Goal: Transaction & Acquisition: Purchase product/service

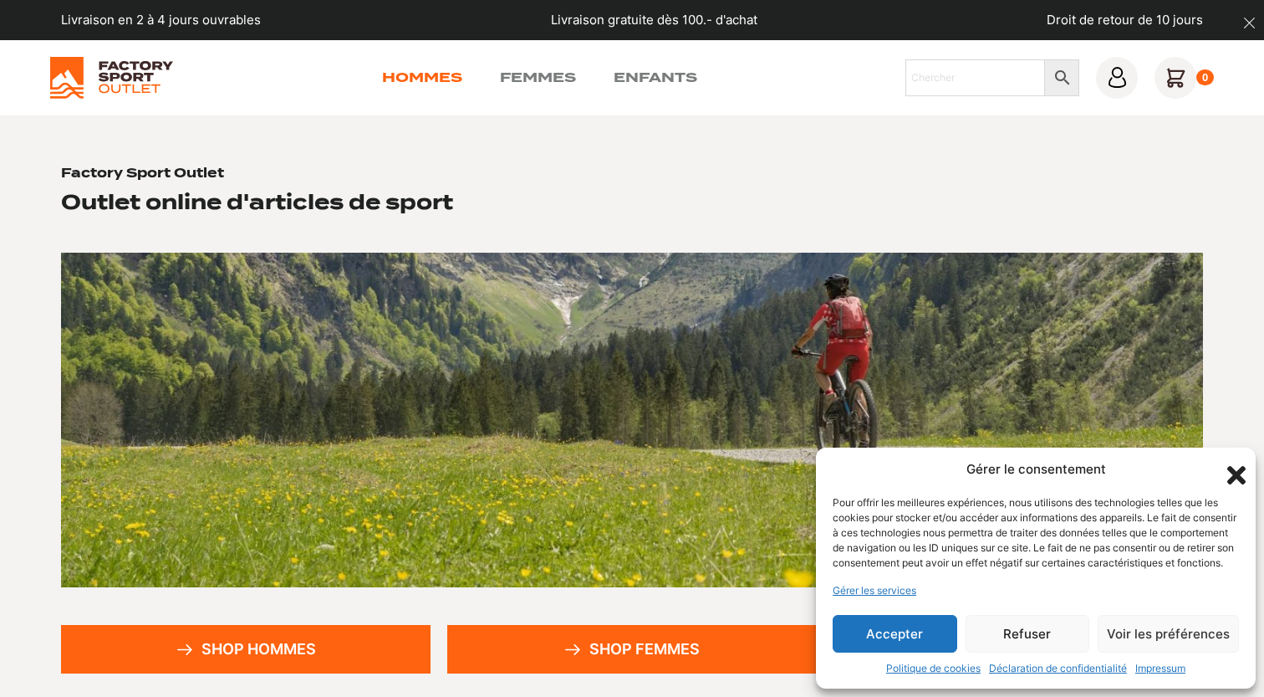
click at [439, 79] on link "Hommes" at bounding box center [422, 78] width 80 height 20
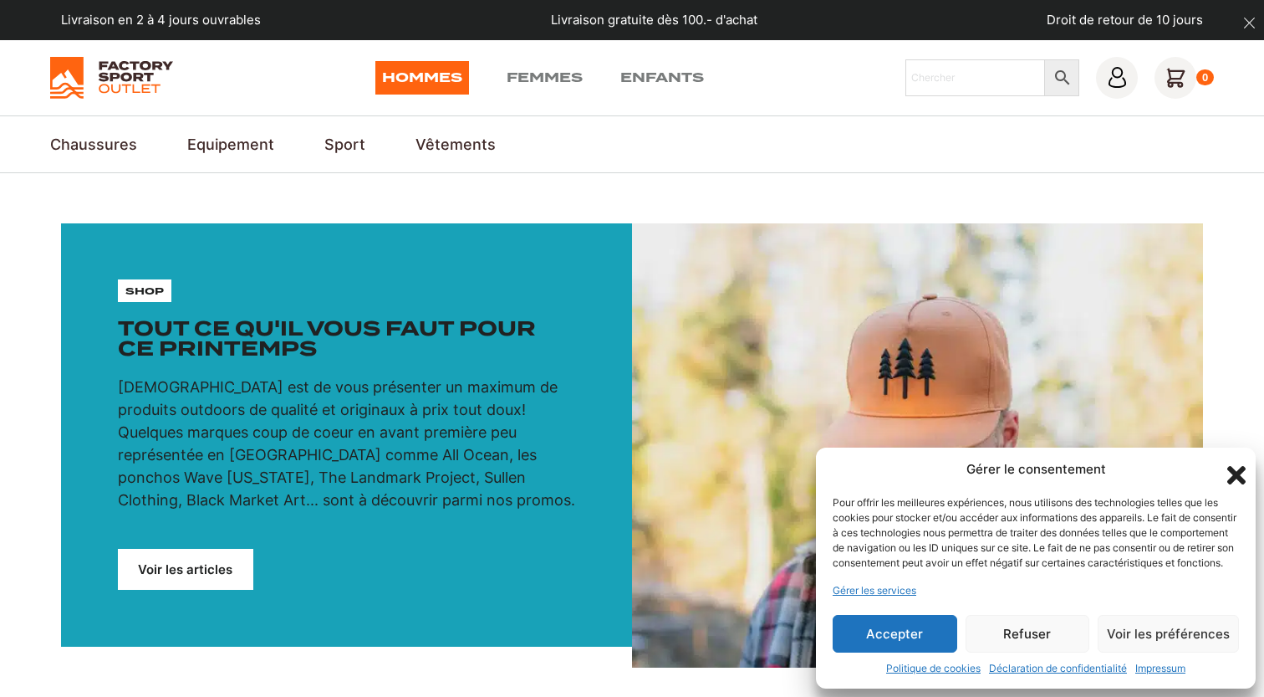
click at [1051, 633] on button "Refuser" at bounding box center [1028, 634] width 125 height 38
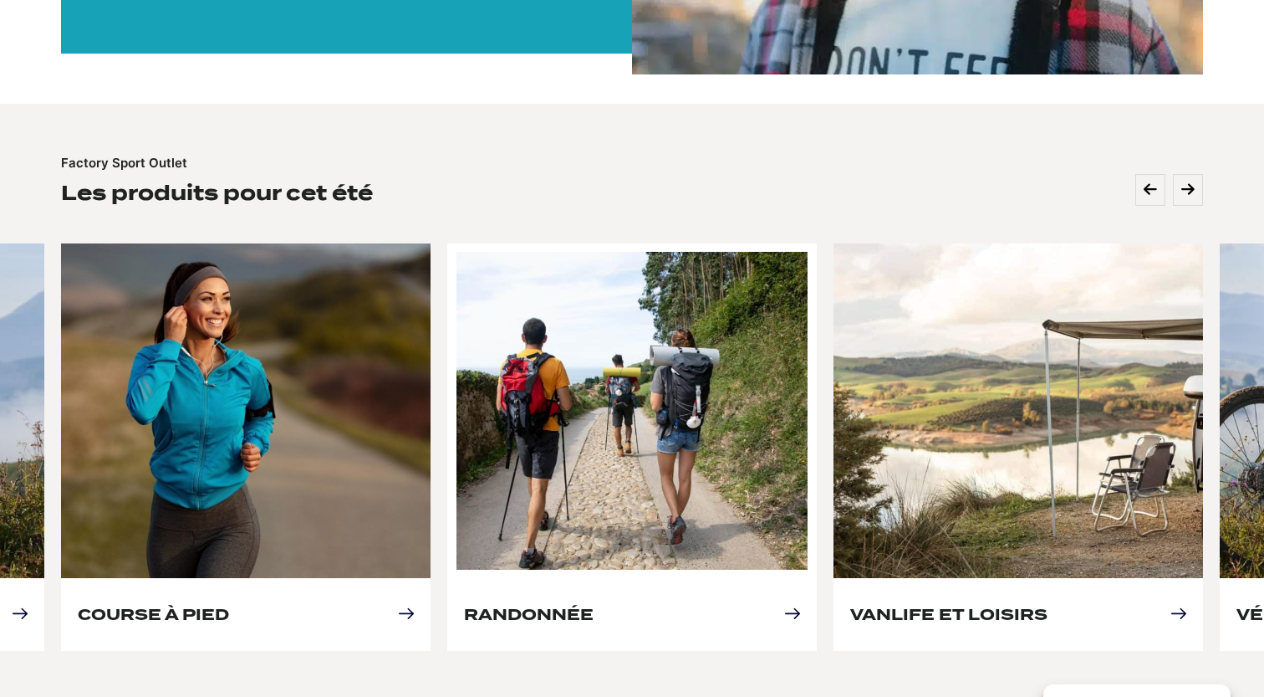
scroll to position [463, 0]
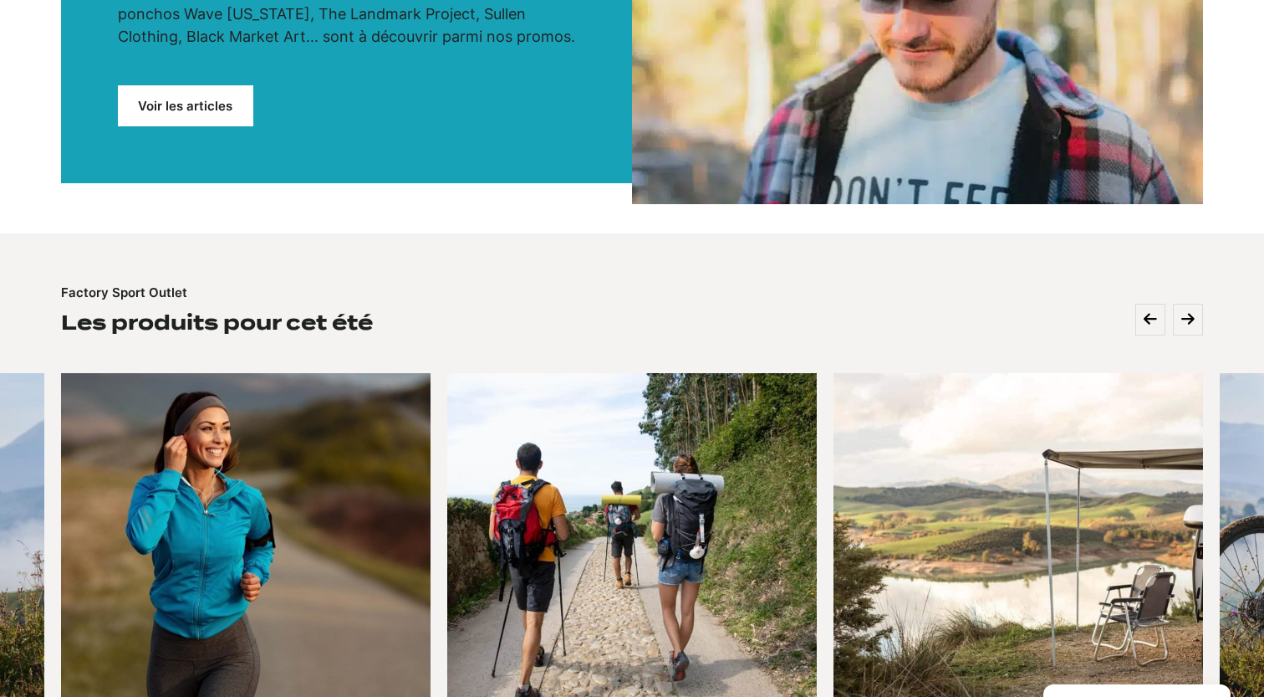
click at [203, 116] on link "Voir les articles" at bounding box center [185, 105] width 135 height 41
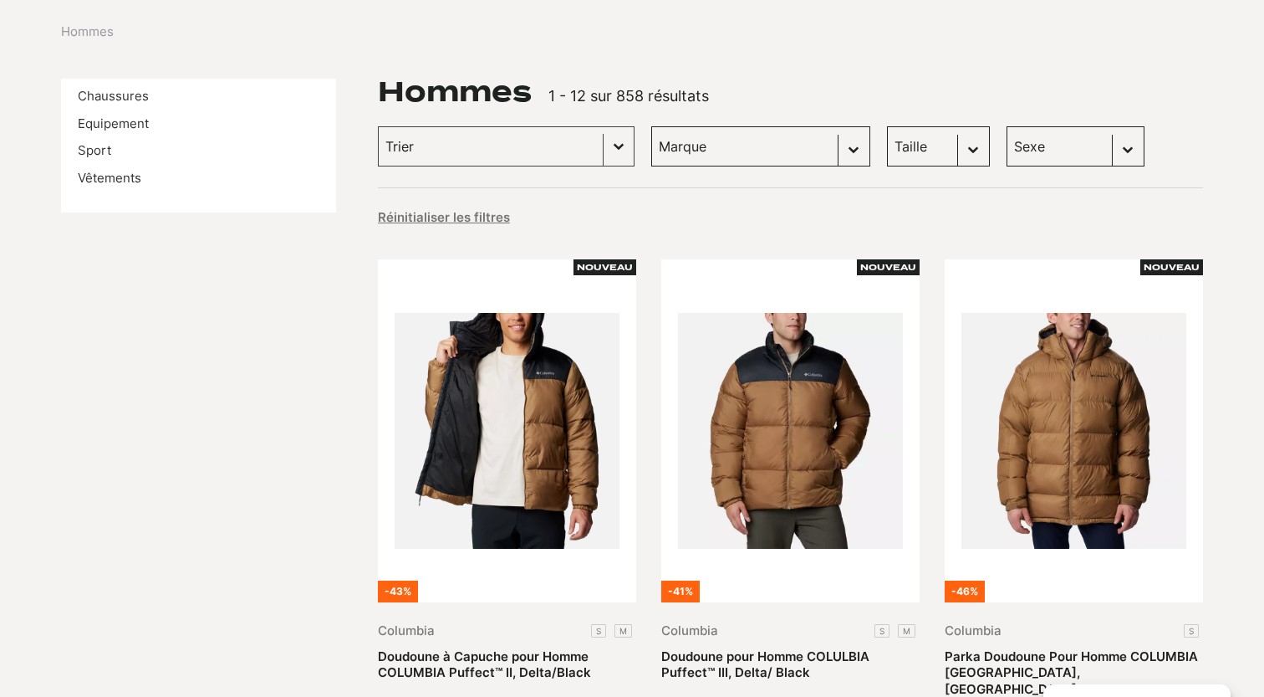
scroll to position [201, 0]
click at [125, 100] on link "Chaussures" at bounding box center [113, 96] width 71 height 16
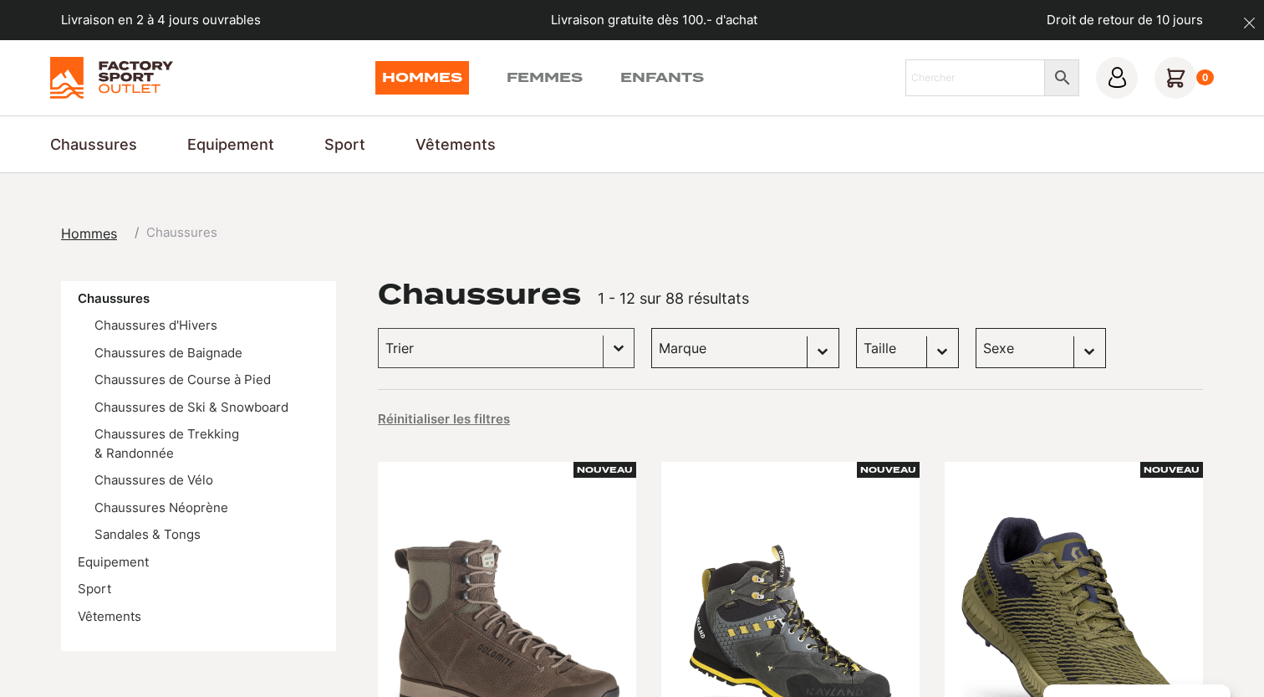
scroll to position [304, 0]
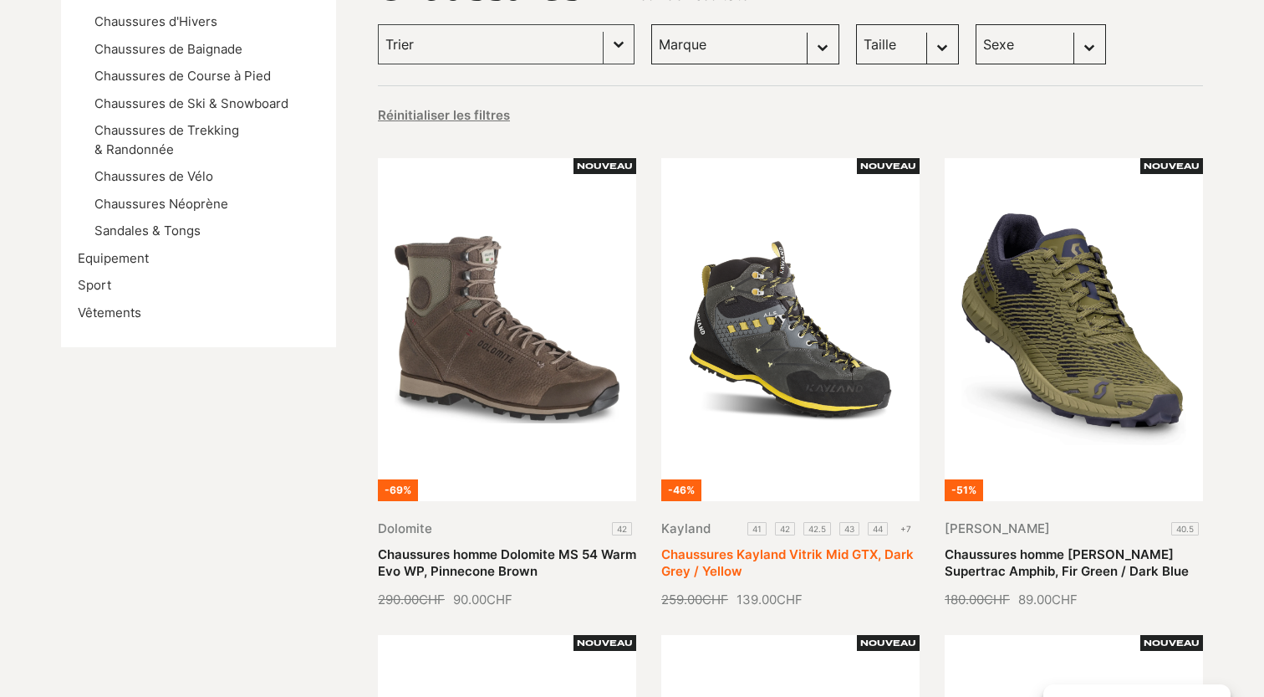
click at [840, 546] on link "Chaussures Kayland Vitrik Mid GTX, Dark Grey / Yellow" at bounding box center [787, 562] width 253 height 33
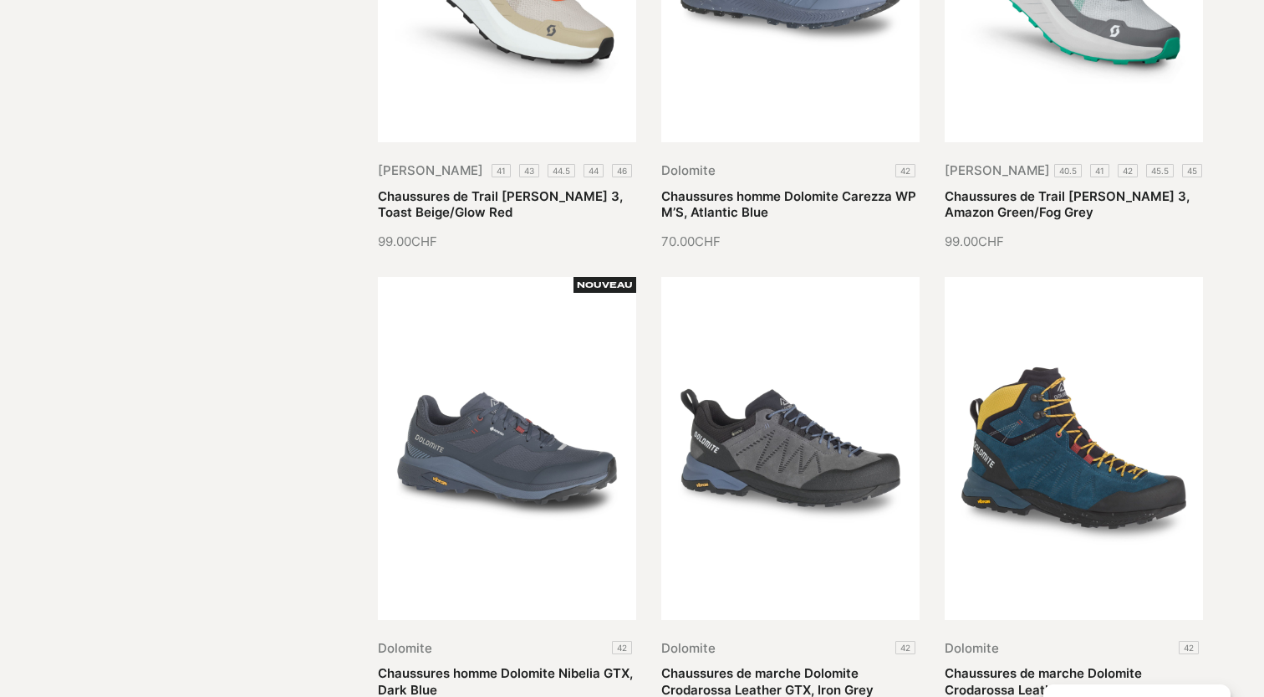
scroll to position [1769, 0]
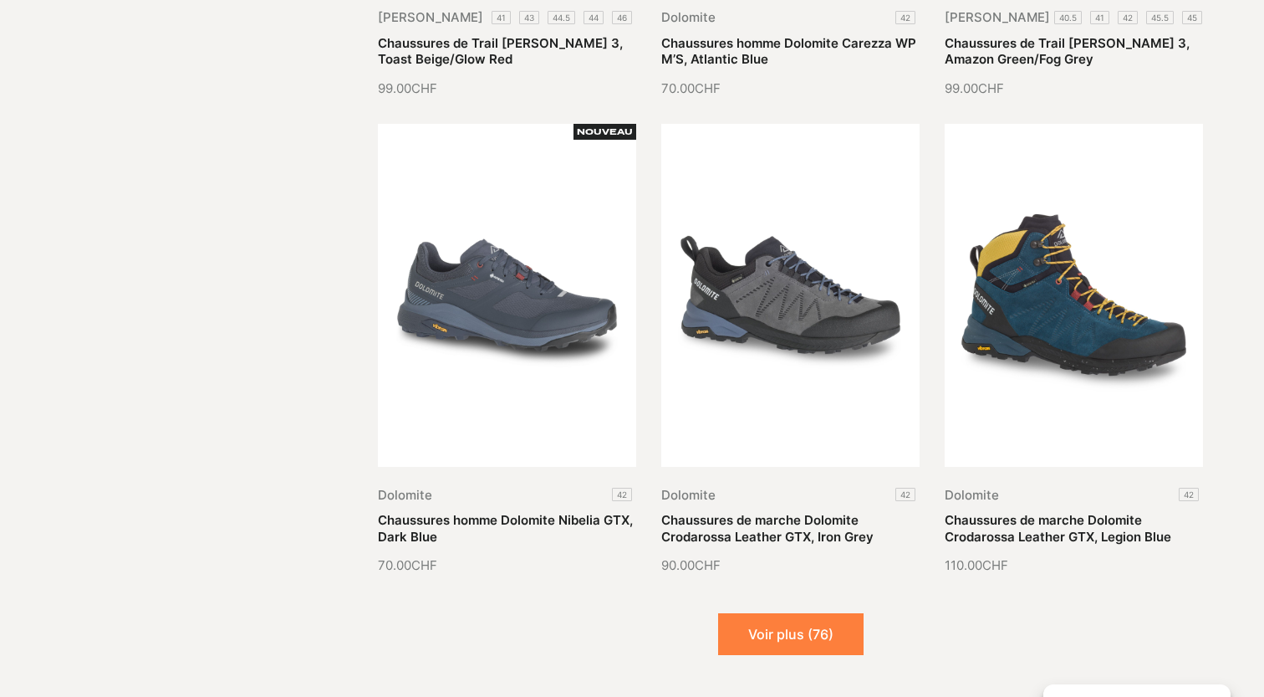
click at [817, 639] on button "Voir plus (76)" at bounding box center [790, 634] width 145 height 42
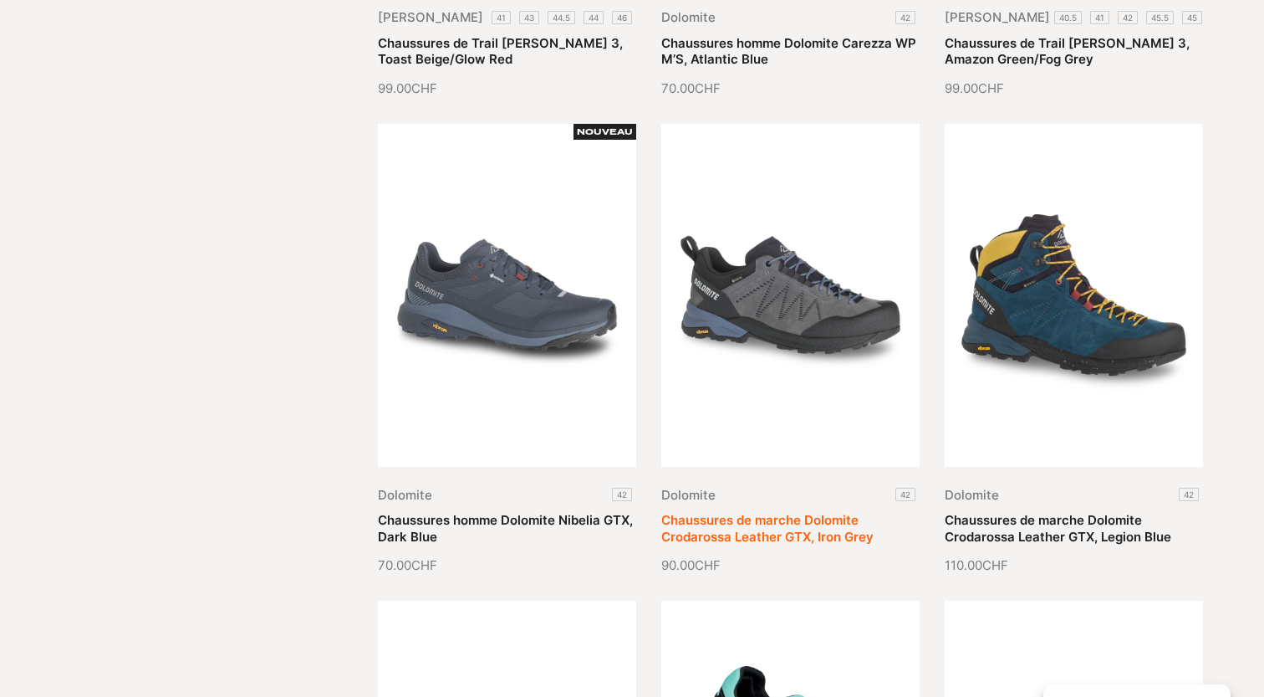
click at [790, 512] on link "Chaussures de marche Dolomite Crodarossa Leather GTX, Iron Grey" at bounding box center [767, 528] width 212 height 33
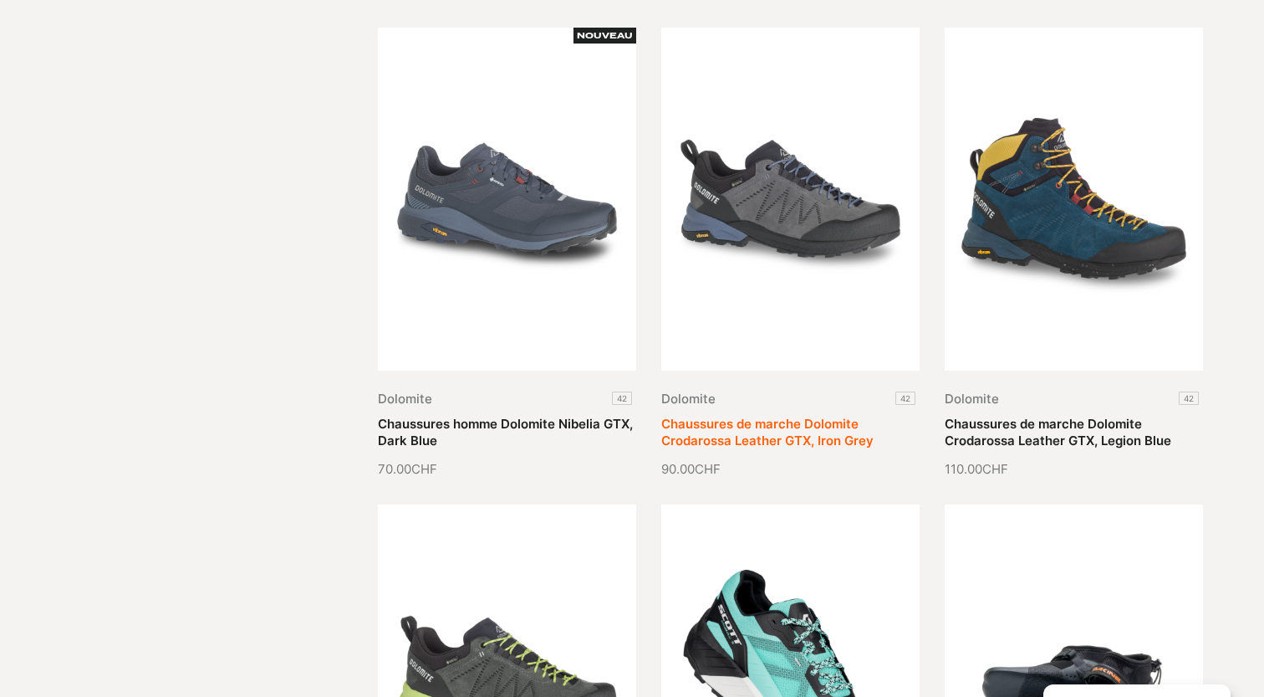
scroll to position [1885, 0]
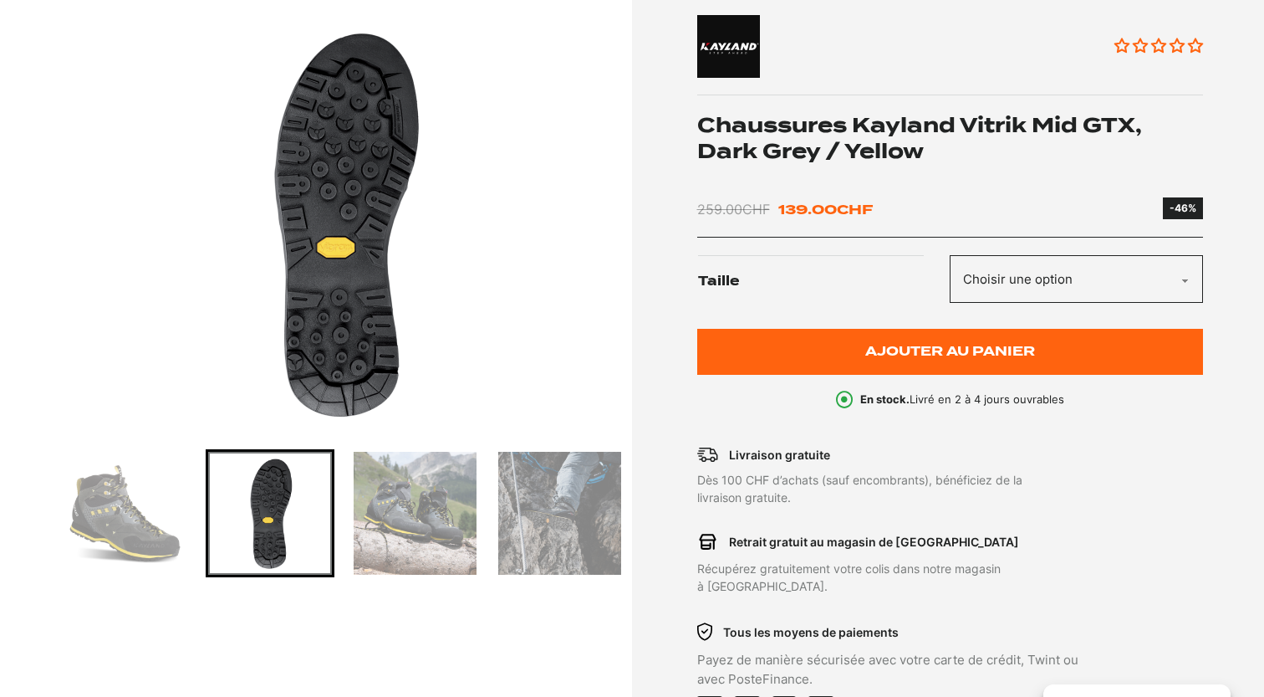
scroll to position [244, 0]
click at [401, 496] on img "Go to slide 3" at bounding box center [415, 513] width 123 height 123
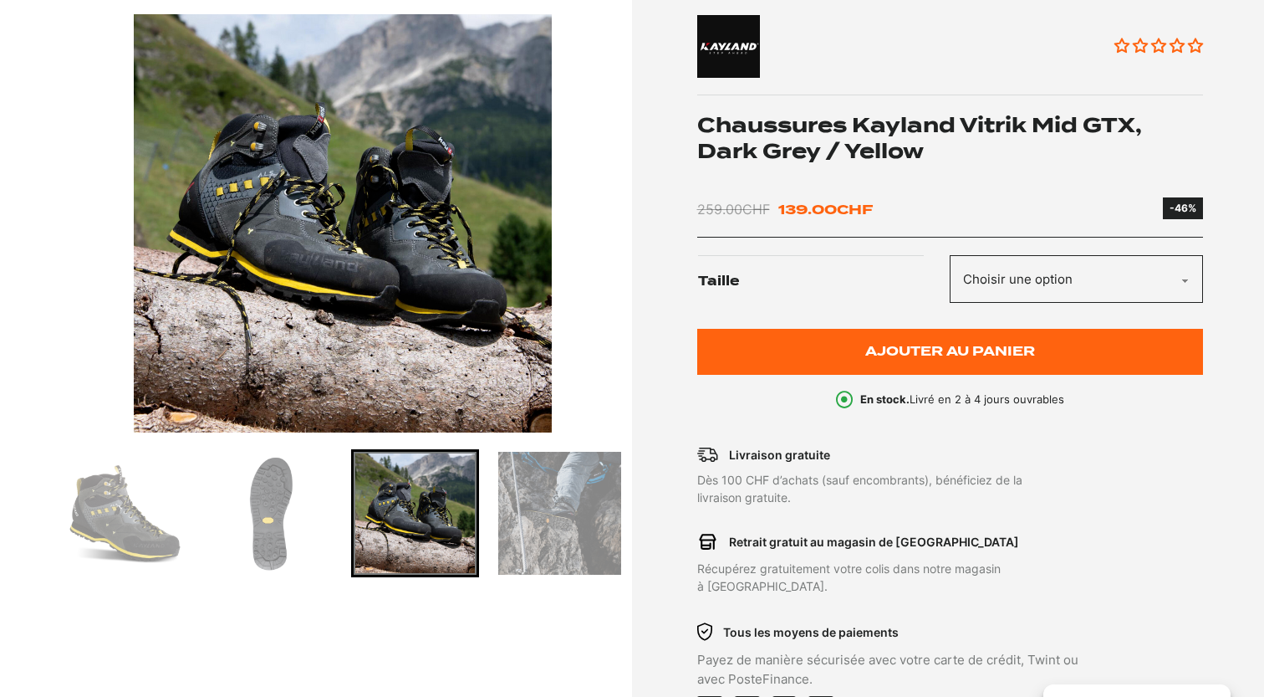
click at [531, 509] on img "Go to slide 4" at bounding box center [559, 513] width 123 height 123
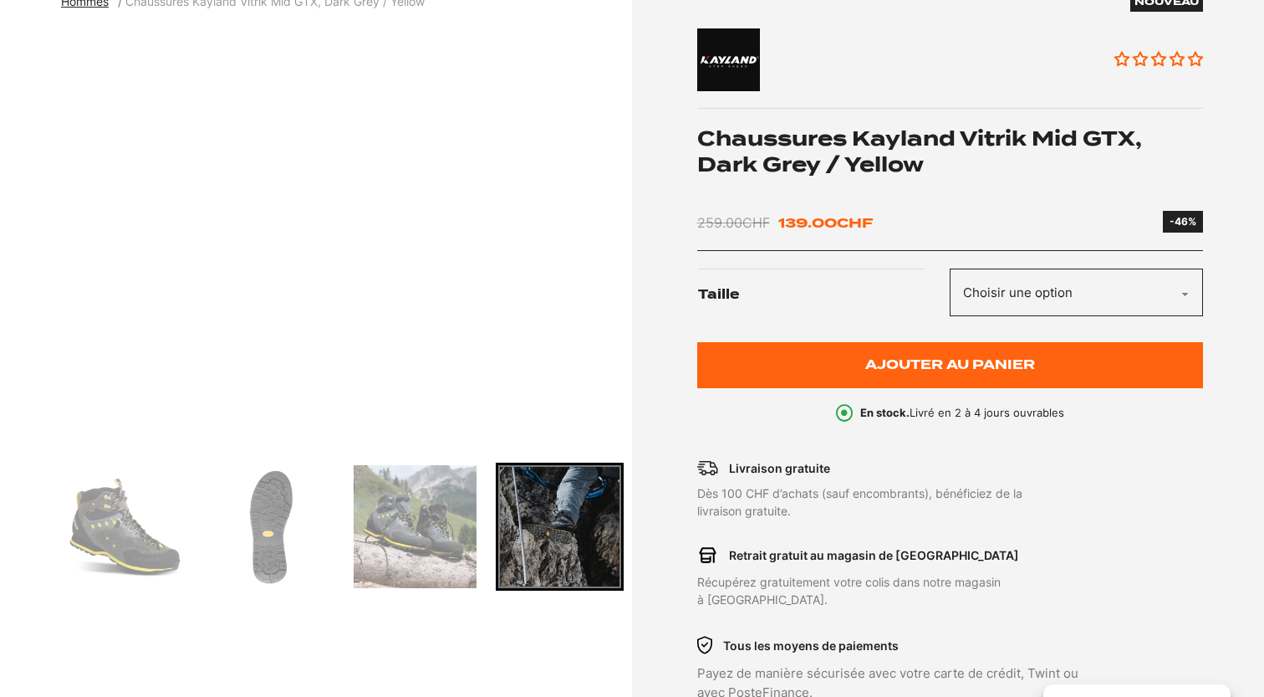
scroll to position [224, 0]
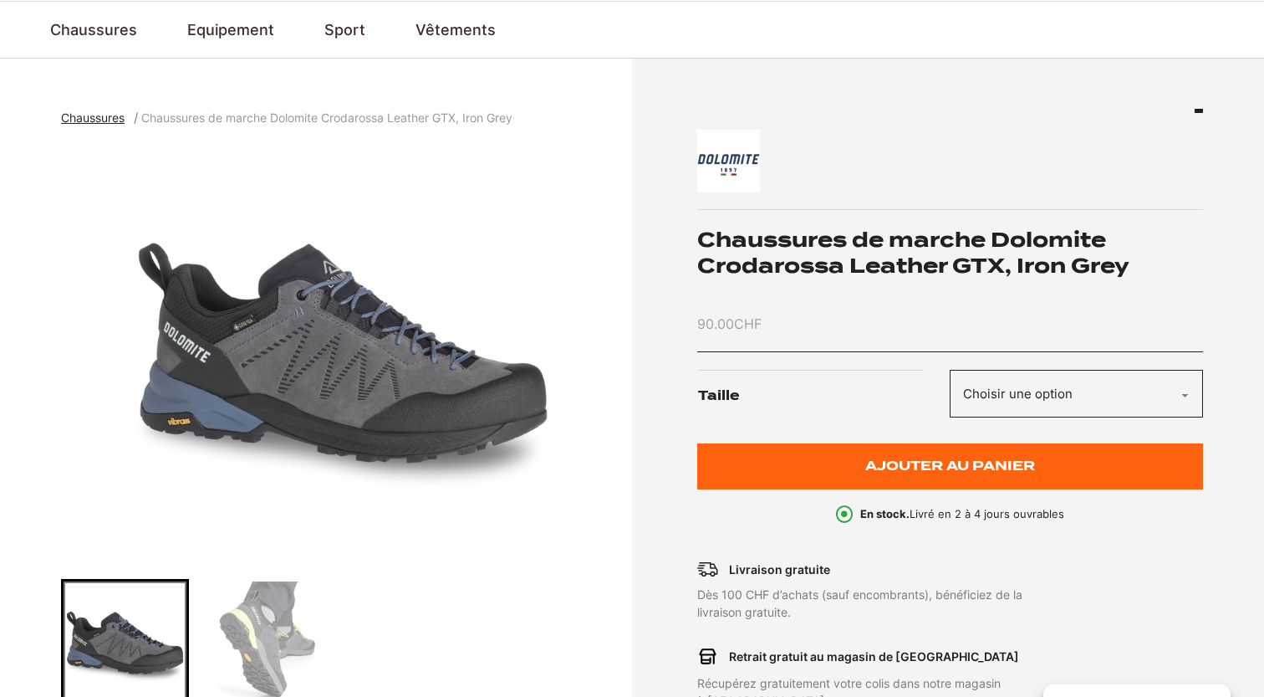
scroll to position [115, 0]
click at [250, 631] on img "Go to slide 2" at bounding box center [269, 642] width 123 height 123
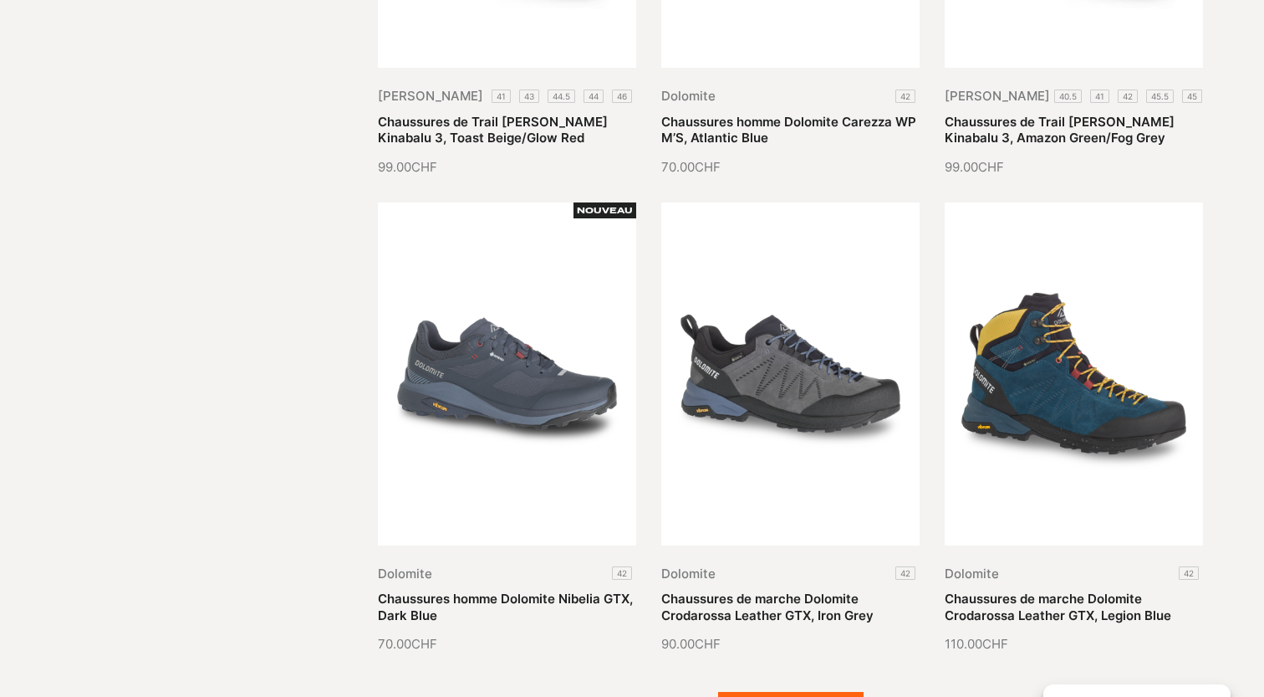
scroll to position [1733, 0]
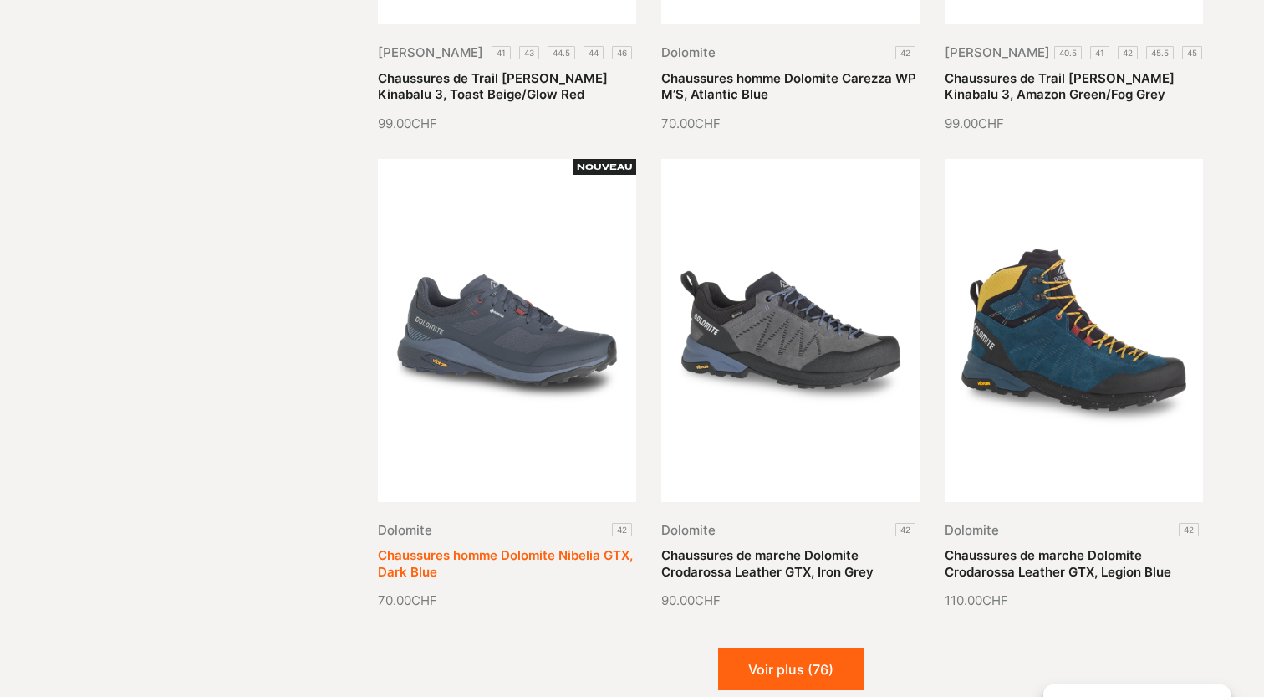
click at [469, 547] on link "Chaussures homme Dolomite Nibelia GTX, Dark Blue" at bounding box center [505, 563] width 255 height 33
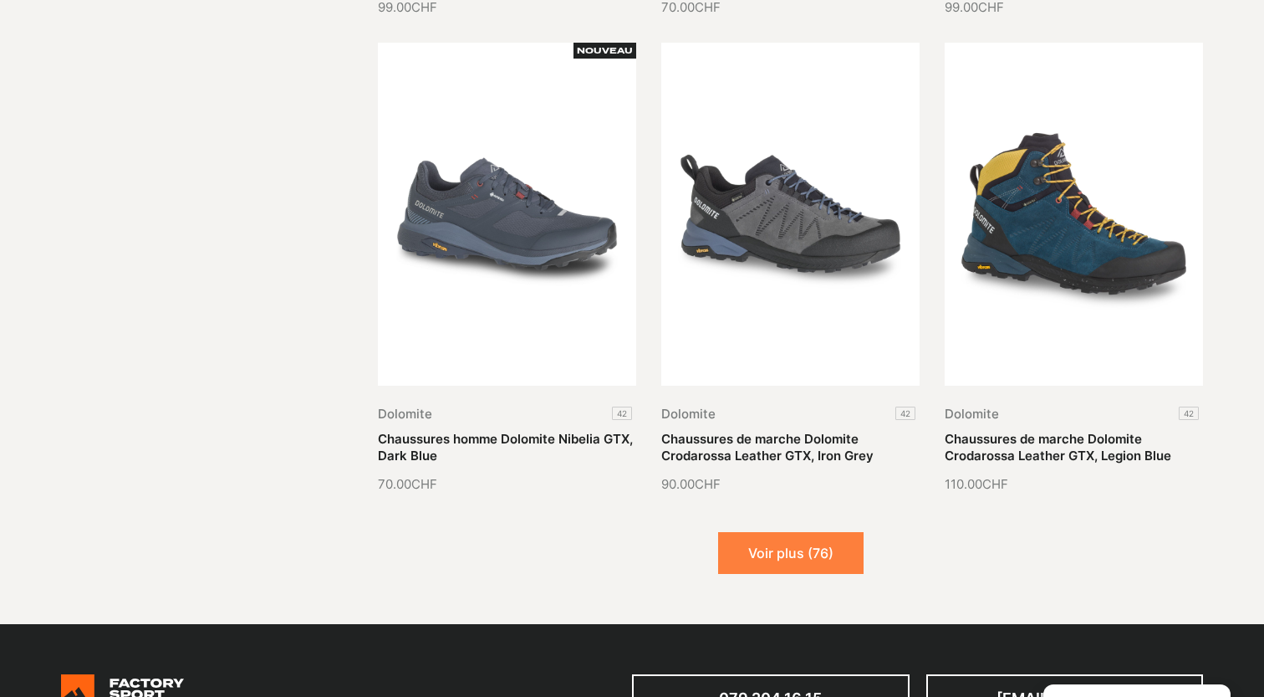
click at [827, 545] on button "Voir plus (76)" at bounding box center [790, 553] width 145 height 42
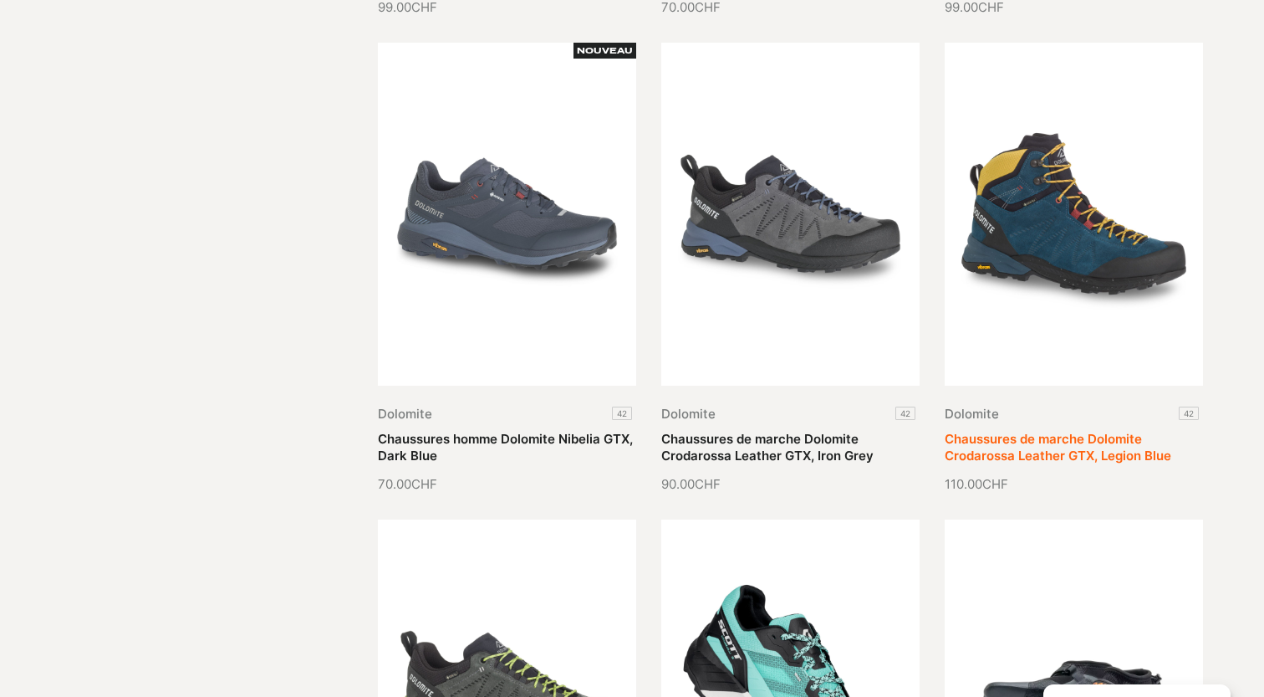
click at [1171, 431] on link "Chaussures de marche Dolomite Crodarossa Leather GTX, Legion Blue" at bounding box center [1058, 447] width 227 height 33
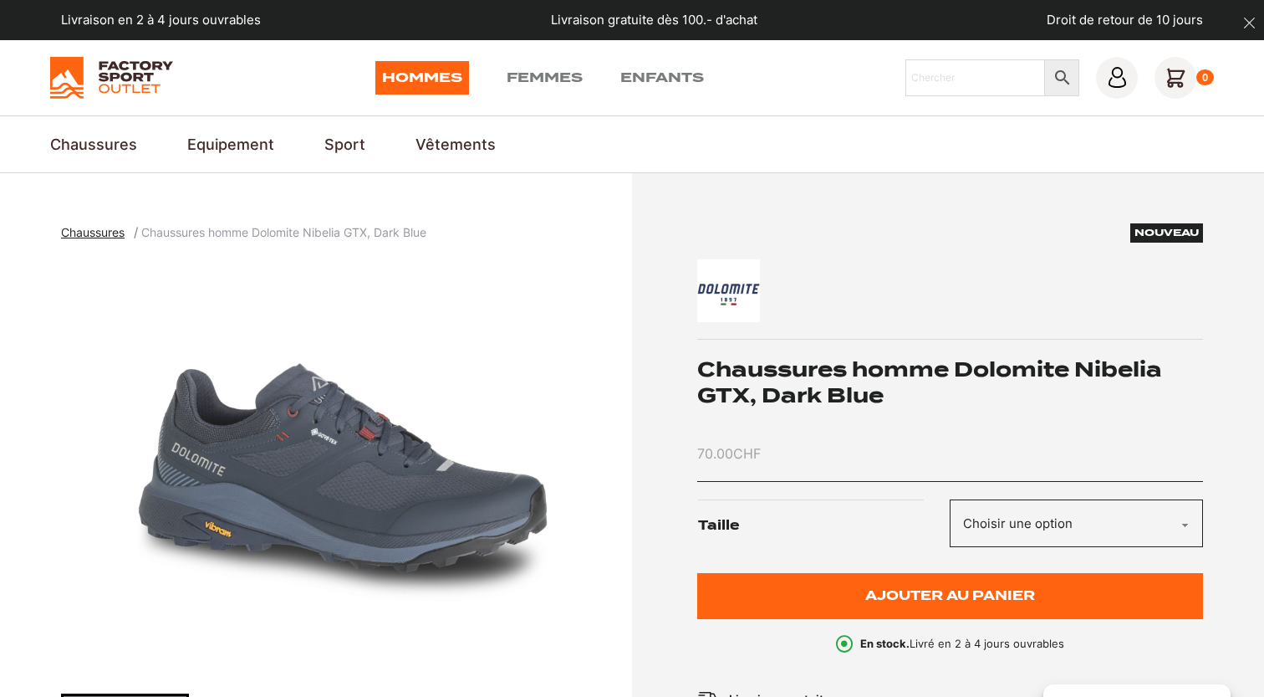
scroll to position [203, 0]
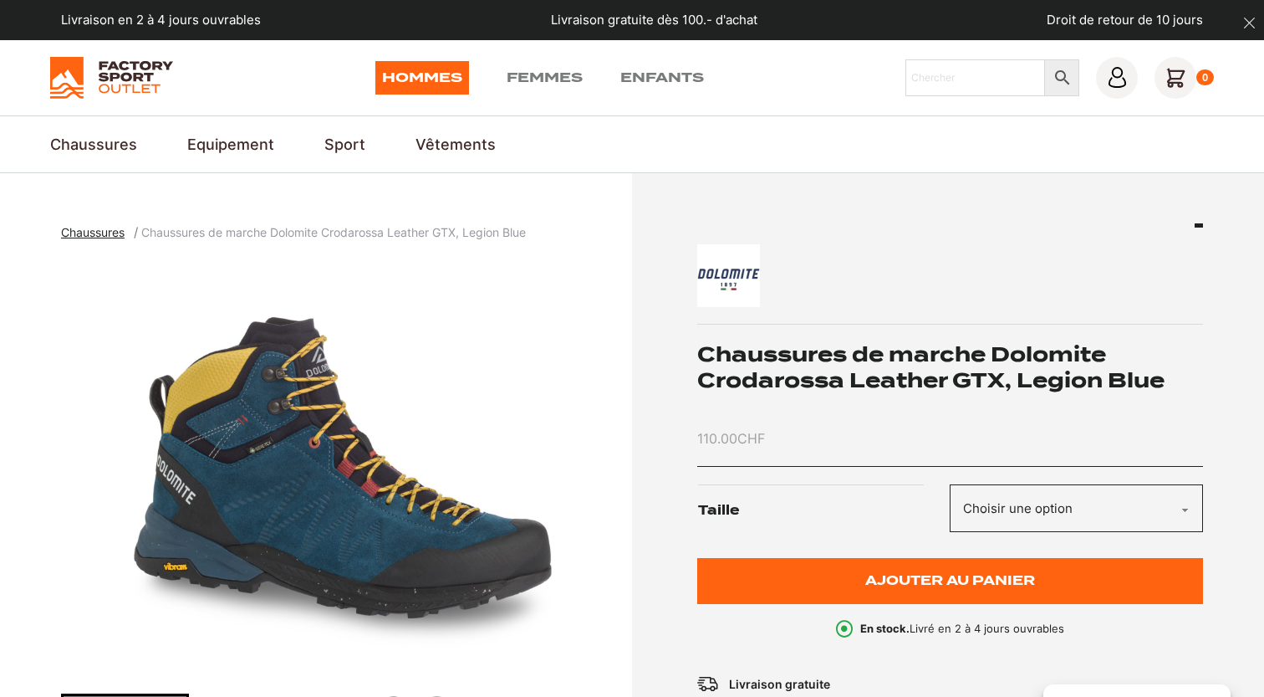
scroll to position [150, 0]
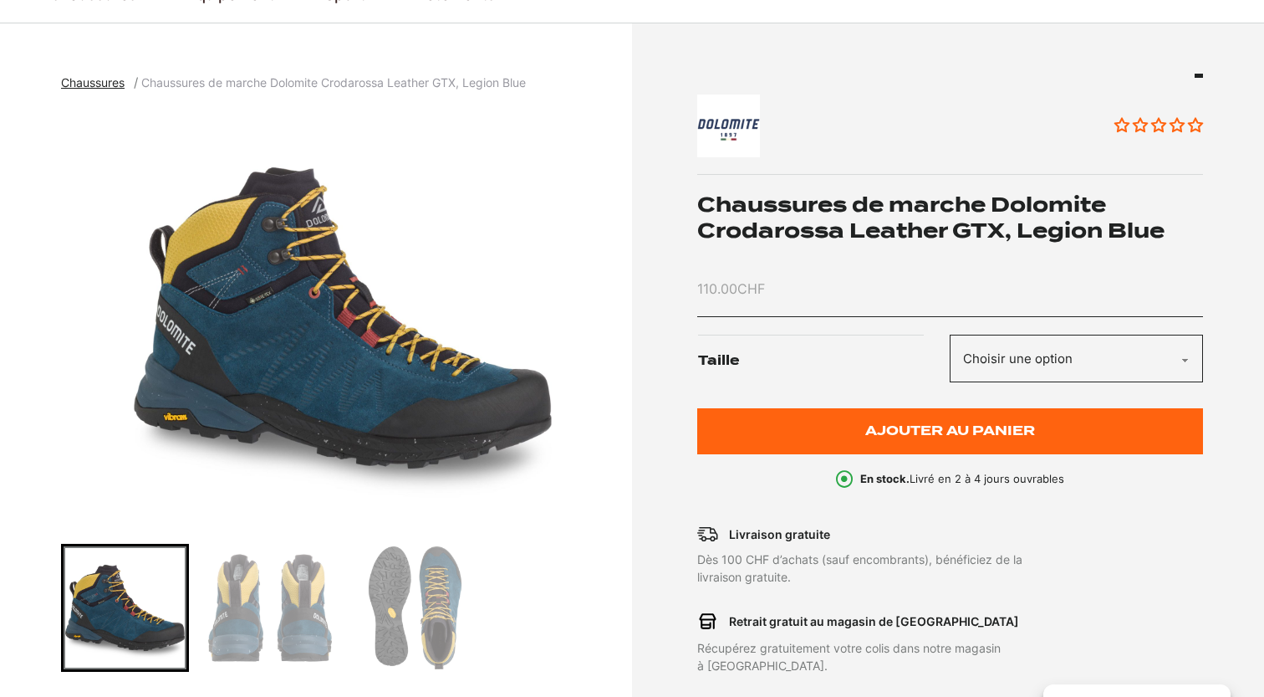
click at [280, 596] on img "Go to slide 2" at bounding box center [269, 607] width 123 height 123
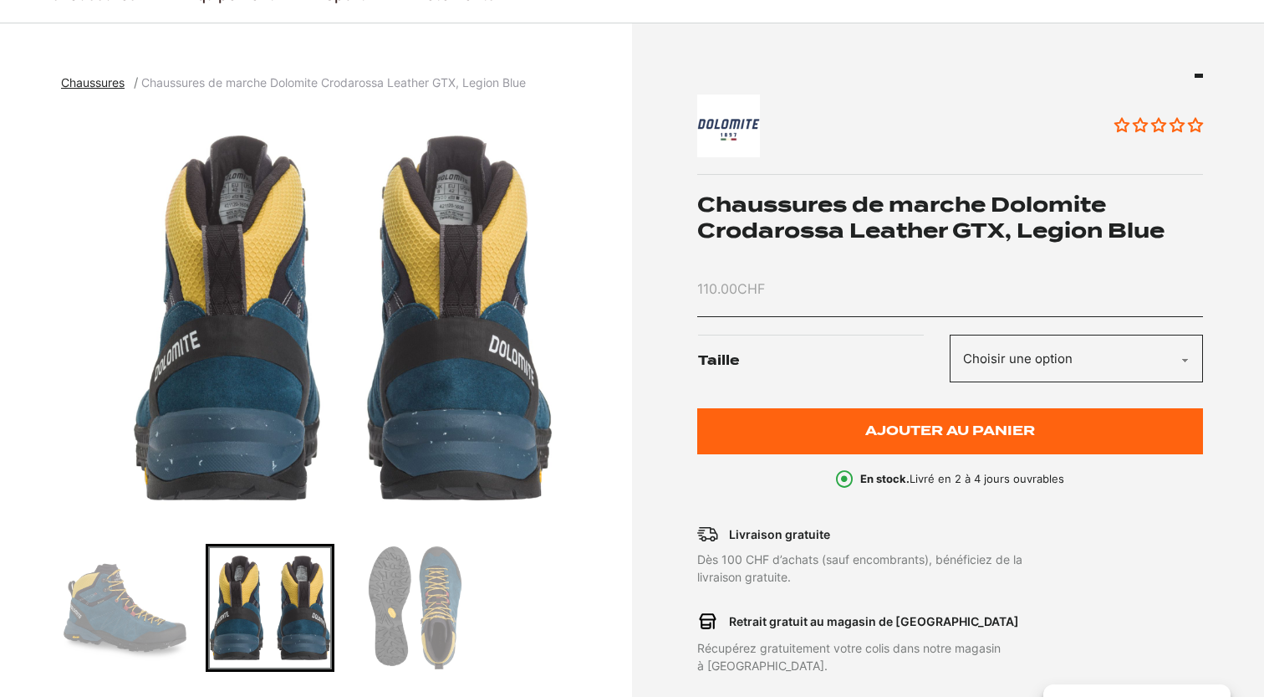
click at [439, 605] on img "Go to slide 3" at bounding box center [415, 607] width 123 height 123
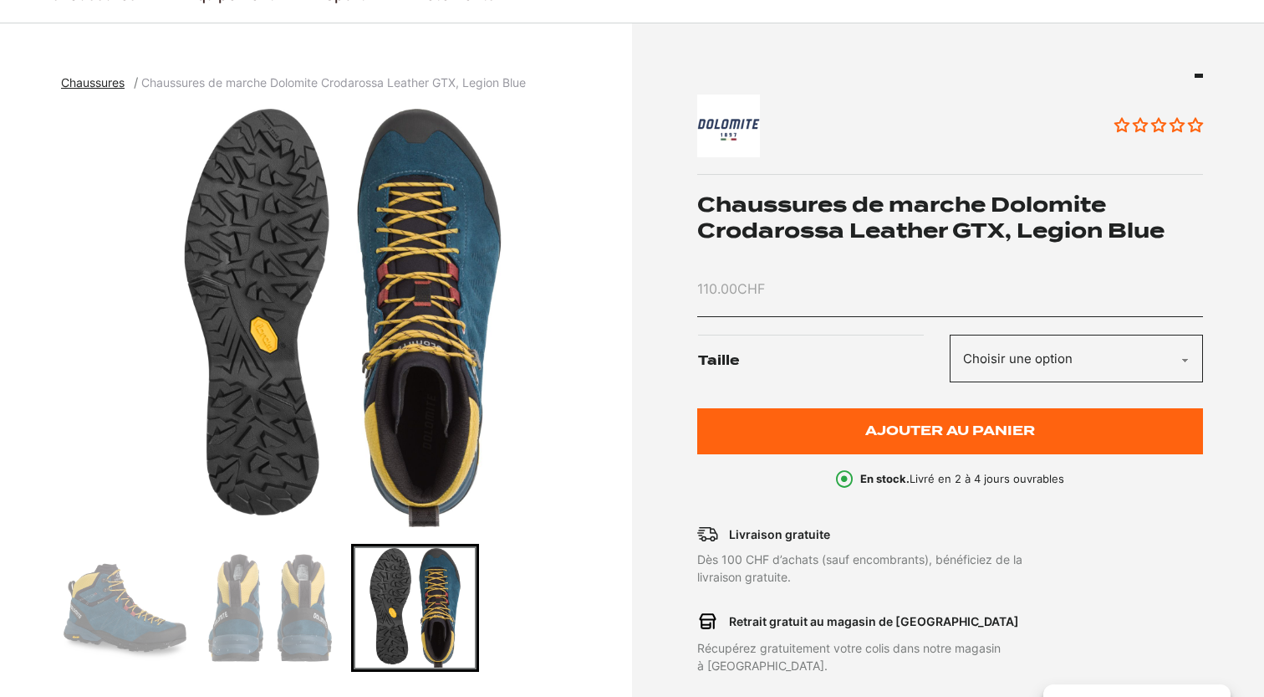
click at [288, 622] on img "Go to slide 2" at bounding box center [269, 607] width 123 height 123
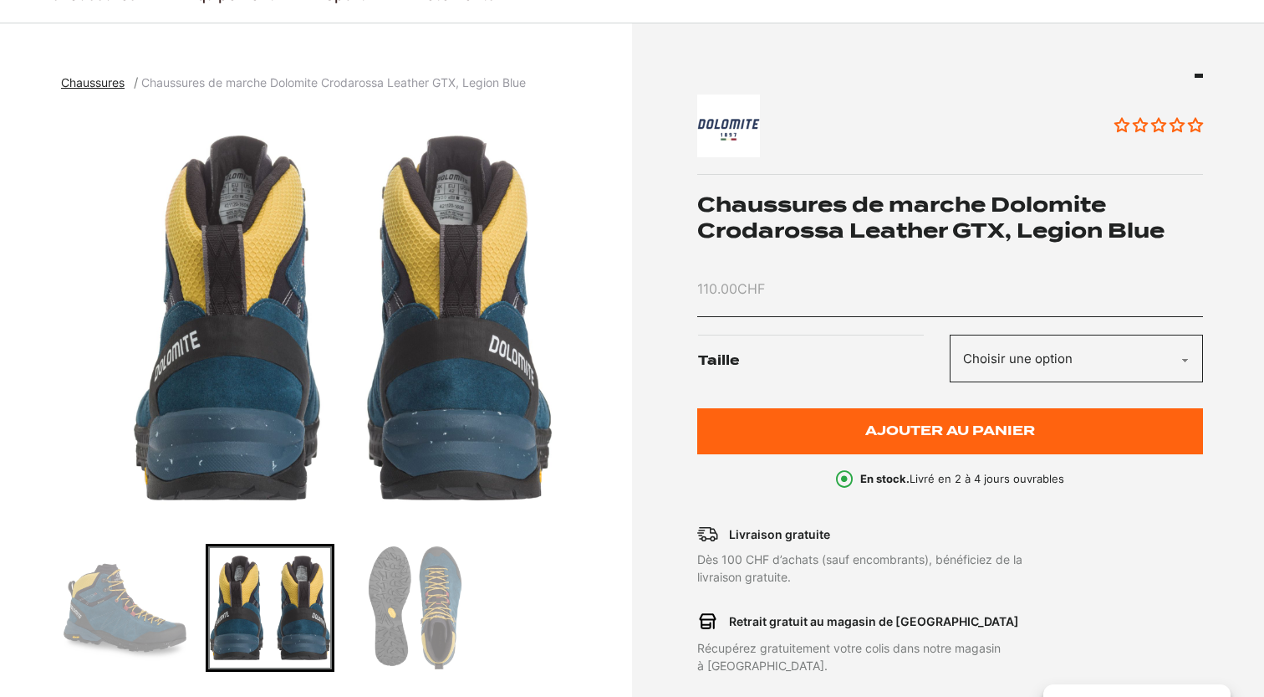
click at [171, 616] on img "Go to slide 1" at bounding box center [125, 607] width 123 height 123
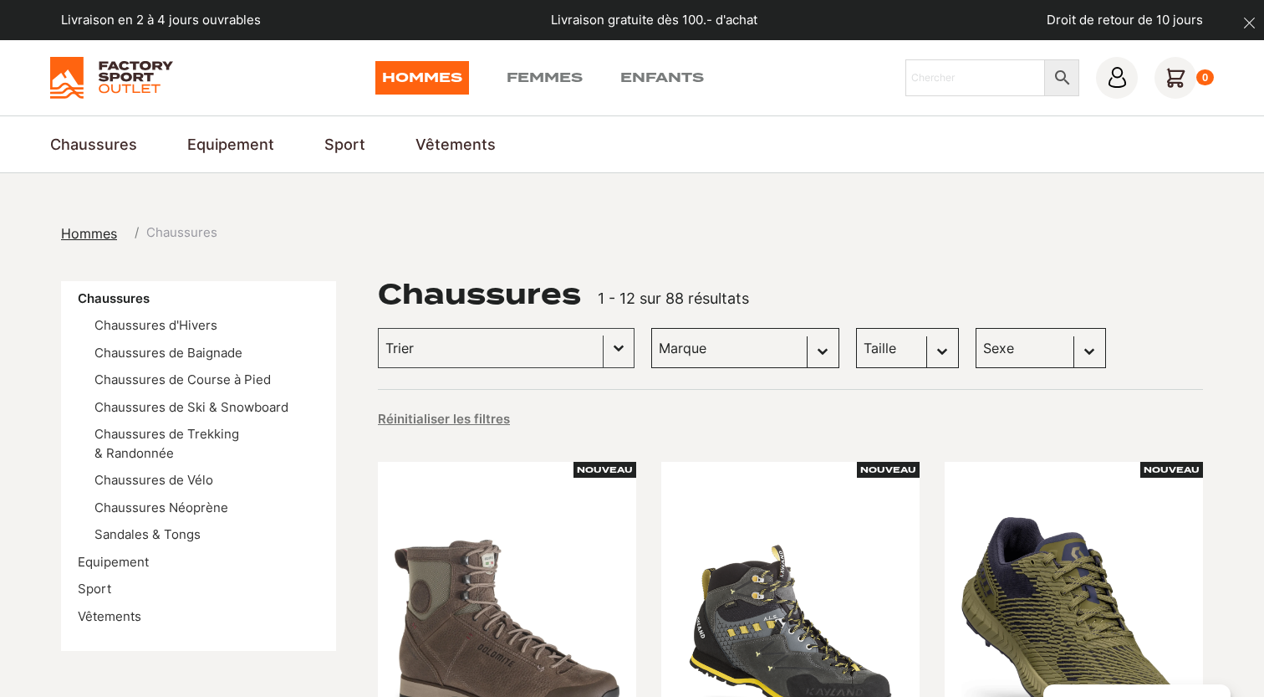
click at [856, 328] on select "Taille 45 (4) 40.5 (3) 42 (3) 43 (3) 41 (2) 42.5 (2) 43.5 (2) 44 (2) 45.5 (2) 4…" at bounding box center [907, 348] width 103 height 40
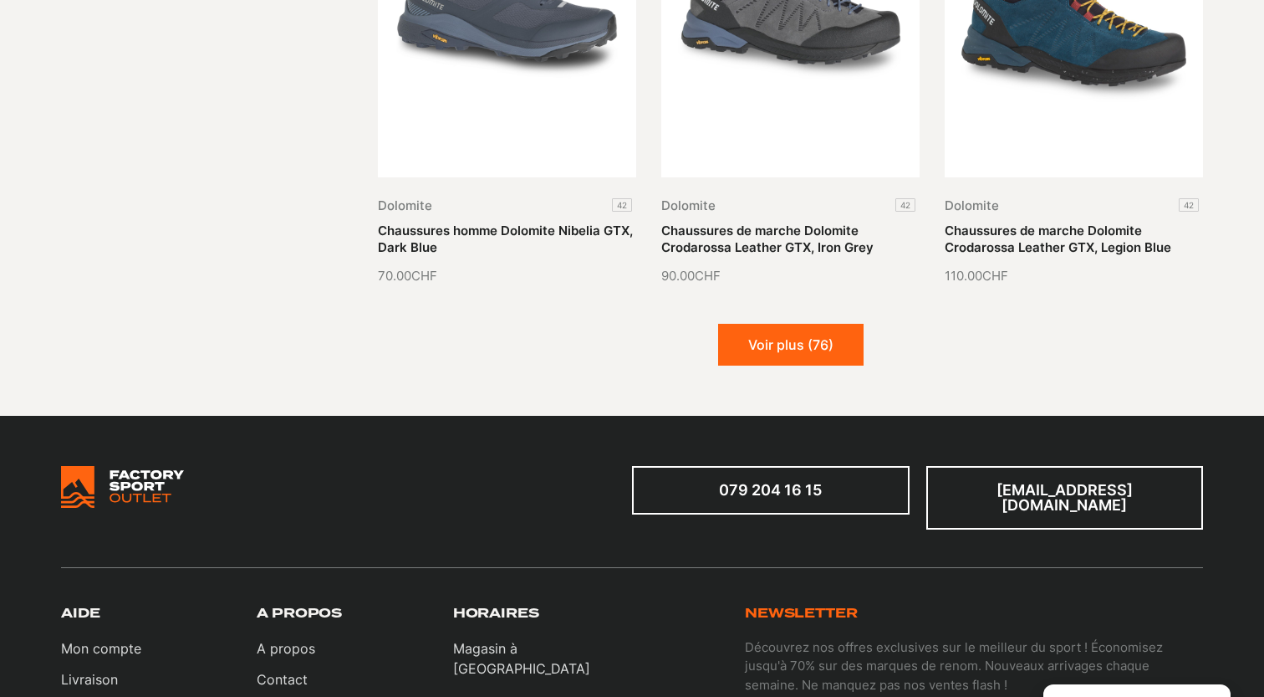
scroll to position [2063, 0]
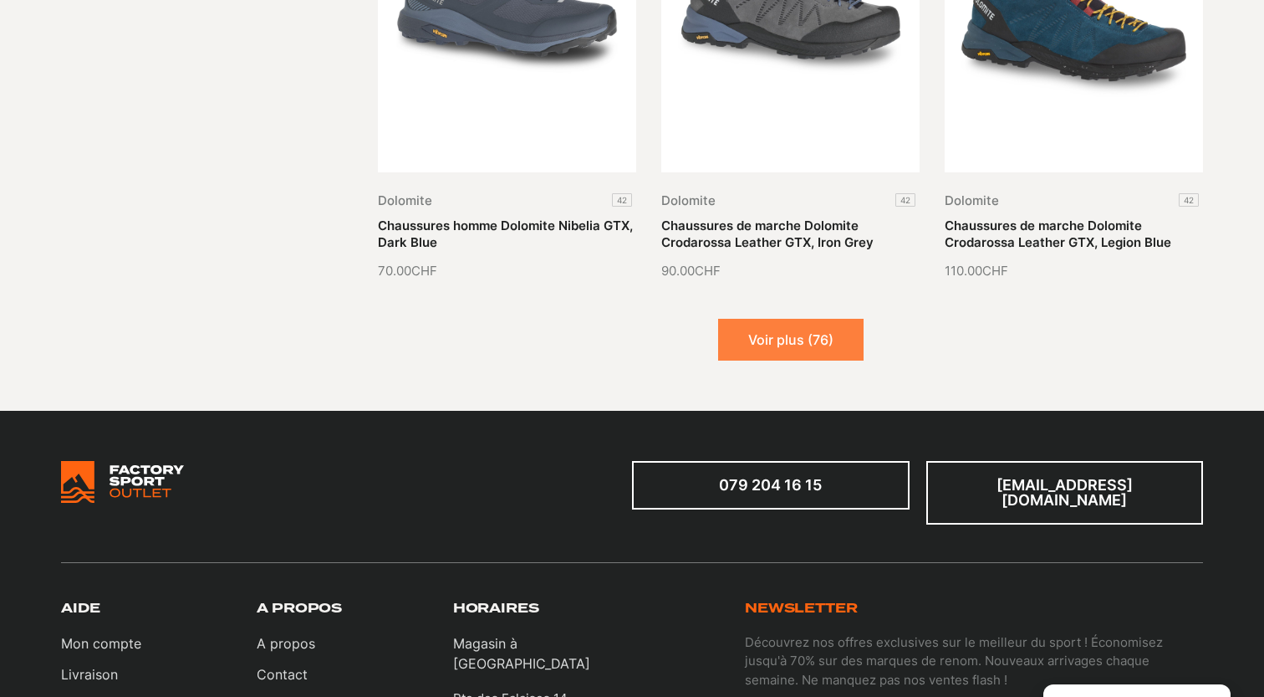
click at [785, 346] on button "Voir plus (76)" at bounding box center [790, 340] width 145 height 42
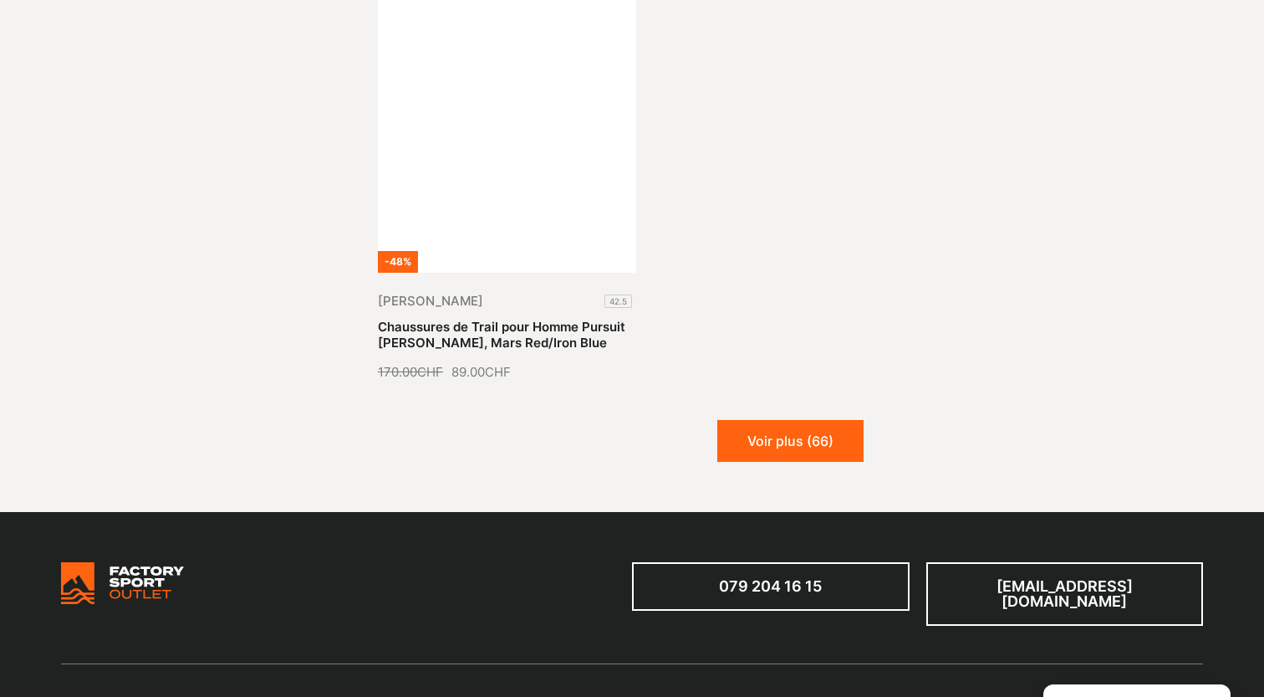
scroll to position [3907, 0]
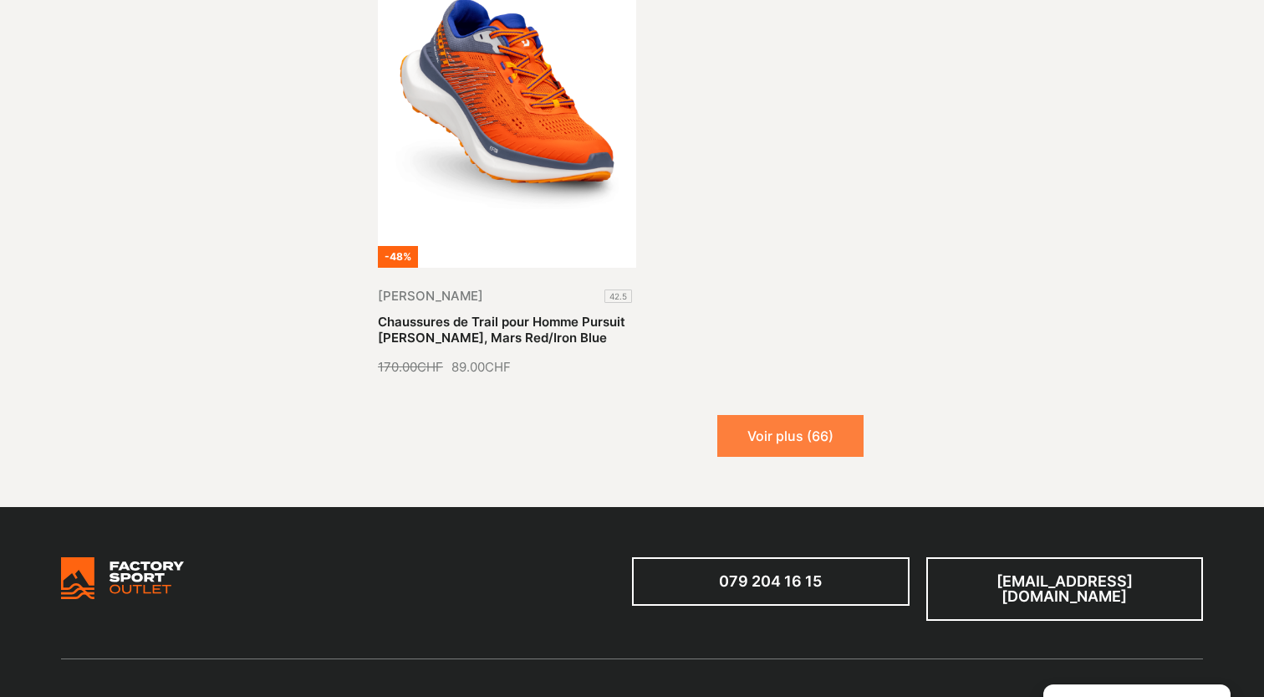
click at [794, 450] on button "Voir plus (66)" at bounding box center [790, 436] width 146 height 42
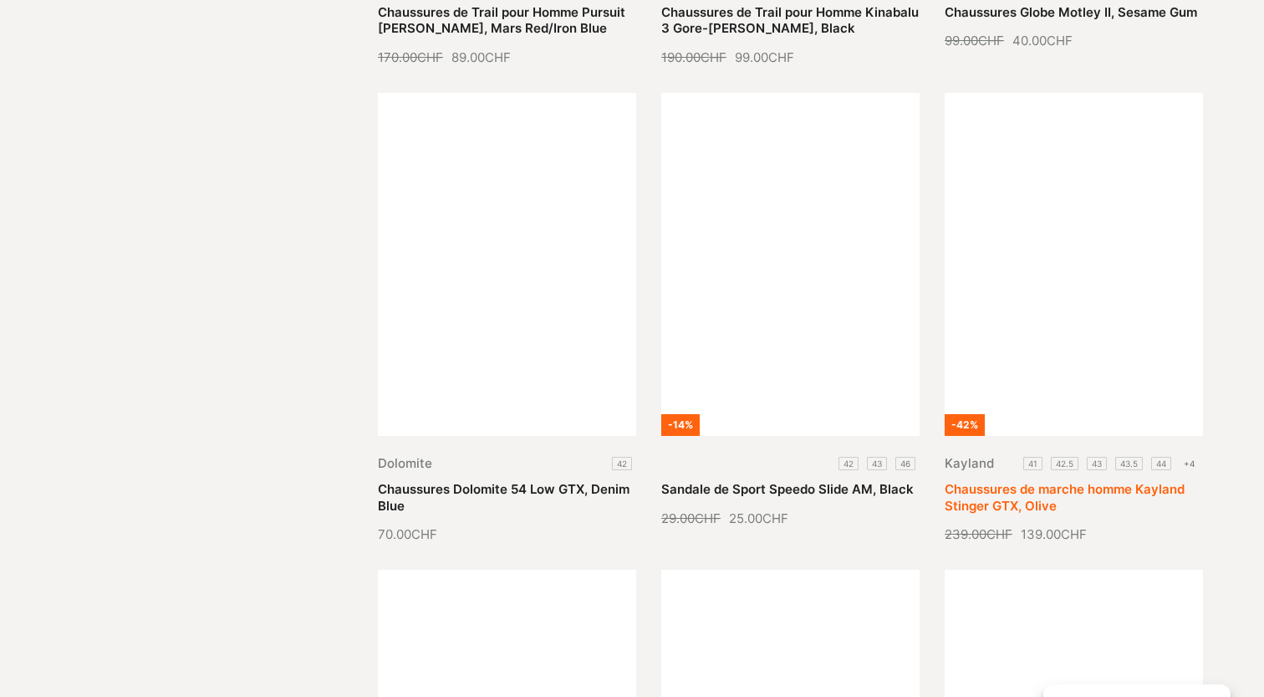
scroll to position [4254, 0]
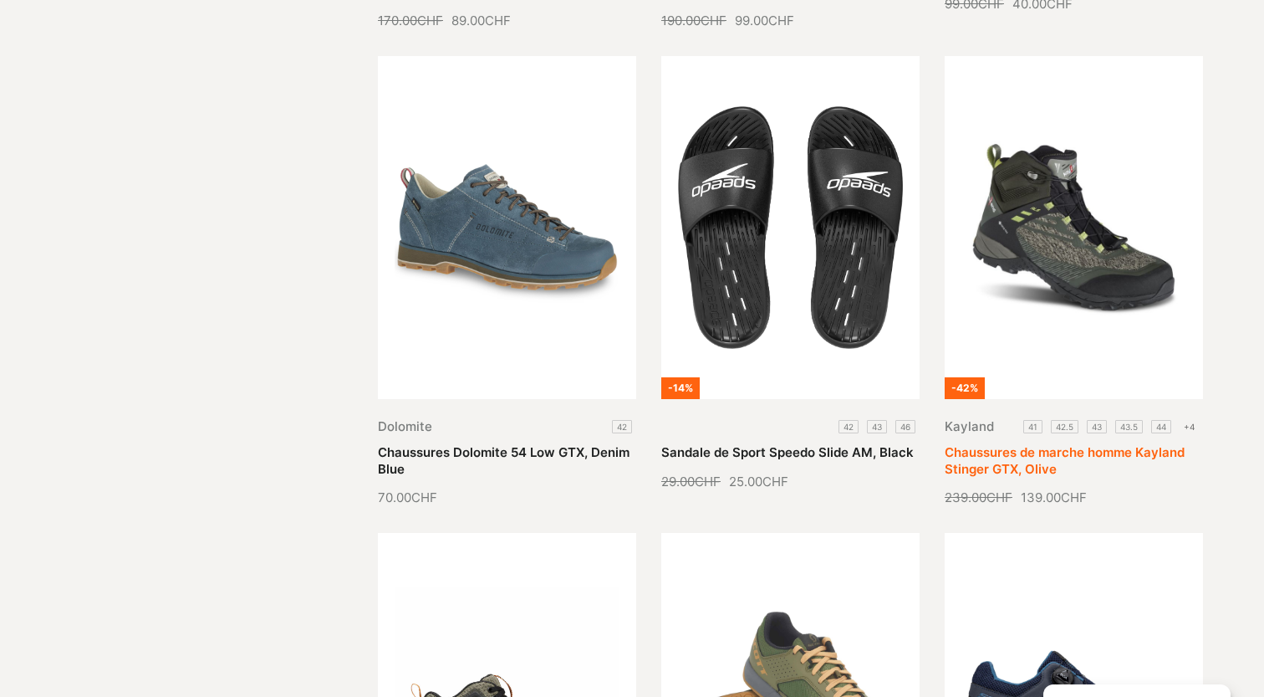
click at [1128, 444] on link "Chaussures de marche homme Kayland Stinger GTX, Olive" at bounding box center [1065, 460] width 240 height 33
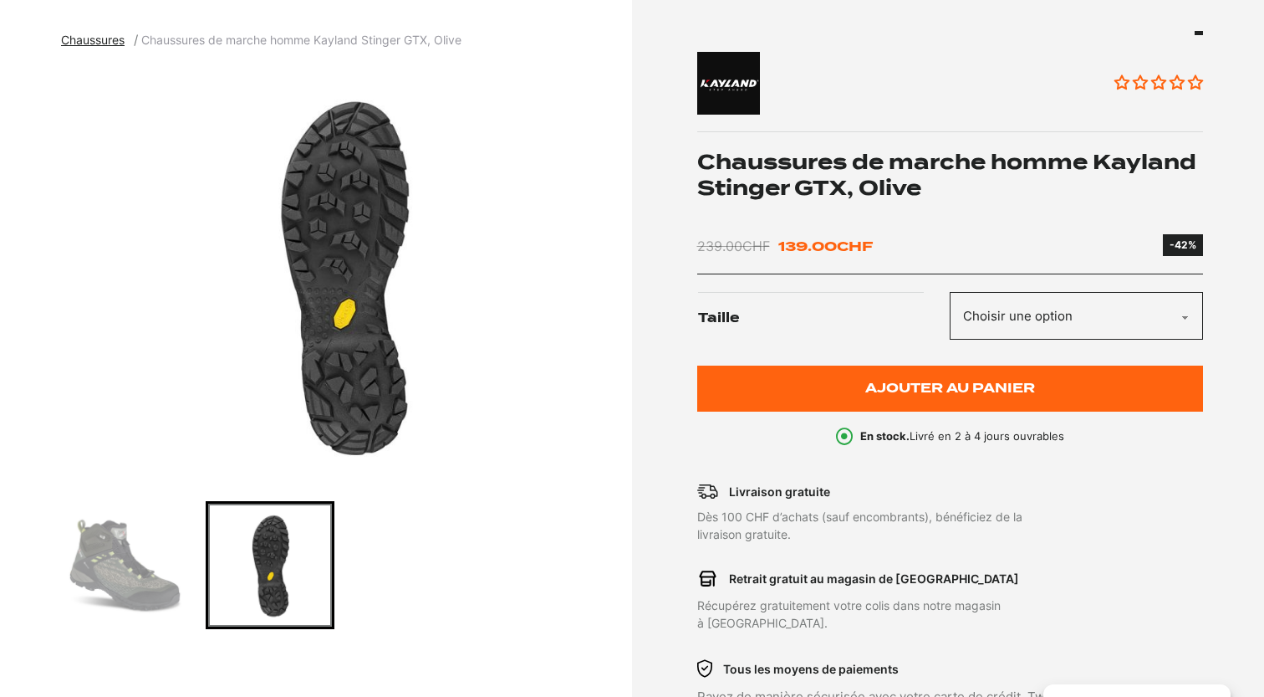
click at [171, 544] on img "Go to slide 1" at bounding box center [125, 564] width 123 height 123
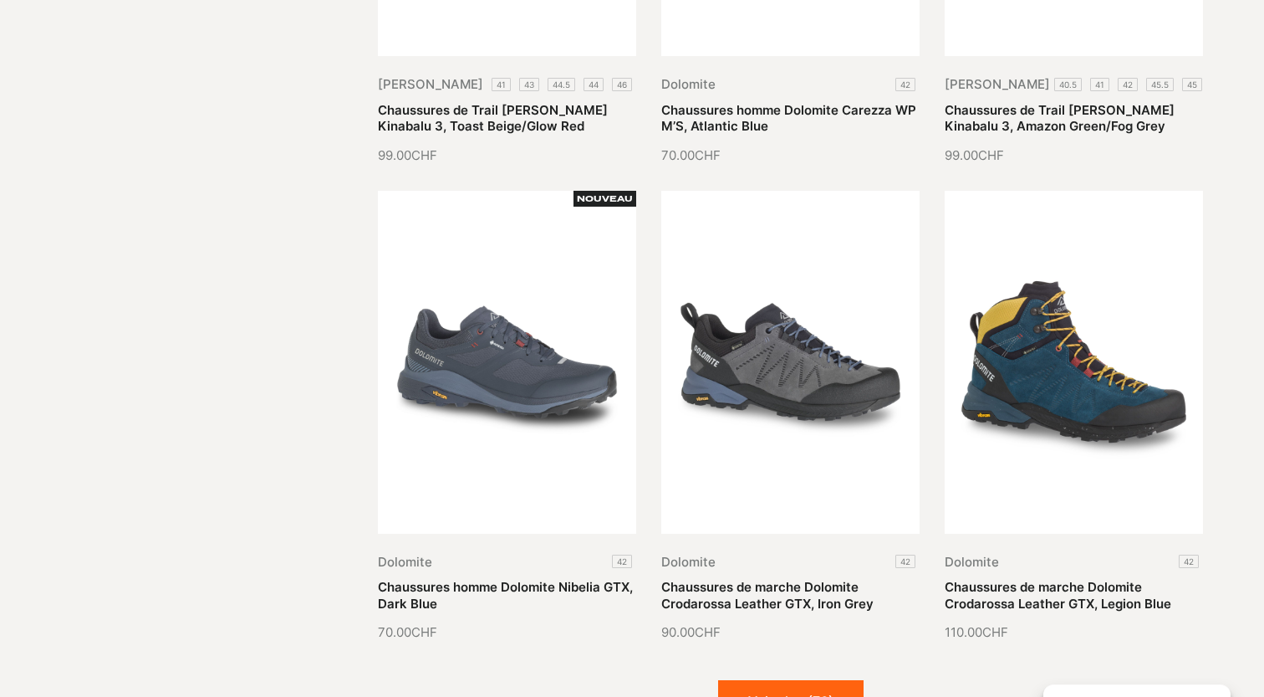
scroll to position [1848, 0]
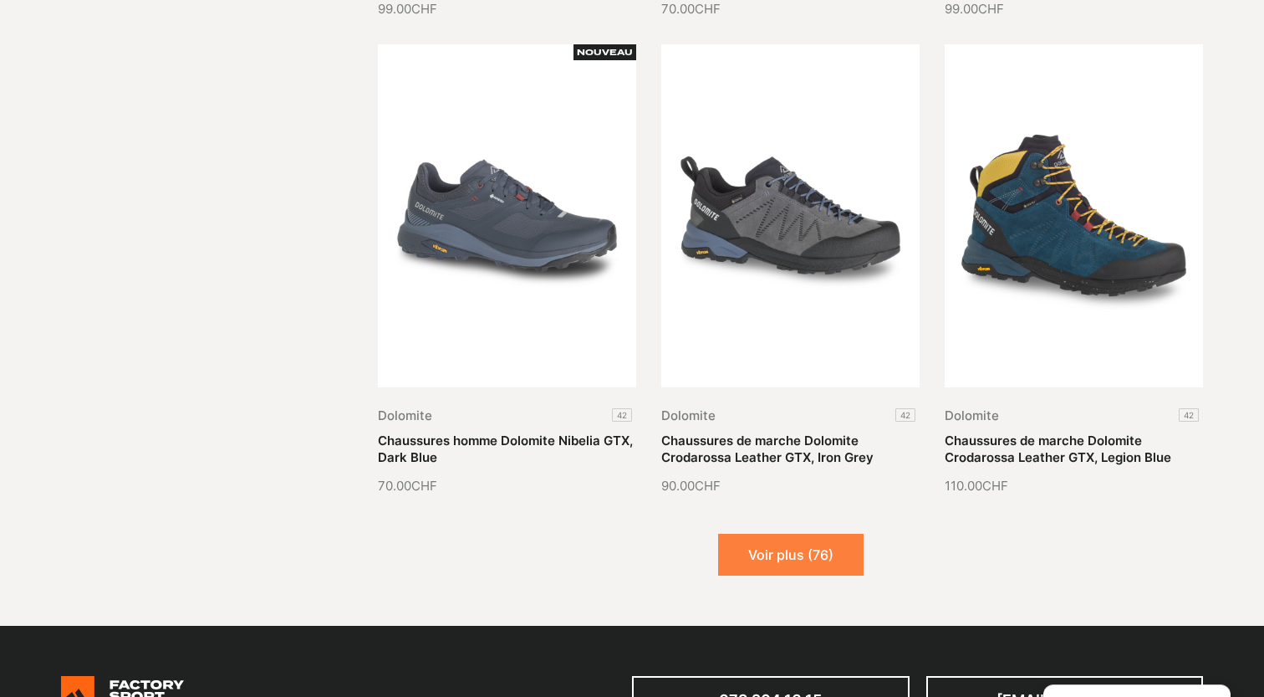
click at [807, 557] on button "Voir plus (76)" at bounding box center [790, 554] width 145 height 42
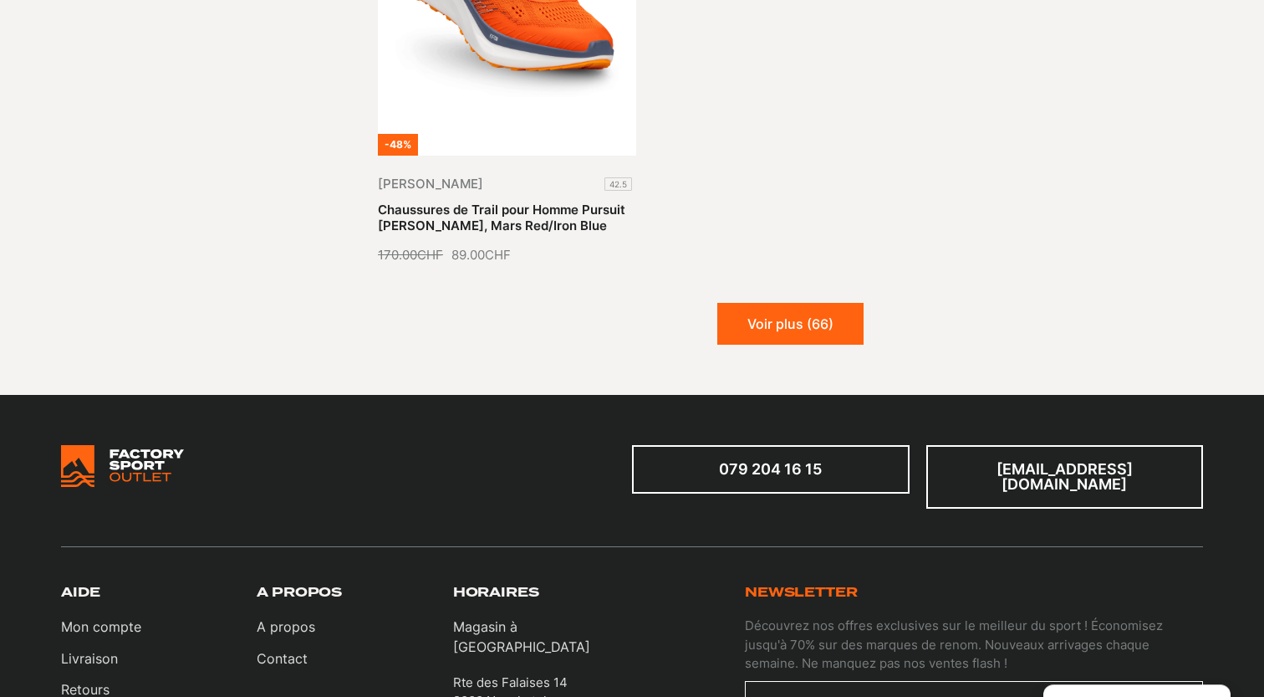
scroll to position [4033, 0]
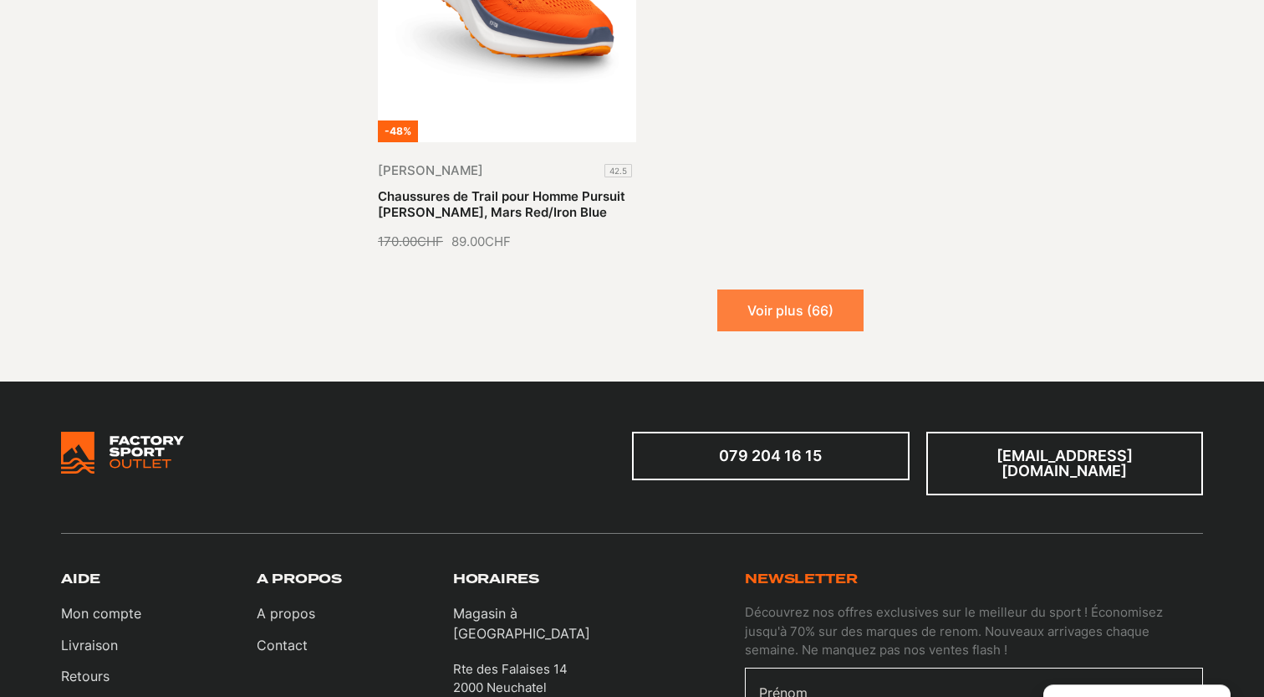
click at [789, 306] on button "Voir plus (66)" at bounding box center [790, 310] width 146 height 42
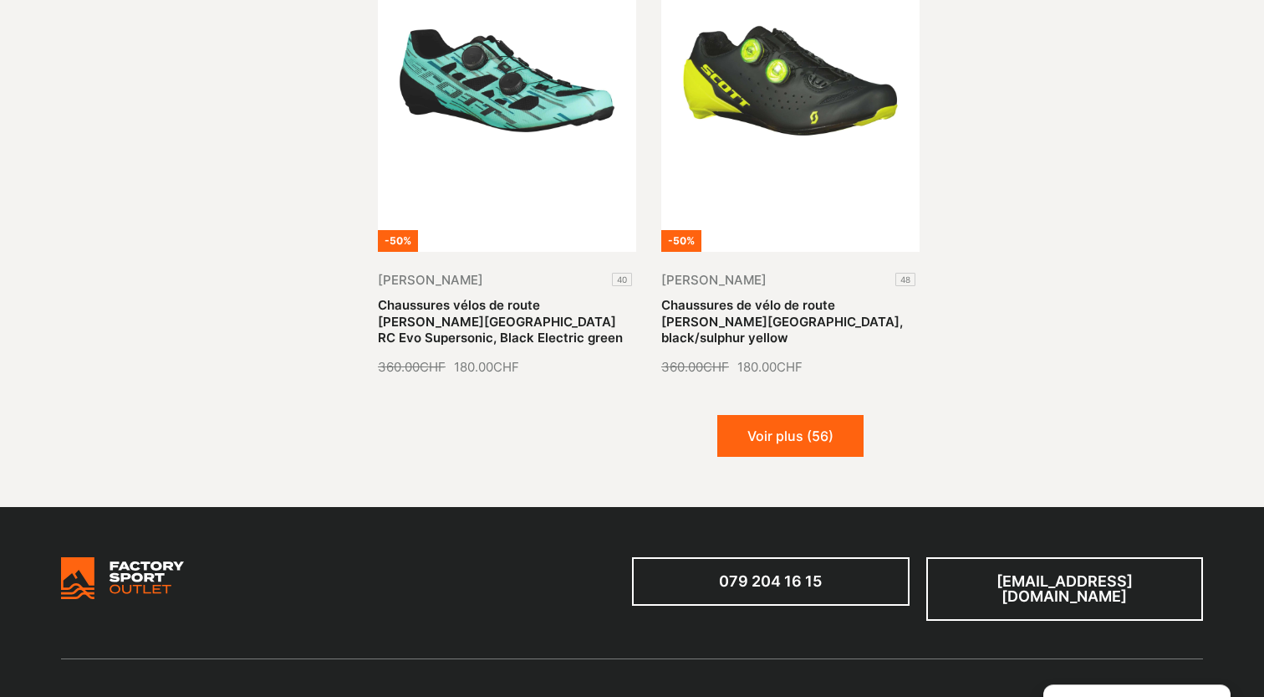
scroll to position [5378, 0]
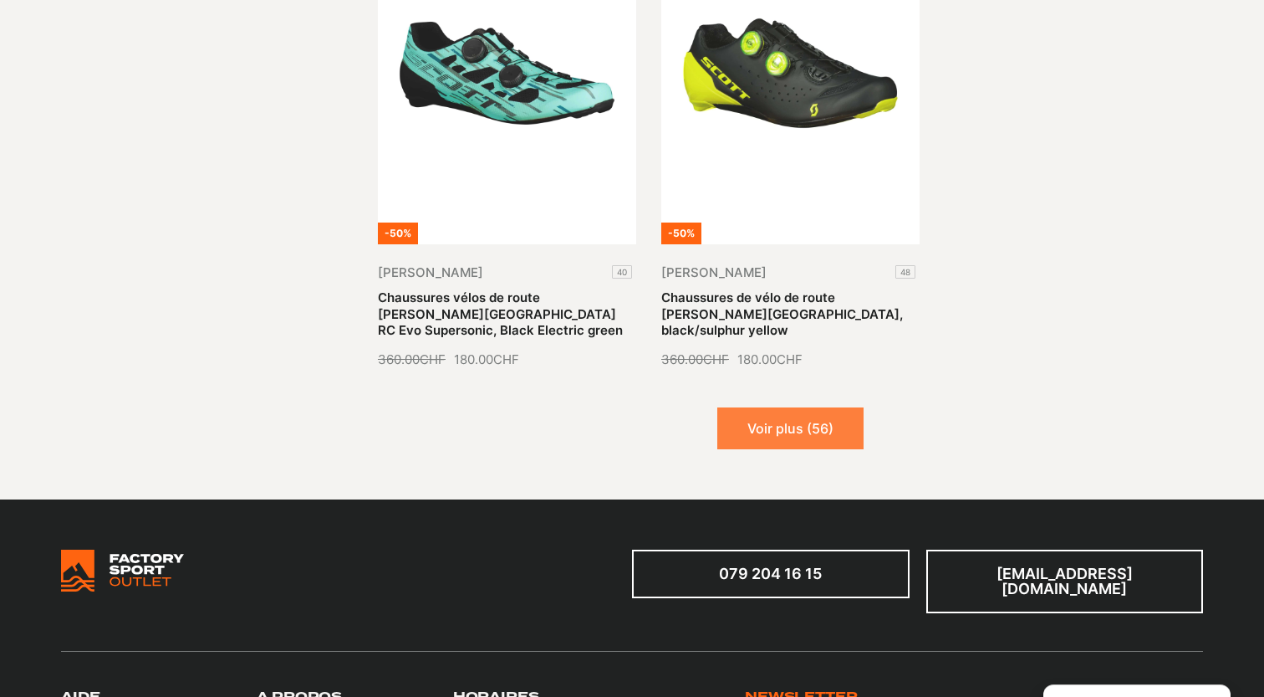
click at [762, 407] on button "Voir plus (56)" at bounding box center [790, 428] width 146 height 42
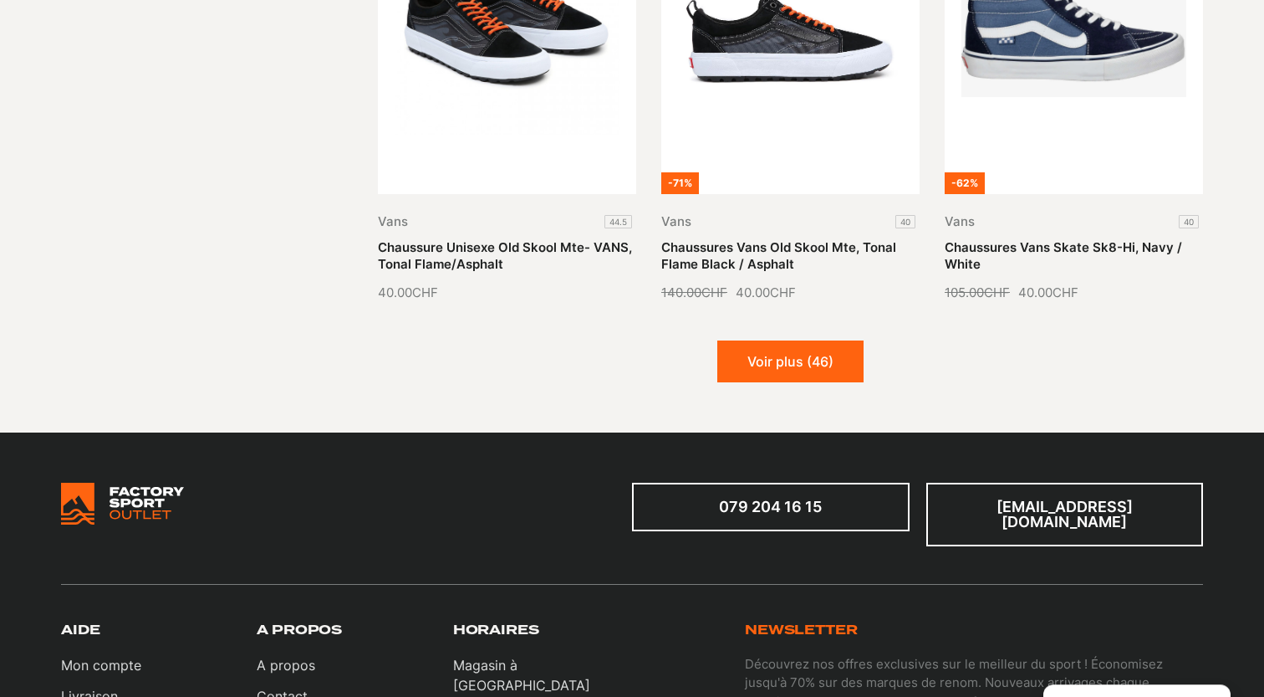
scroll to position [6961, 0]
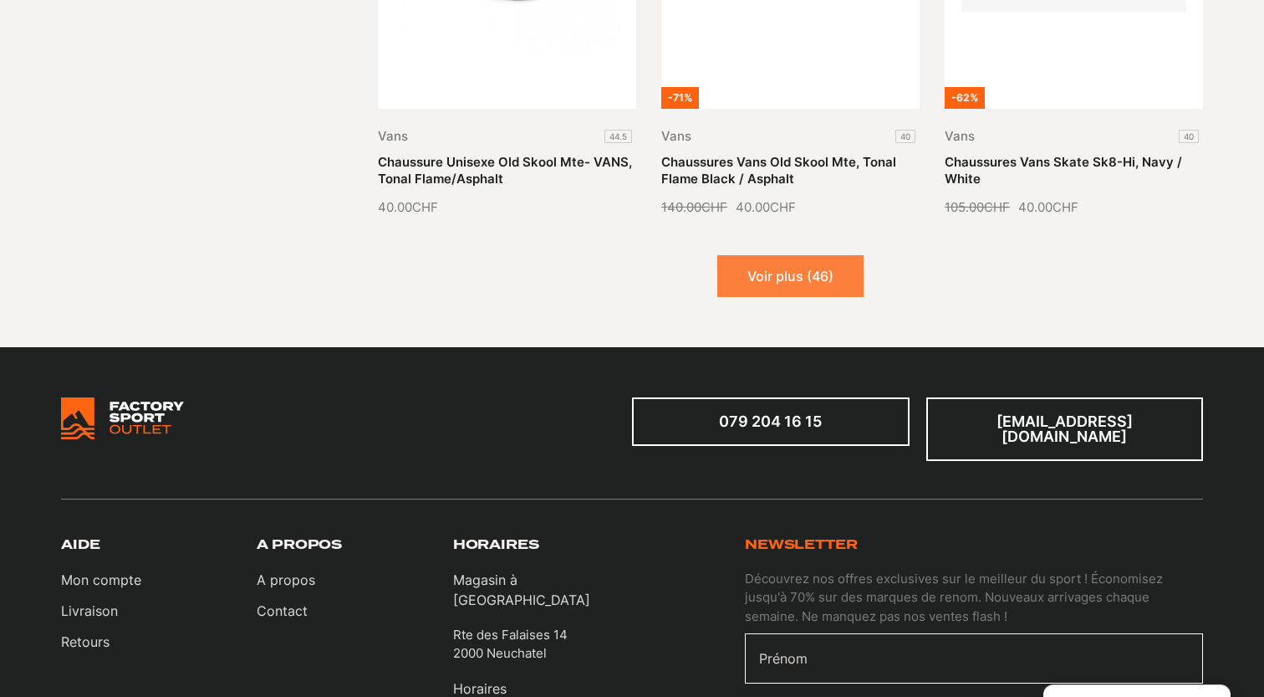
click at [808, 255] on button "Voir plus (46)" at bounding box center [790, 276] width 146 height 42
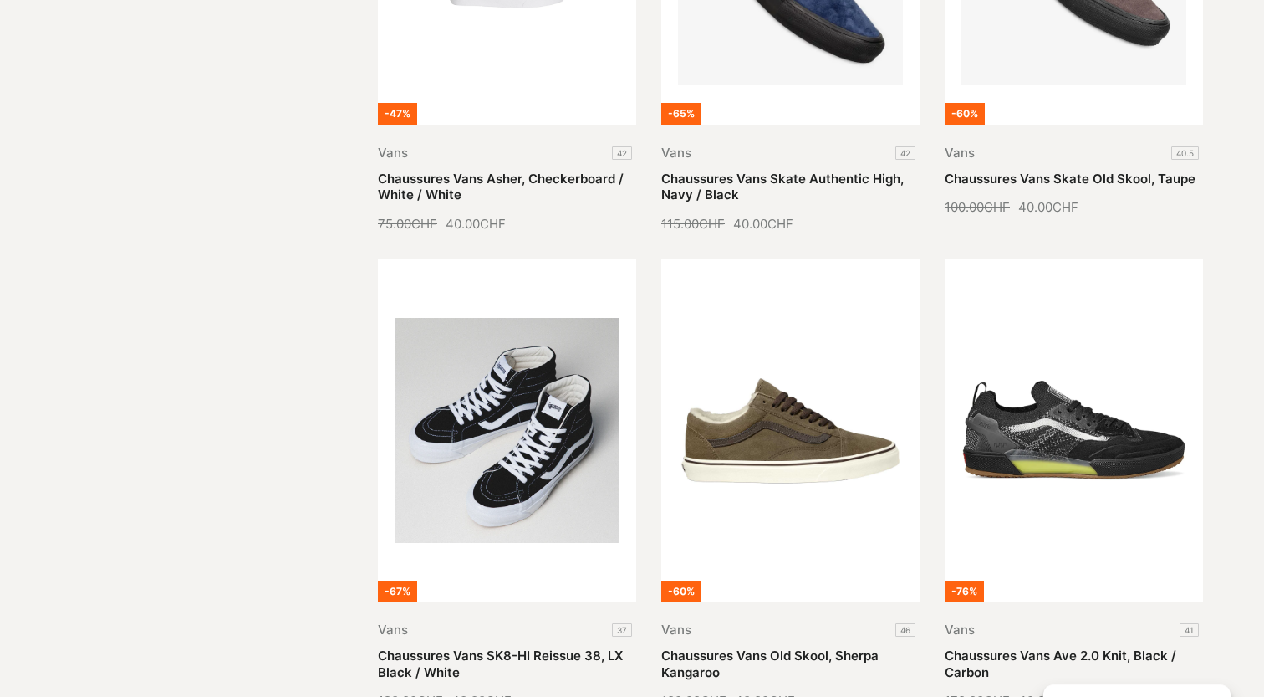
scroll to position [7919, 0]
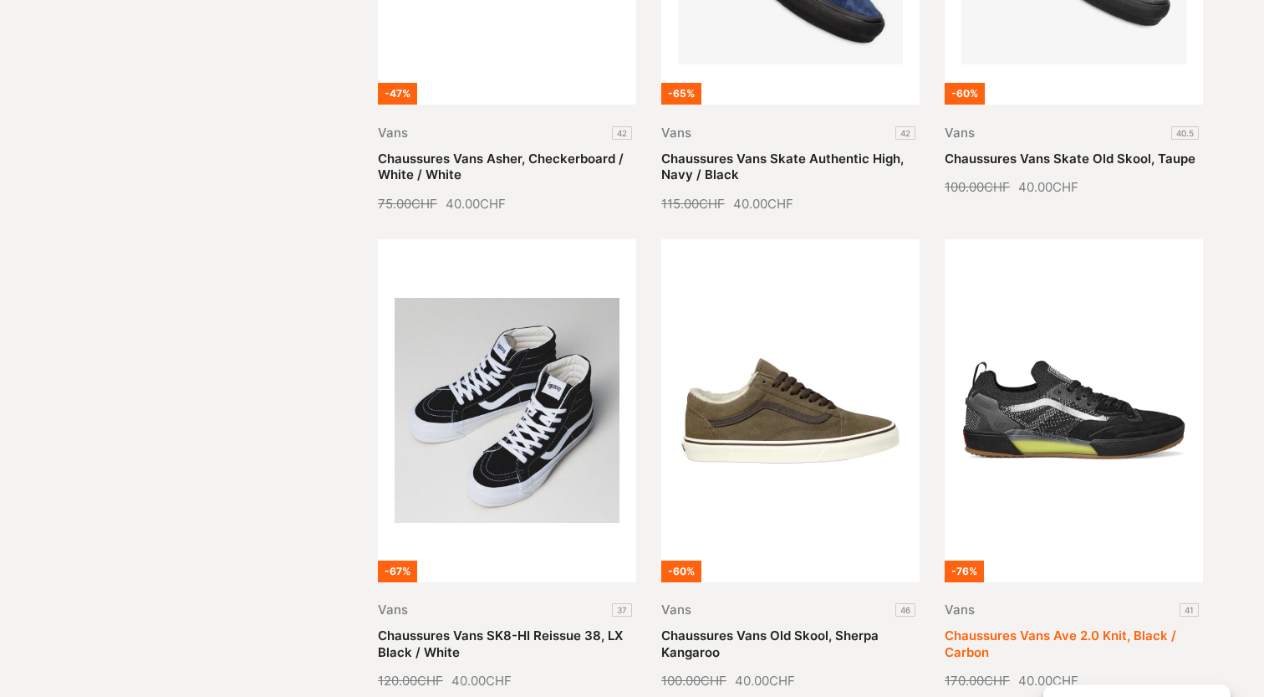
click at [1116, 627] on link "Chaussures Vans Ave 2.0 Knit, Black / Carbon" at bounding box center [1061, 643] width 232 height 33
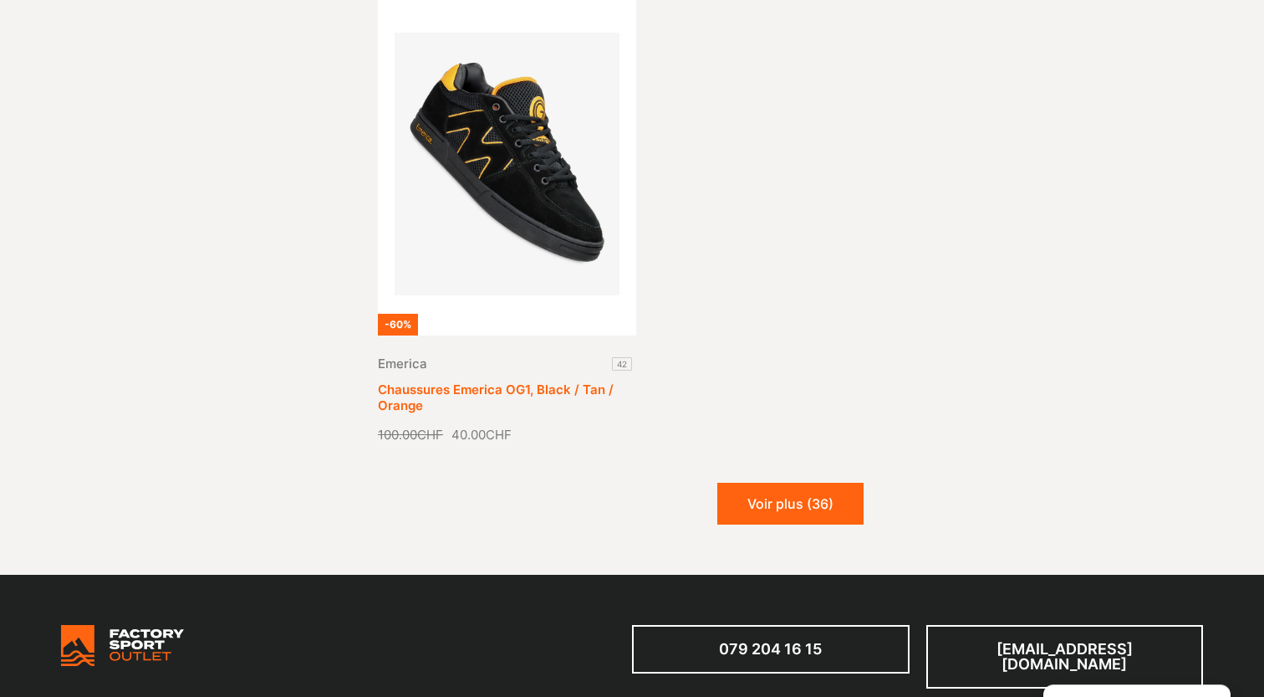
scroll to position [8645, 0]
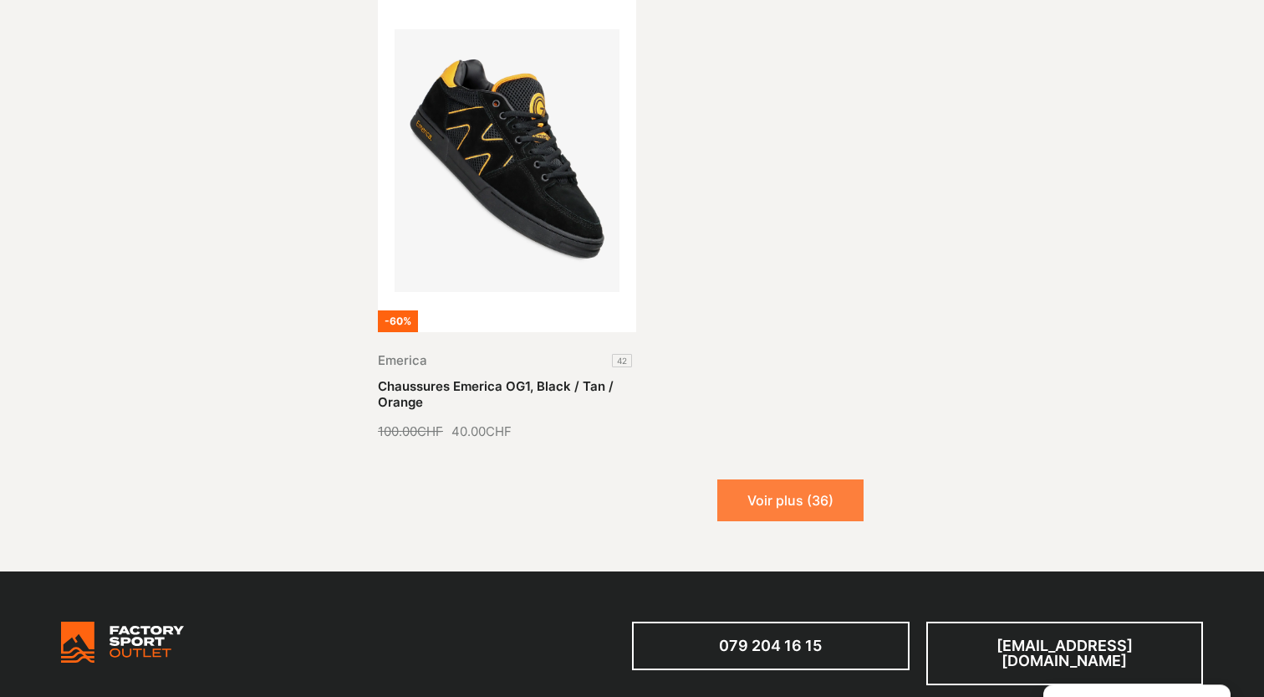
click at [779, 483] on button "Voir plus (36)" at bounding box center [790, 500] width 146 height 42
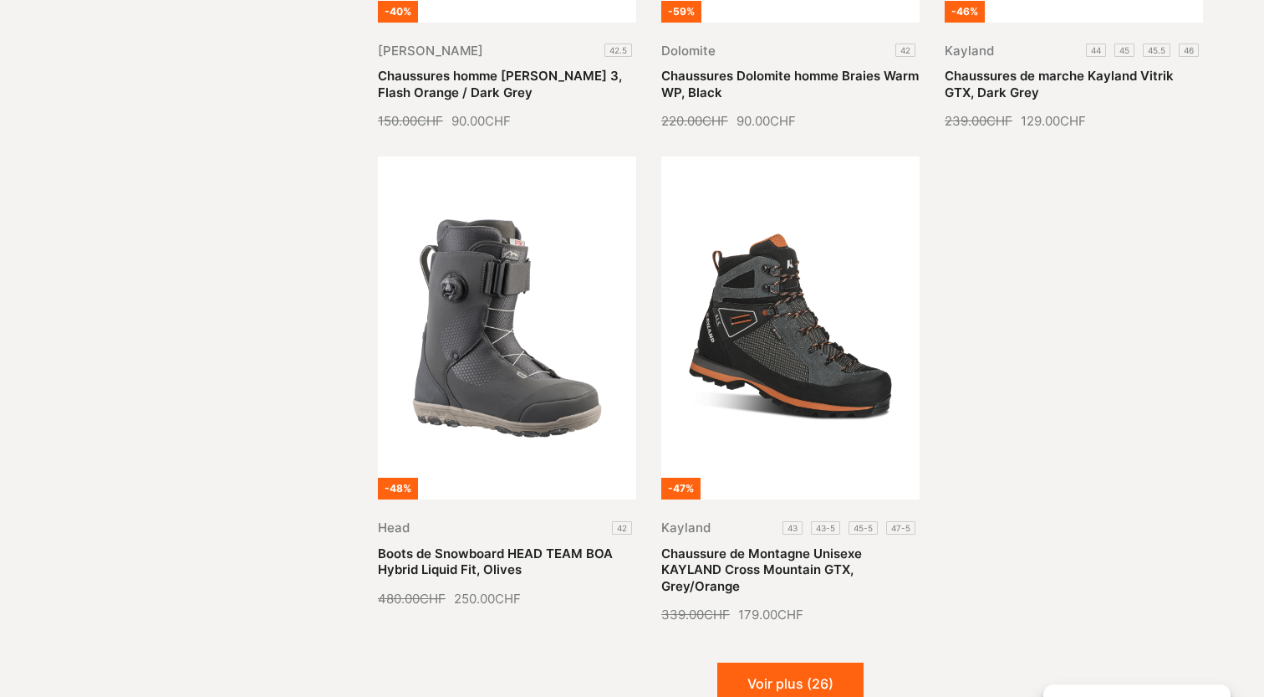
scroll to position [9910, 0]
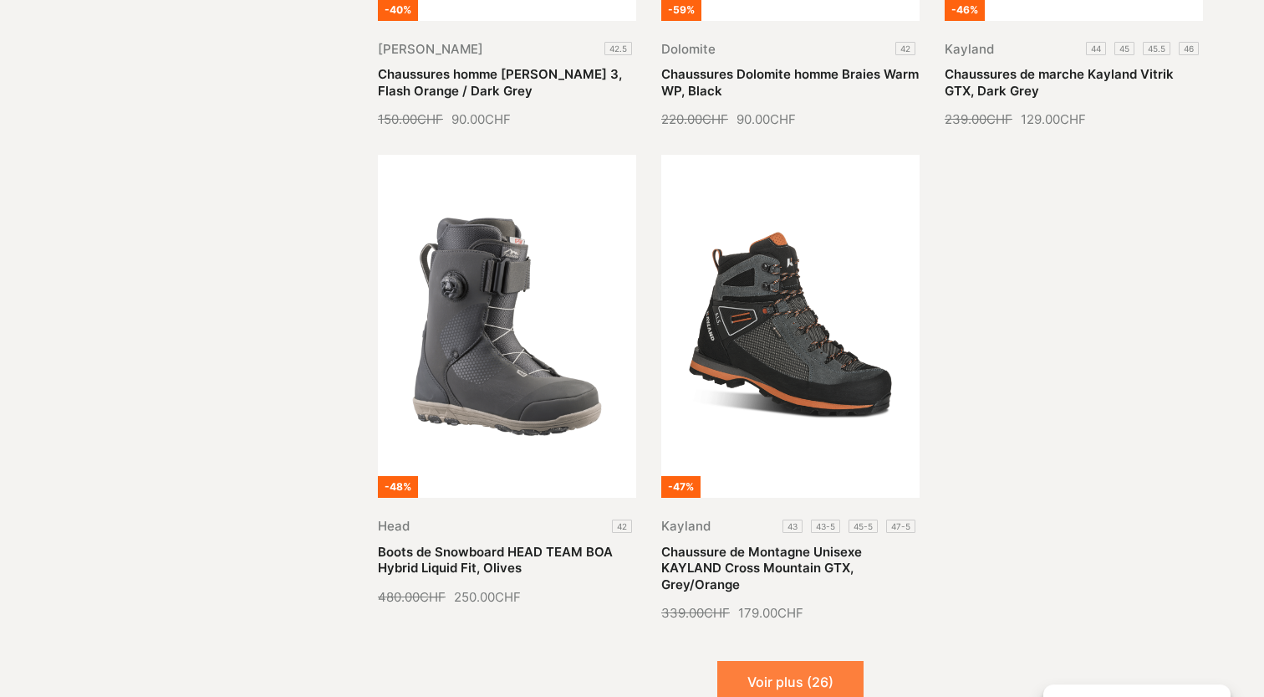
click at [790, 661] on button "Voir plus (26)" at bounding box center [790, 682] width 146 height 42
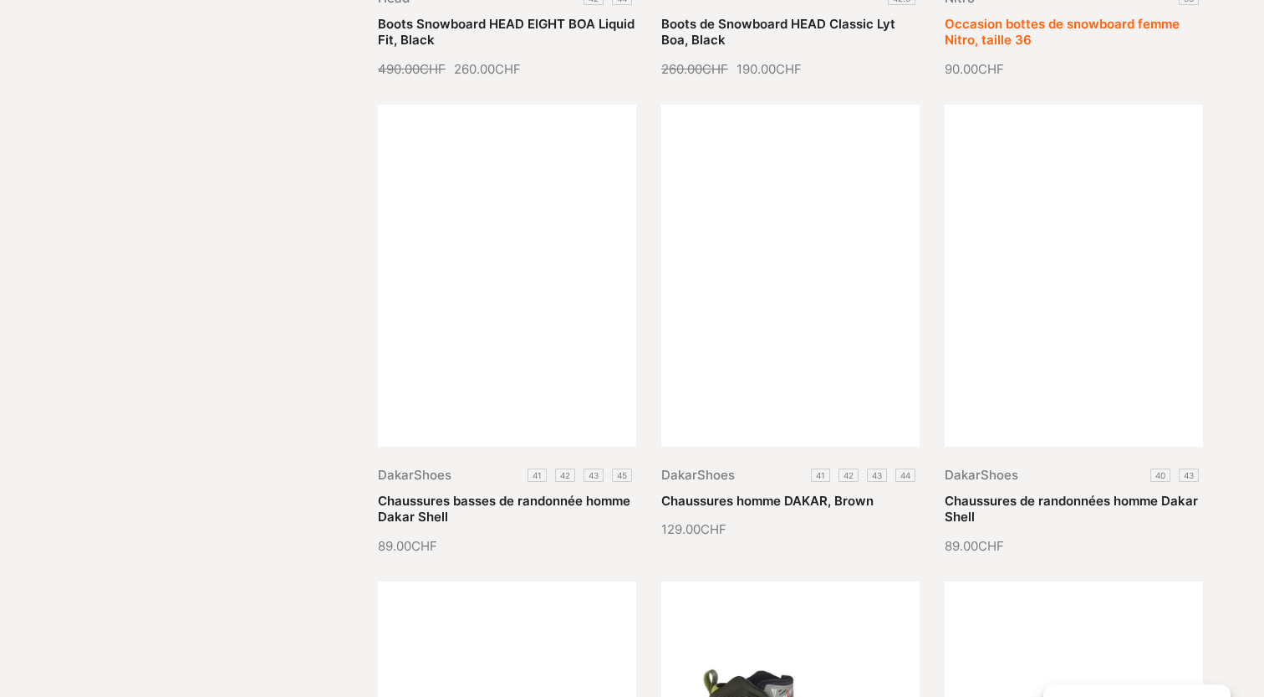
scroll to position [10933, 0]
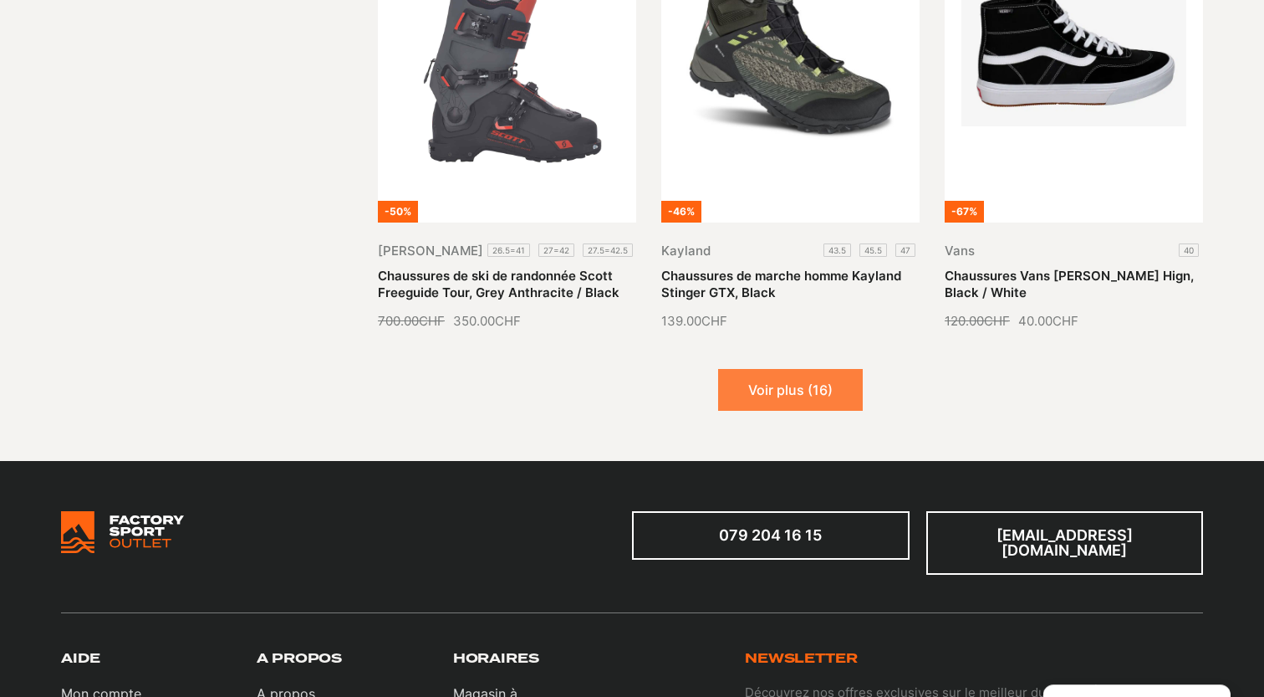
click at [837, 369] on button "Voir plus (16)" at bounding box center [790, 390] width 145 height 42
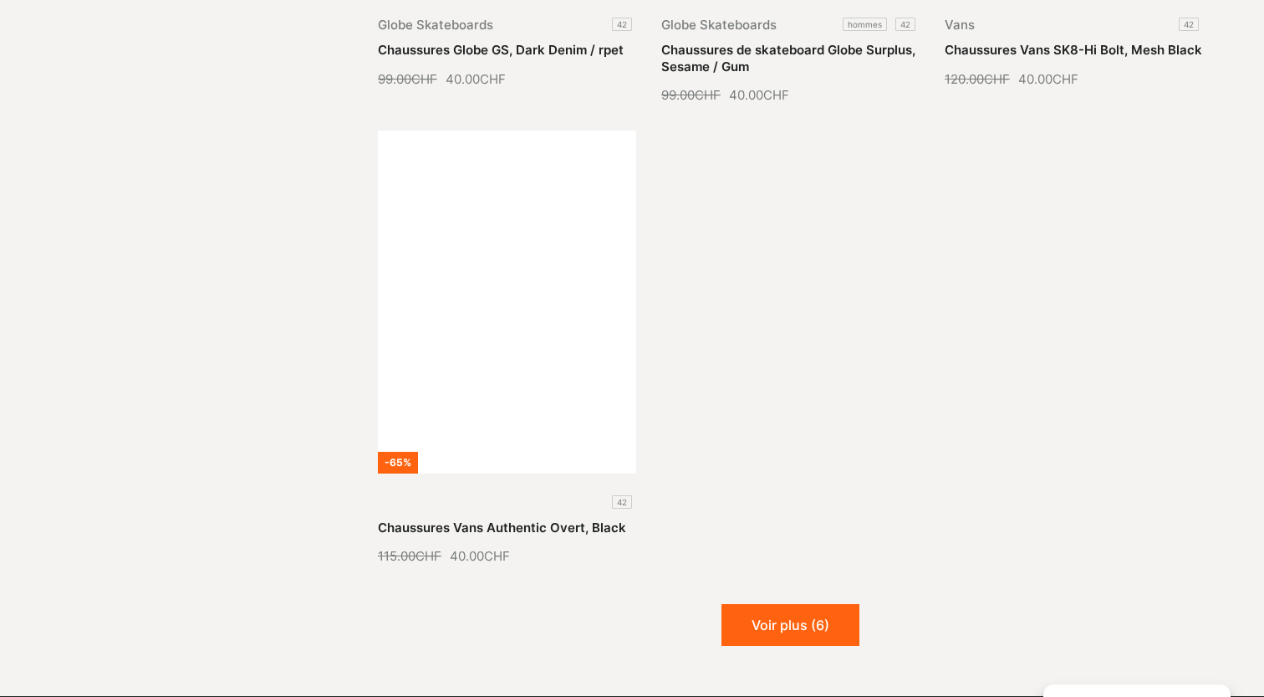
scroll to position [13292, 0]
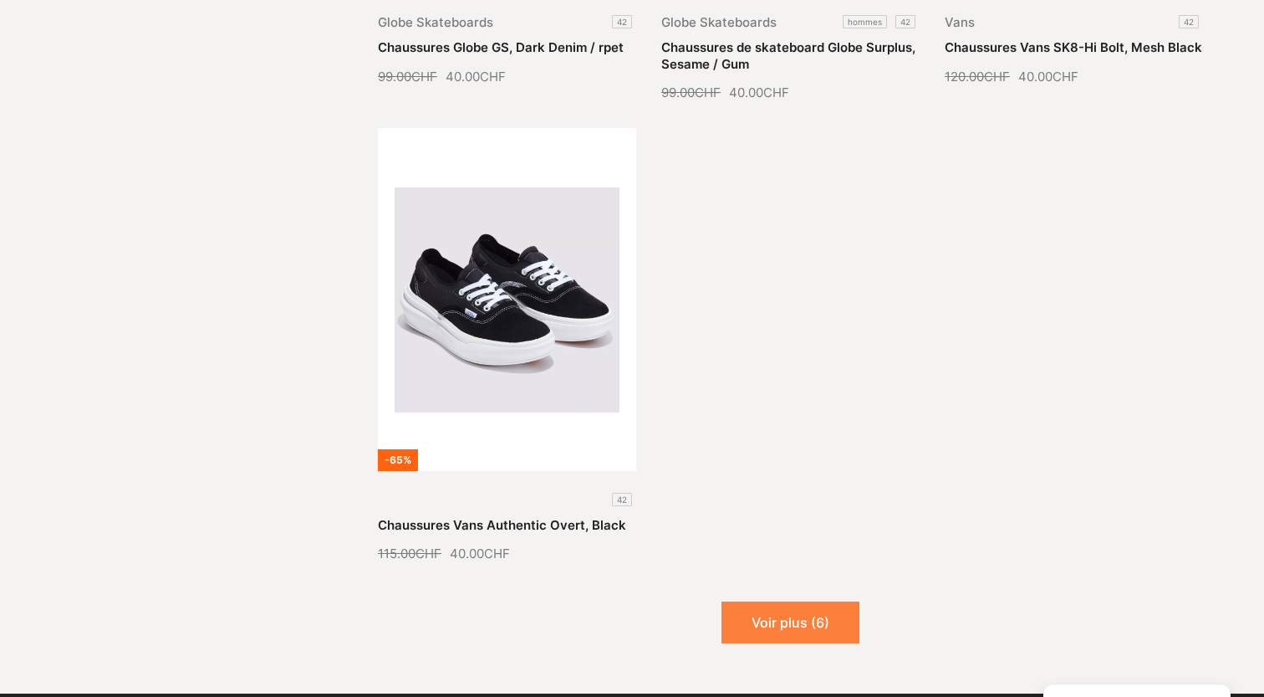
click at [765, 623] on button "Voir plus (6)" at bounding box center [791, 622] width 138 height 42
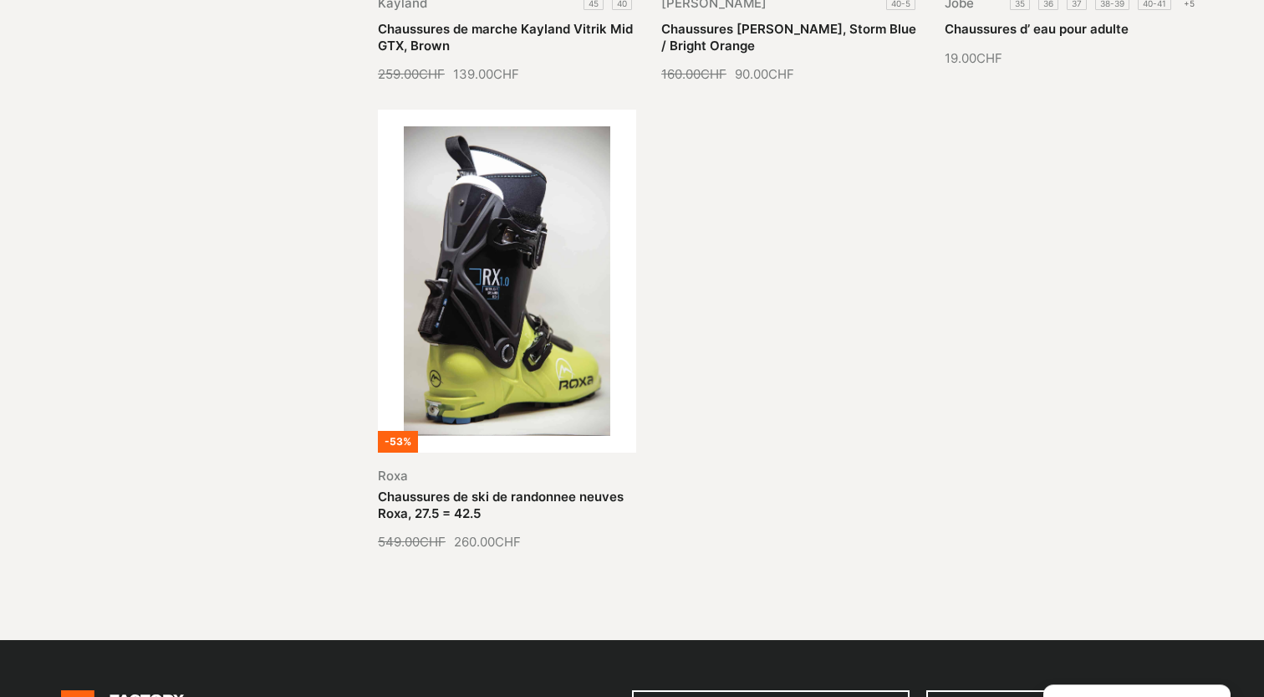
scroll to position [14265, 0]
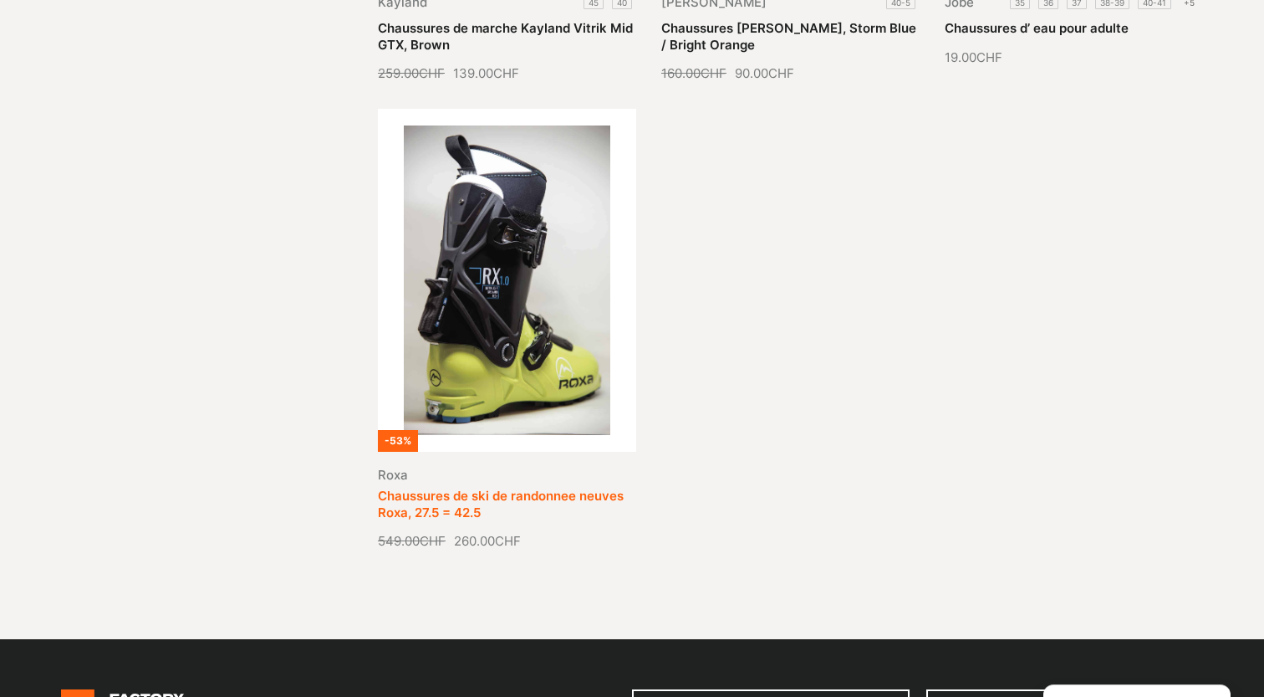
click at [563, 487] on link "Chaussures de ski de randonnee neuves Roxa, 27.5 = 42.5" at bounding box center [501, 503] width 246 height 33
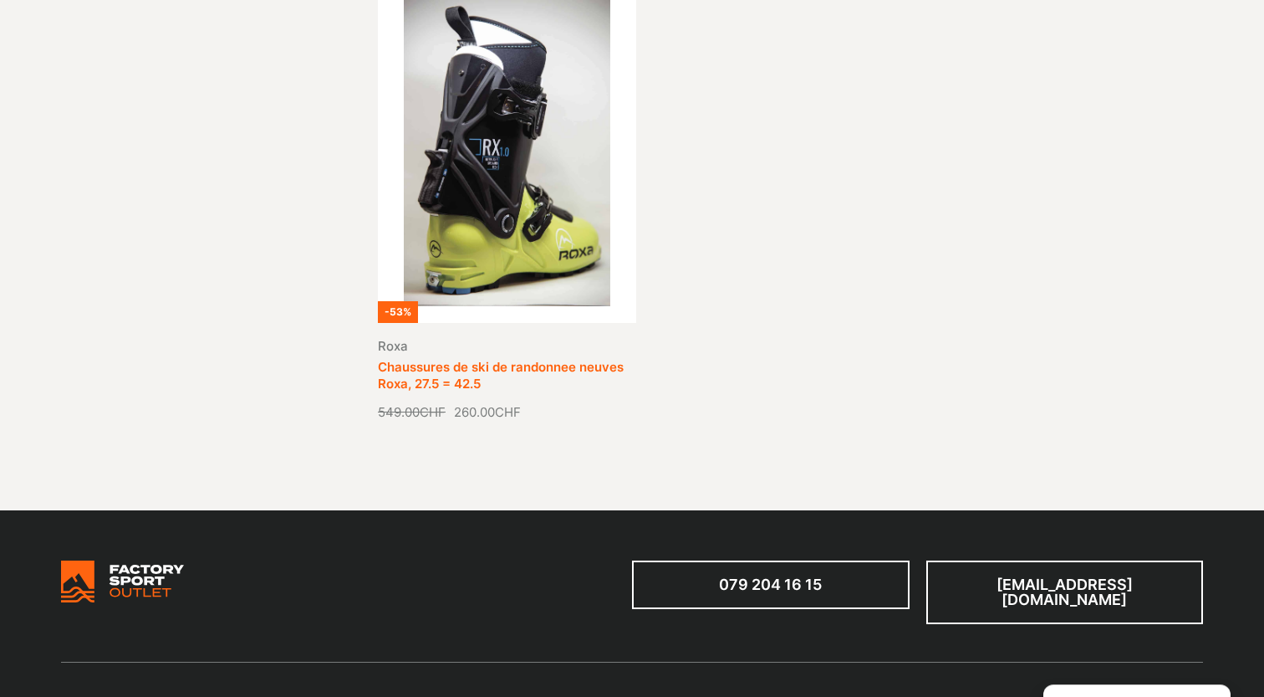
scroll to position [14396, 0]
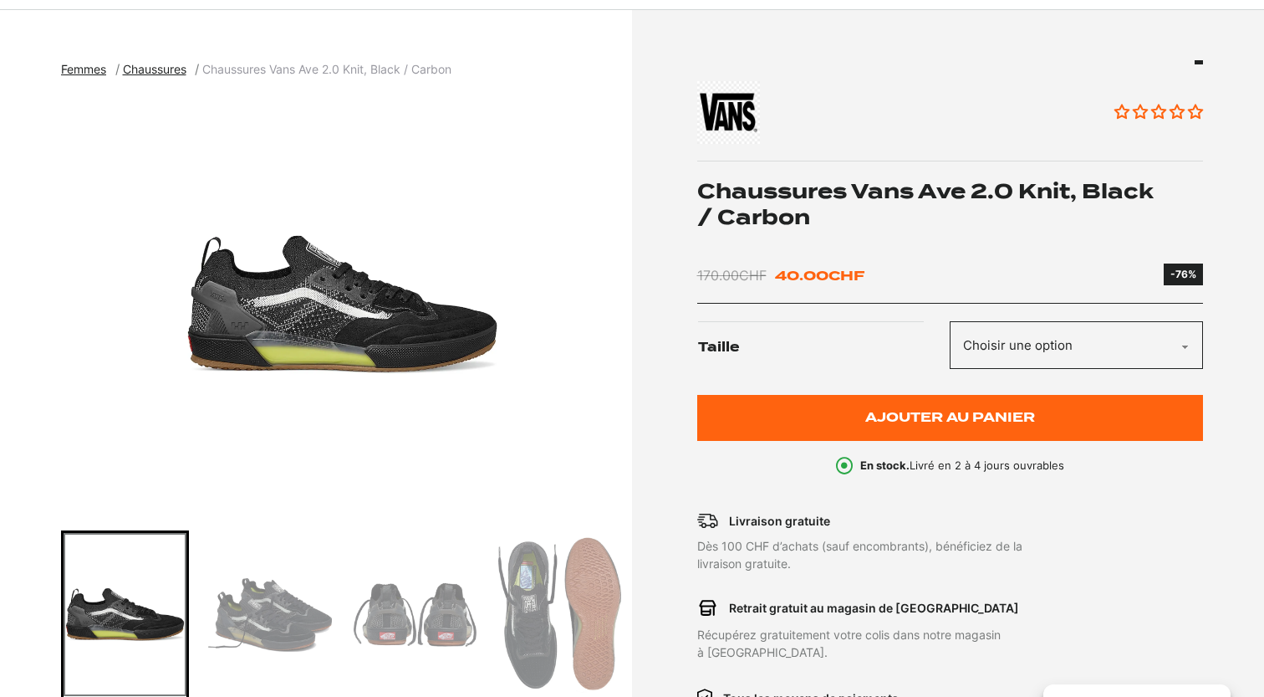
scroll to position [219, 0]
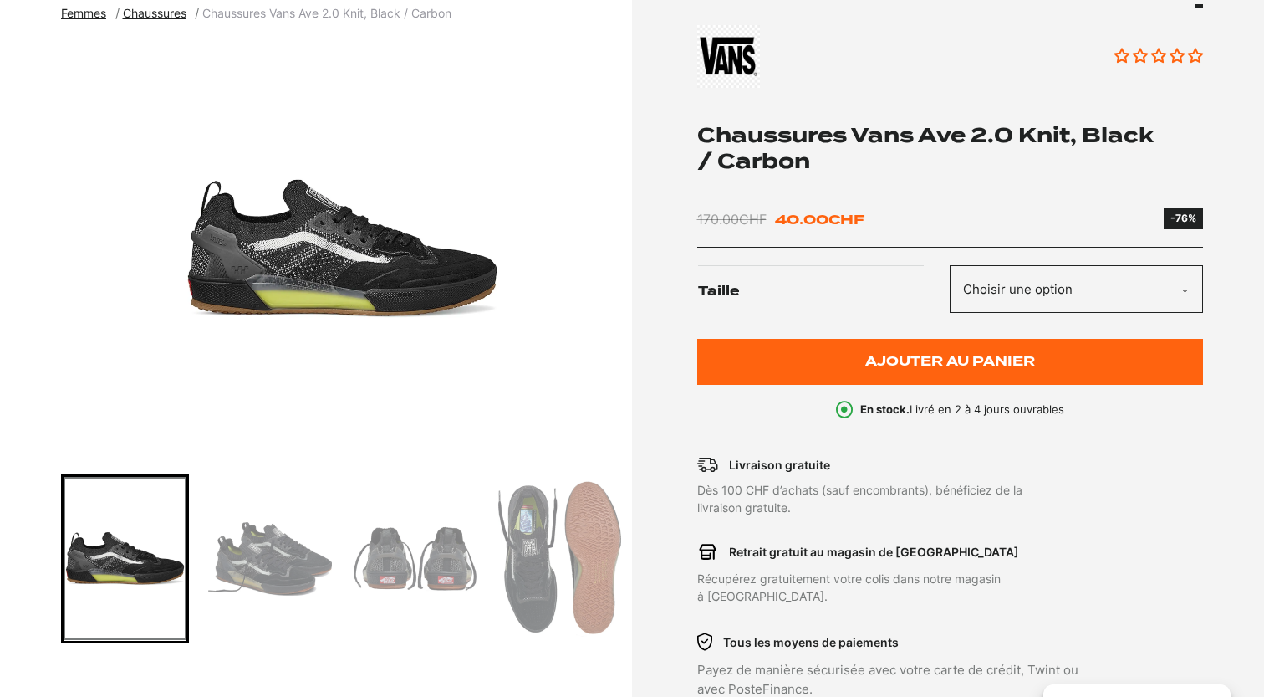
click at [288, 568] on img "Go to slide 2" at bounding box center [269, 559] width 123 height 164
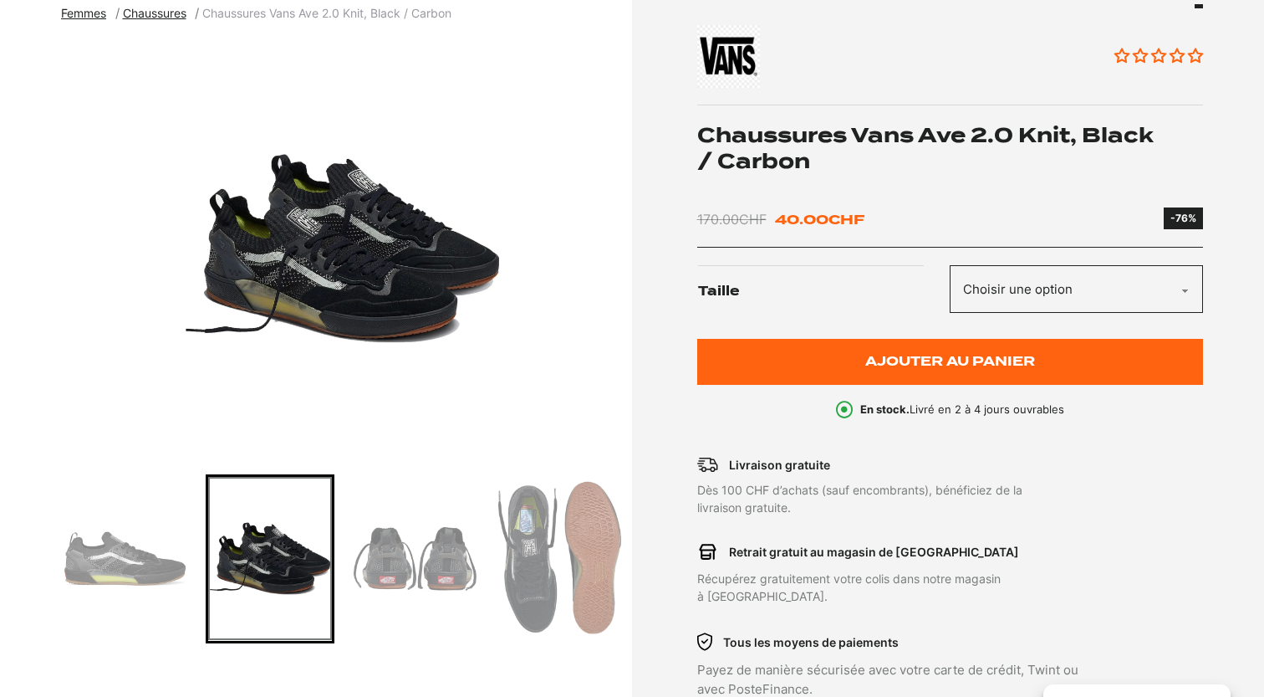
click at [411, 550] on img "Go to slide 3" at bounding box center [415, 559] width 123 height 164
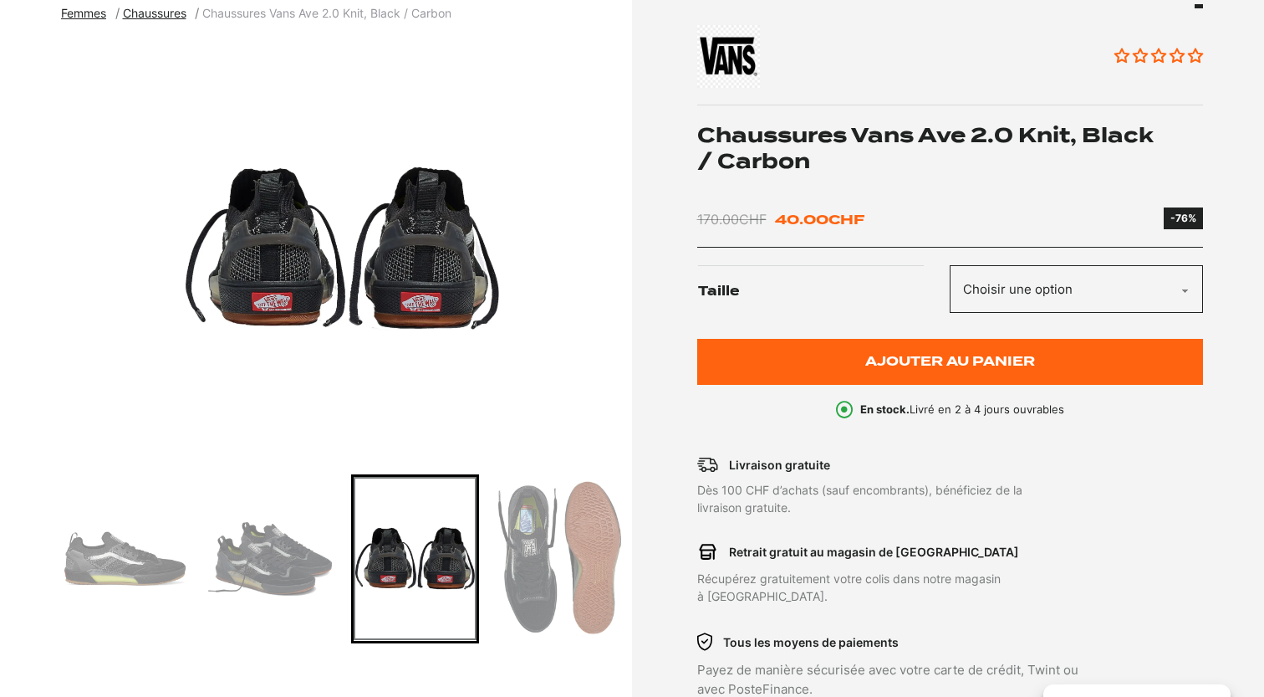
click at [536, 548] on img "Go to slide 4" at bounding box center [559, 559] width 123 height 164
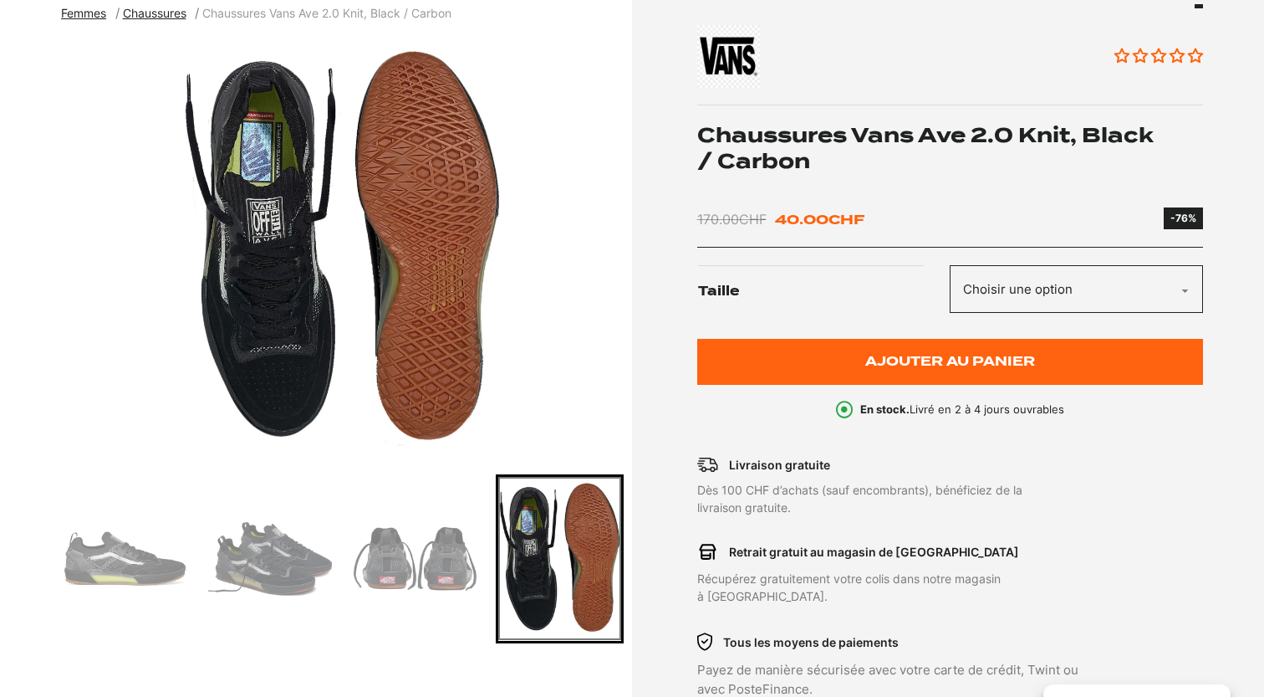
click at [305, 559] on img "Go to slide 2" at bounding box center [269, 559] width 123 height 164
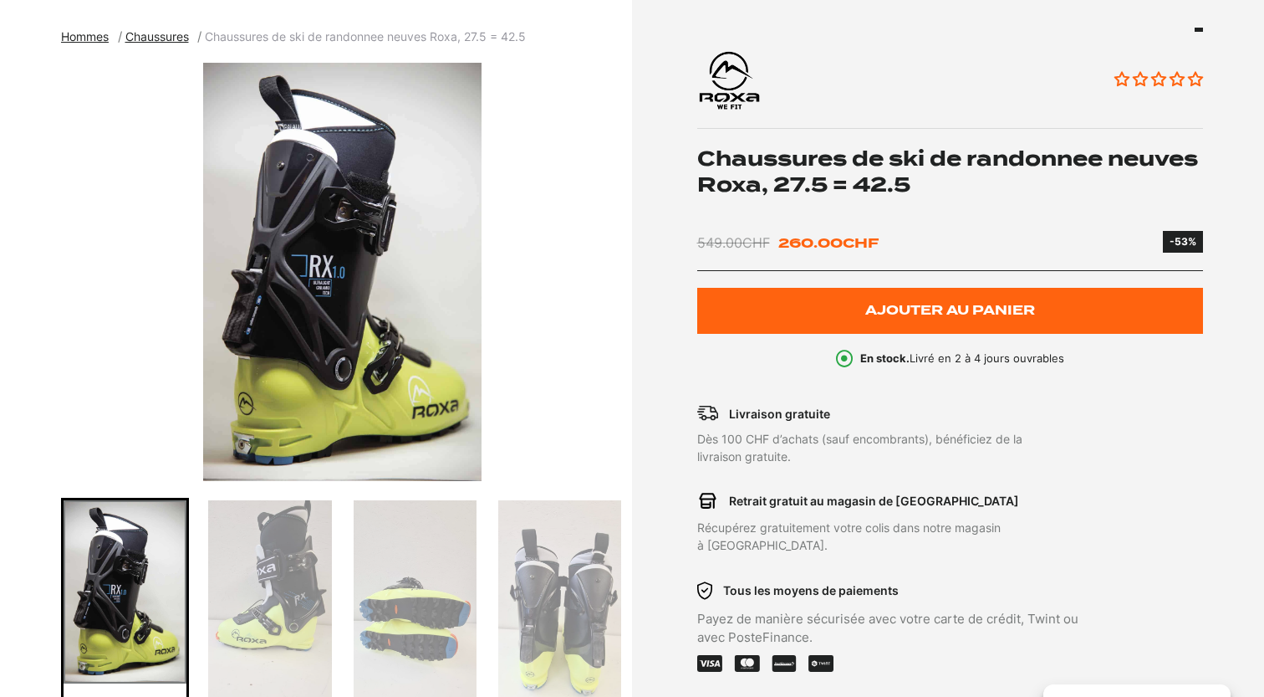
scroll to position [196, 0]
click at [257, 568] on img "Go to slide 2" at bounding box center [269, 609] width 123 height 219
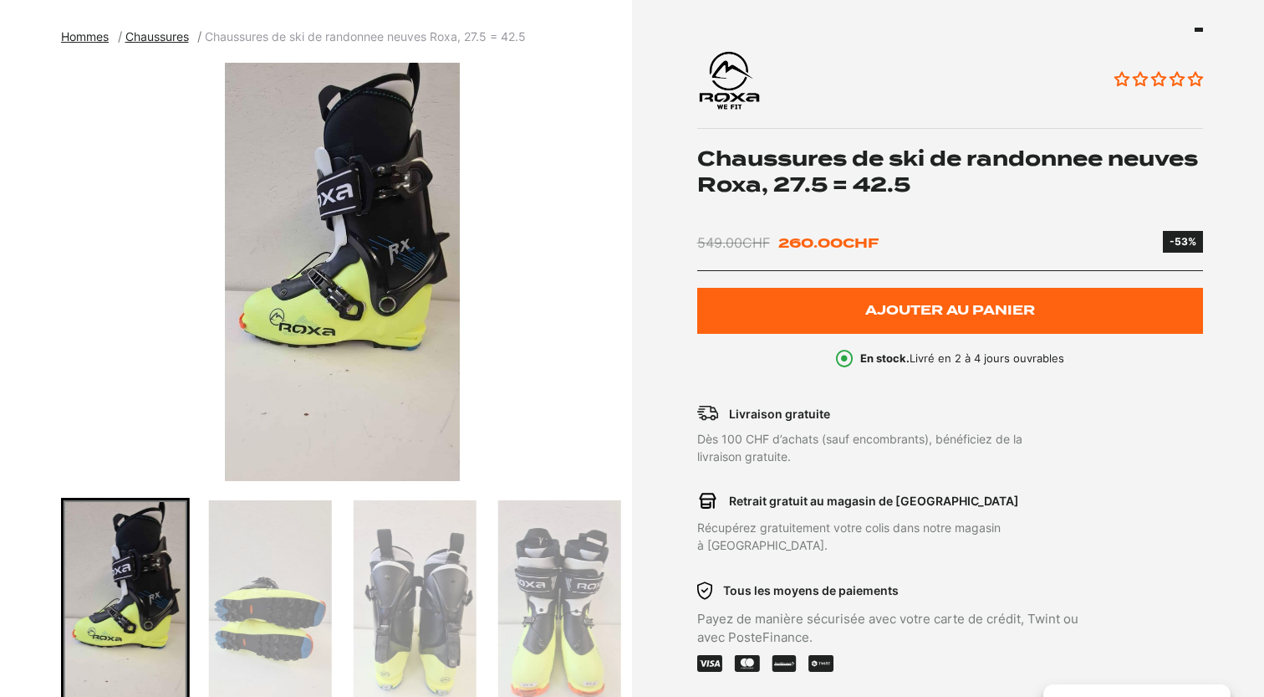
click at [294, 607] on img "Go to slide 3" at bounding box center [269, 609] width 123 height 219
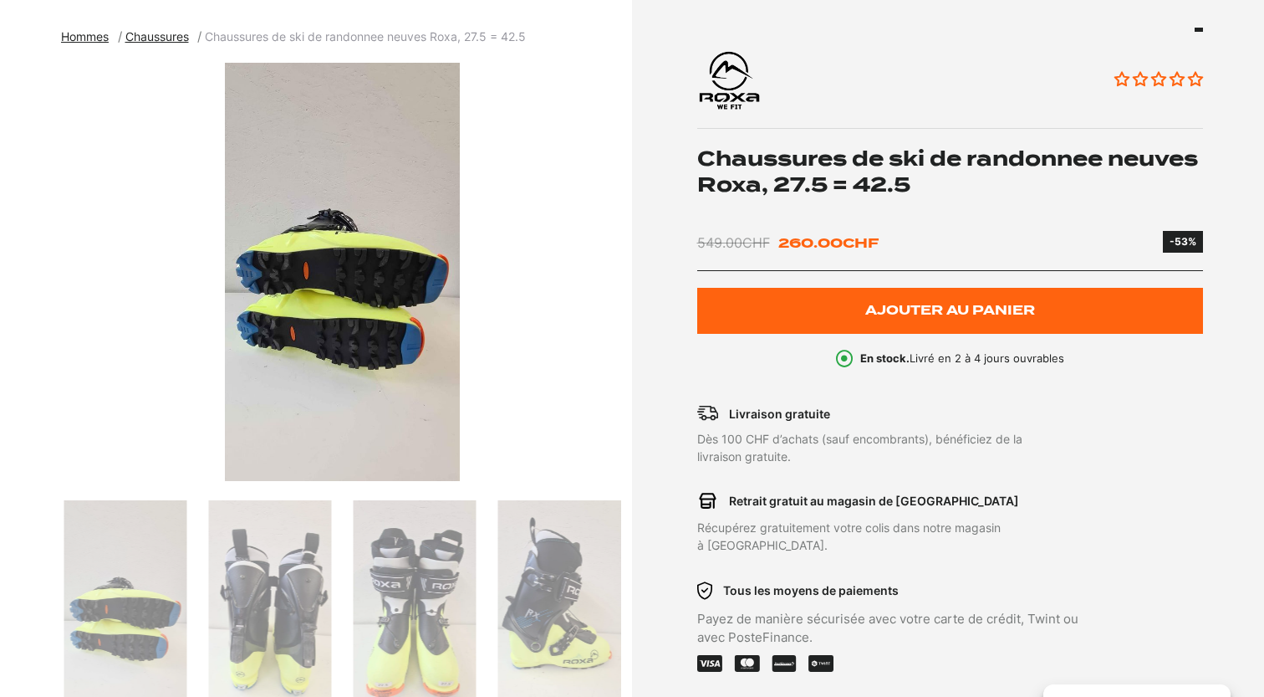
click at [294, 607] on img "Go to slide 4" at bounding box center [269, 609] width 123 height 219
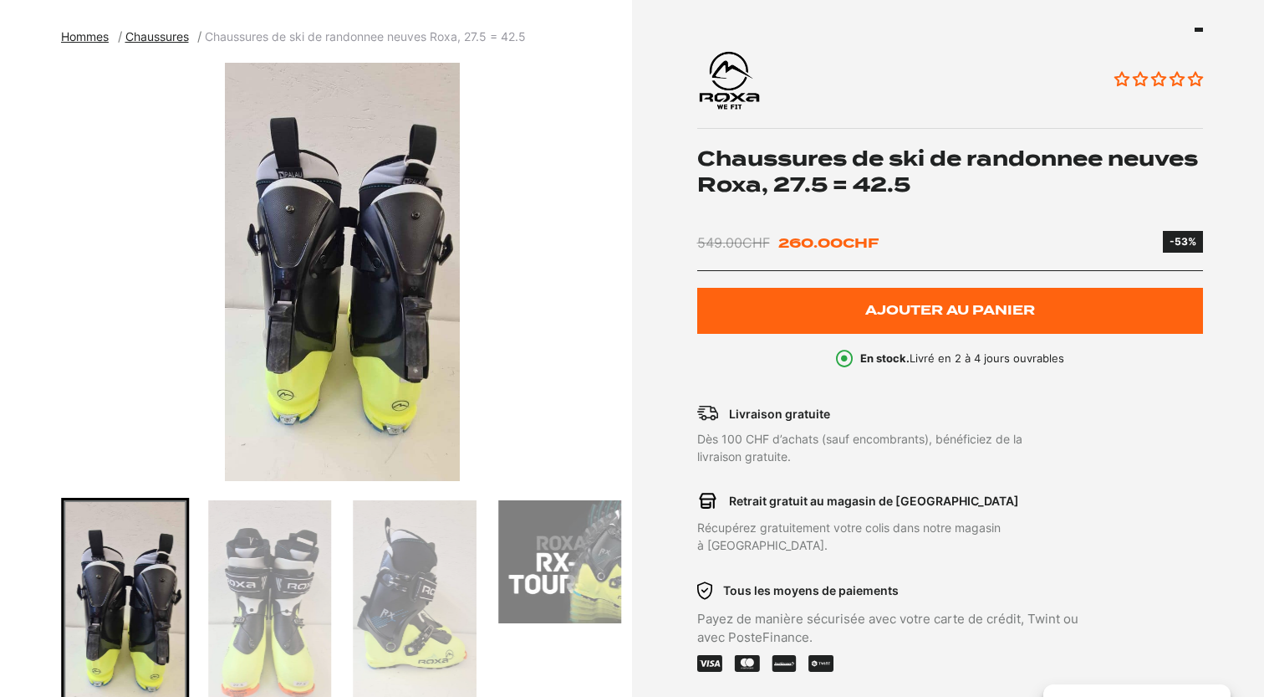
click at [295, 607] on img "Go to slide 5" at bounding box center [269, 609] width 123 height 219
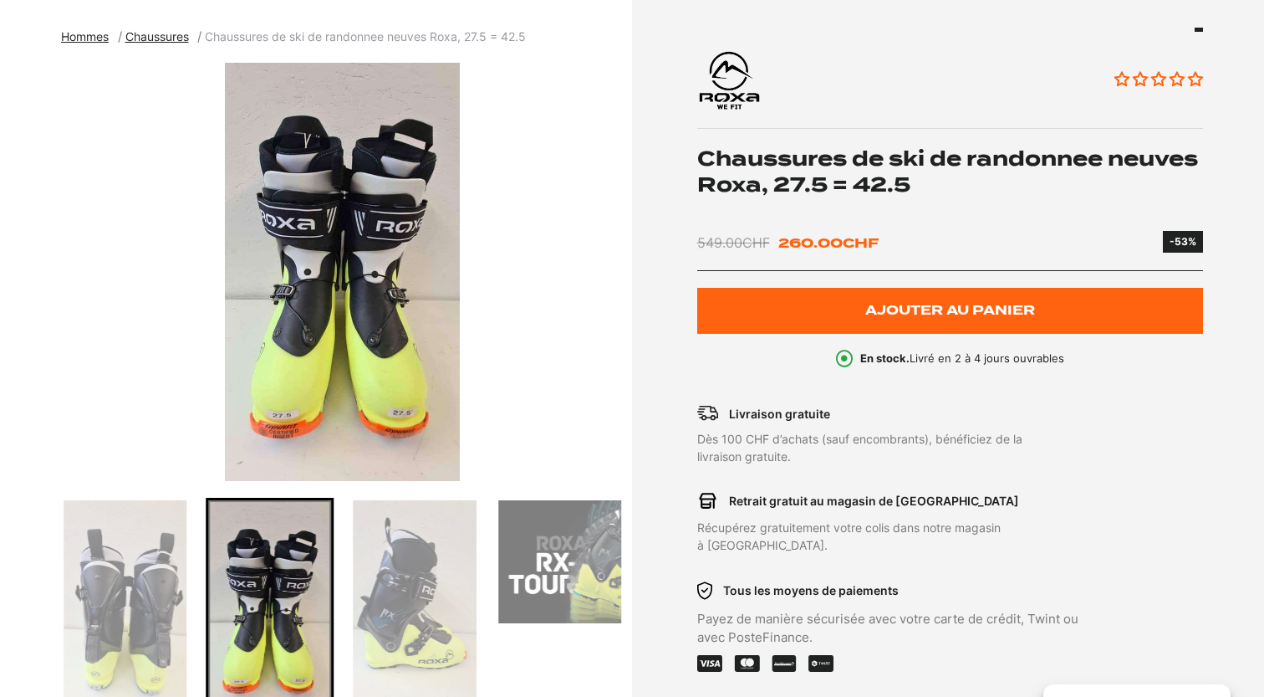
click at [375, 589] on img "Go to slide 6" at bounding box center [415, 609] width 123 height 219
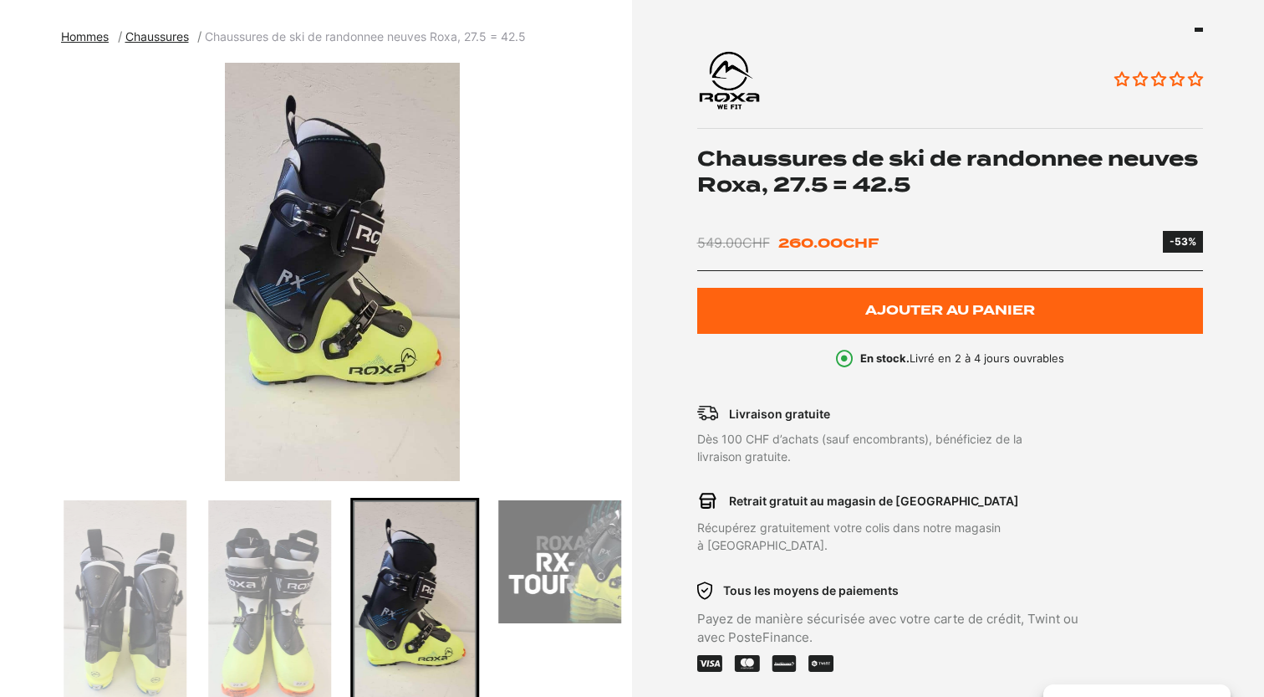
click at [510, 564] on img "Go to slide 7" at bounding box center [559, 561] width 123 height 123
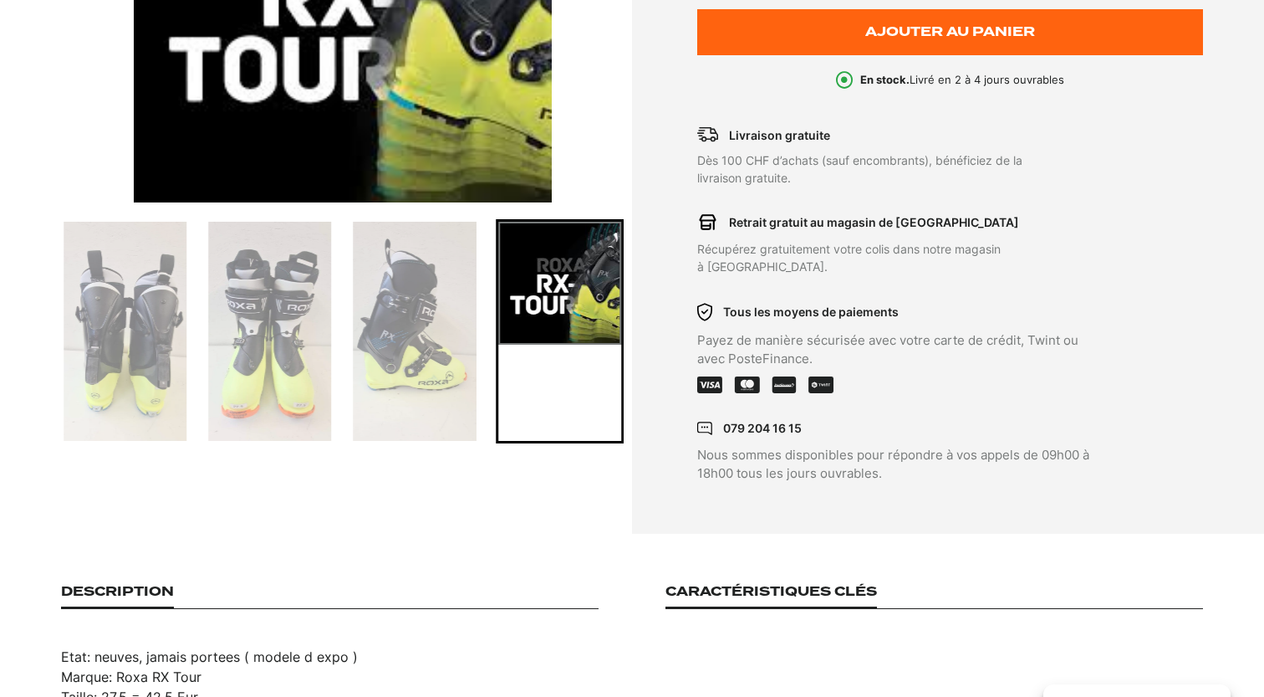
scroll to position [313, 0]
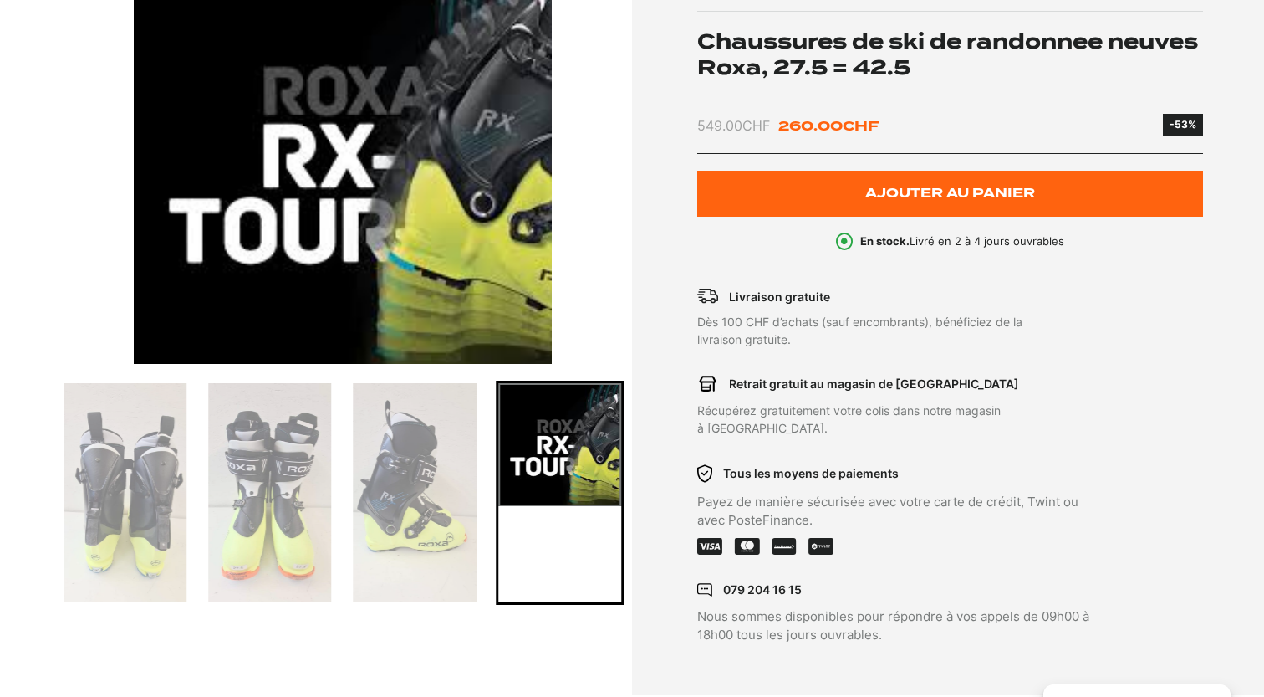
click at [238, 462] on img "Go to slide 5" at bounding box center [269, 492] width 123 height 219
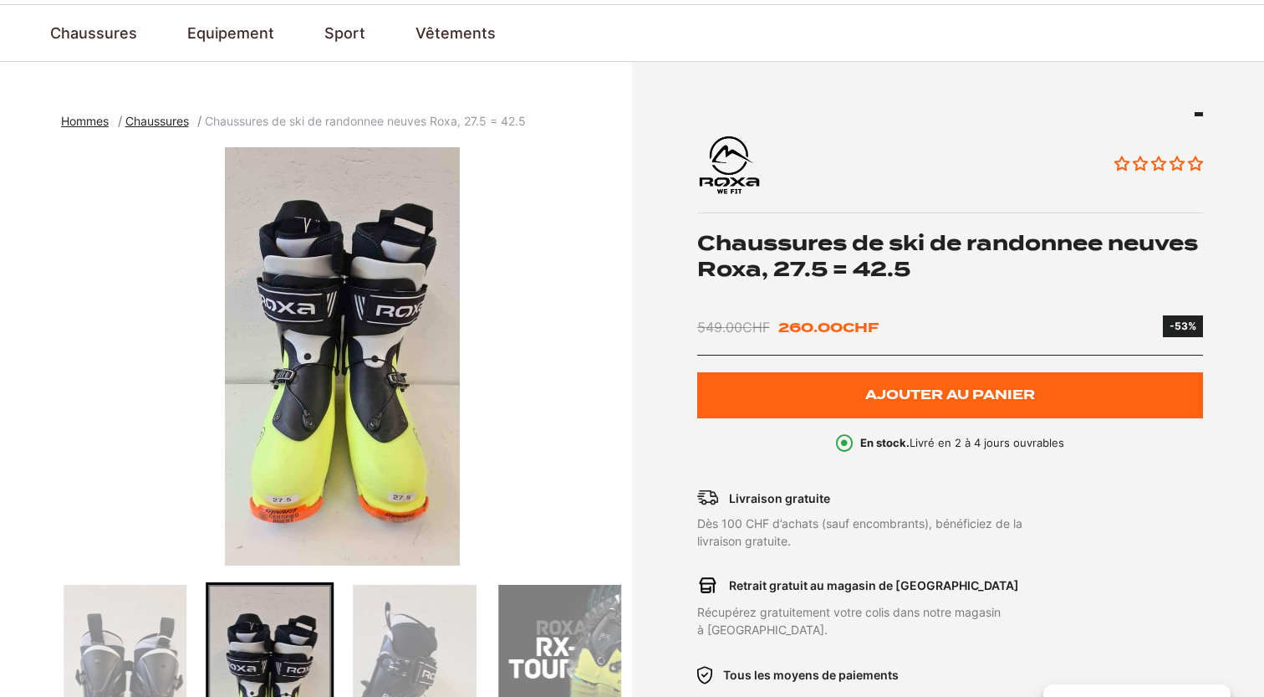
scroll to position [0, 0]
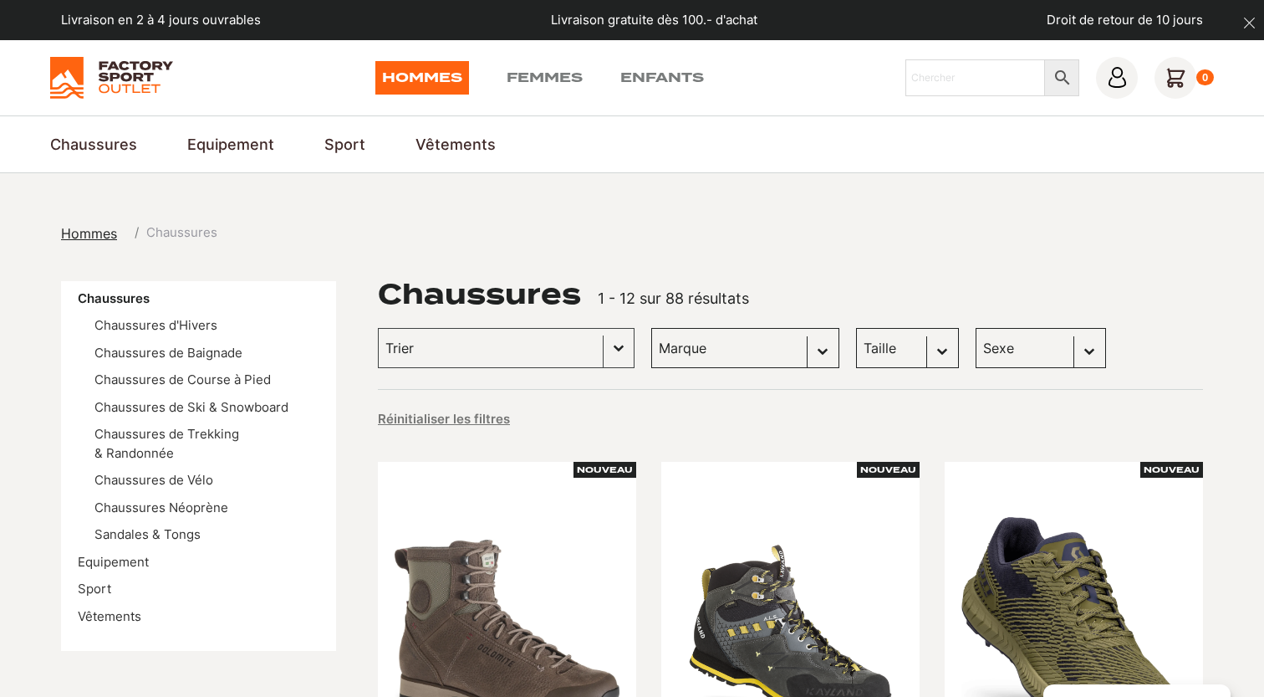
click at [185, 447] on li "Chaussures de Trekking & Randonnée" at bounding box center [206, 444] width 225 height 38
click at [185, 441] on link "Chaussures de Trekking & Randonnée" at bounding box center [166, 443] width 145 height 35
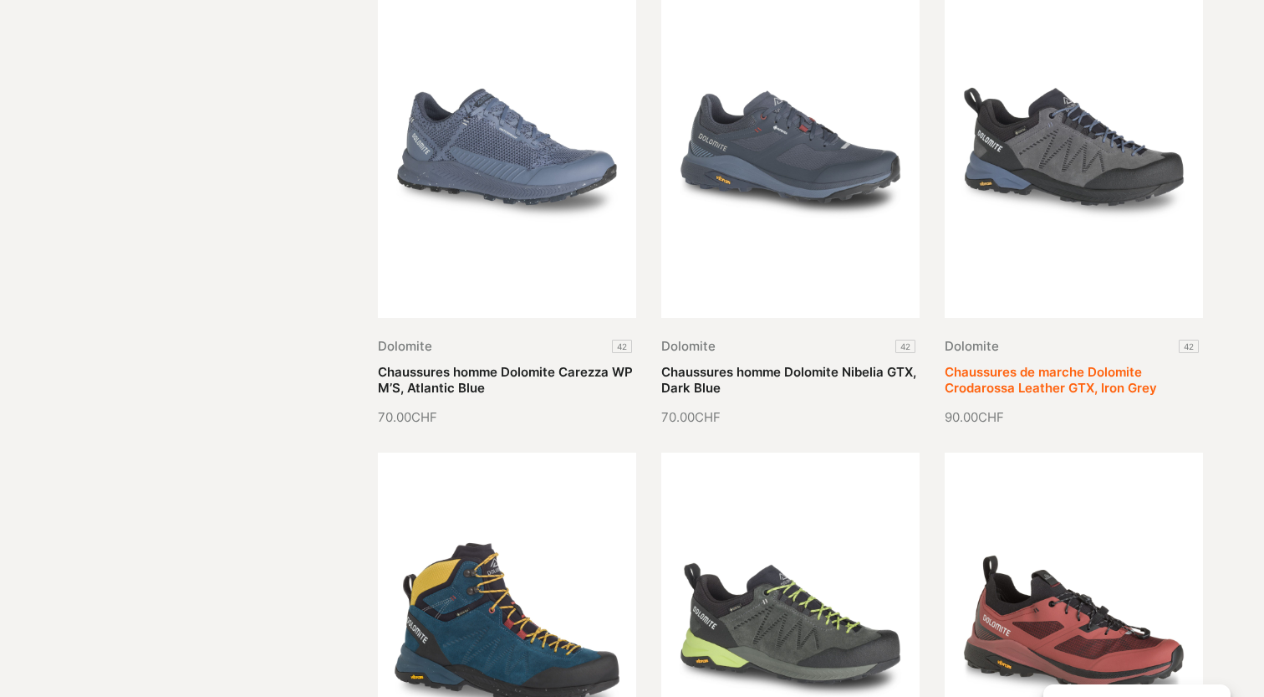
scroll to position [968, 0]
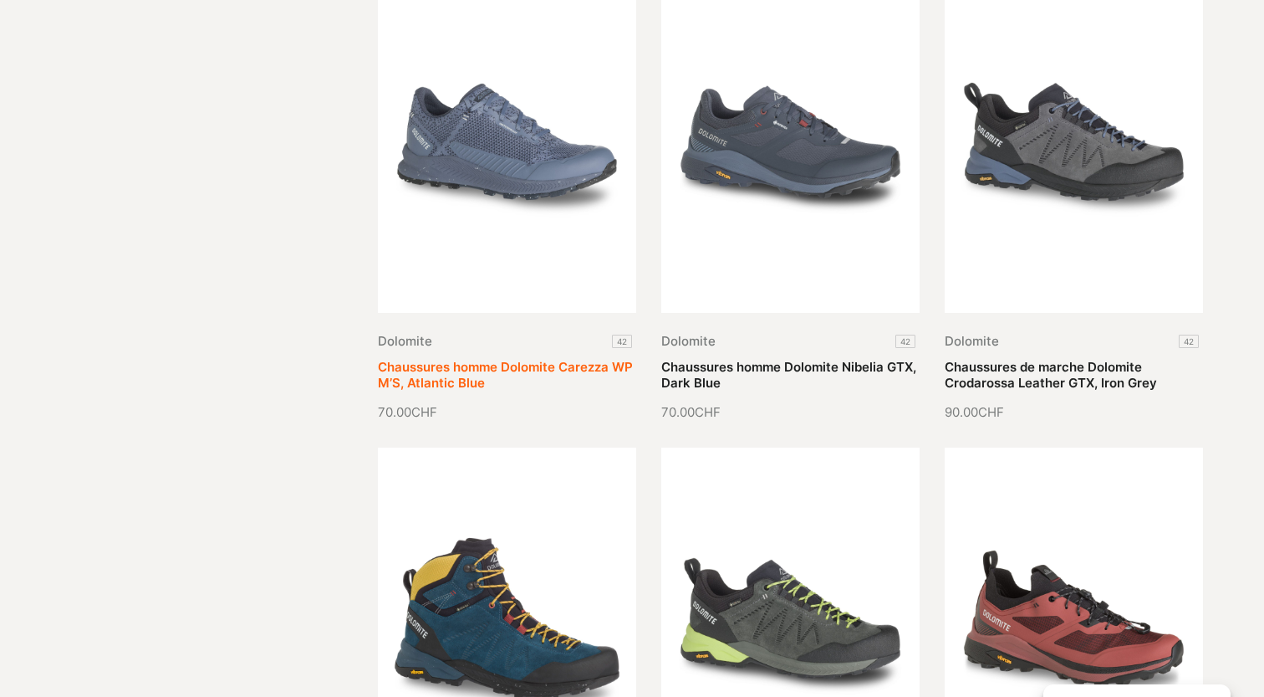
click at [530, 359] on link "Chaussures homme Dolomite Carezza WP M’S, Atlantic Blue" at bounding box center [505, 375] width 255 height 33
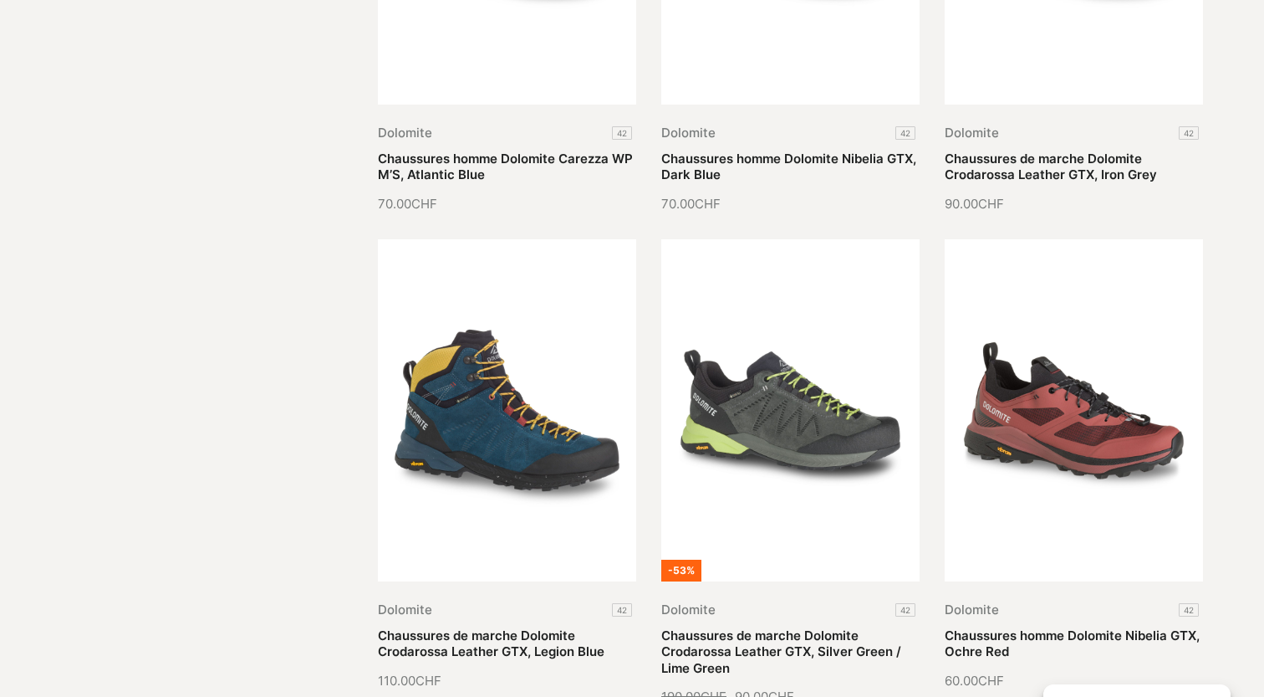
scroll to position [1179, 0]
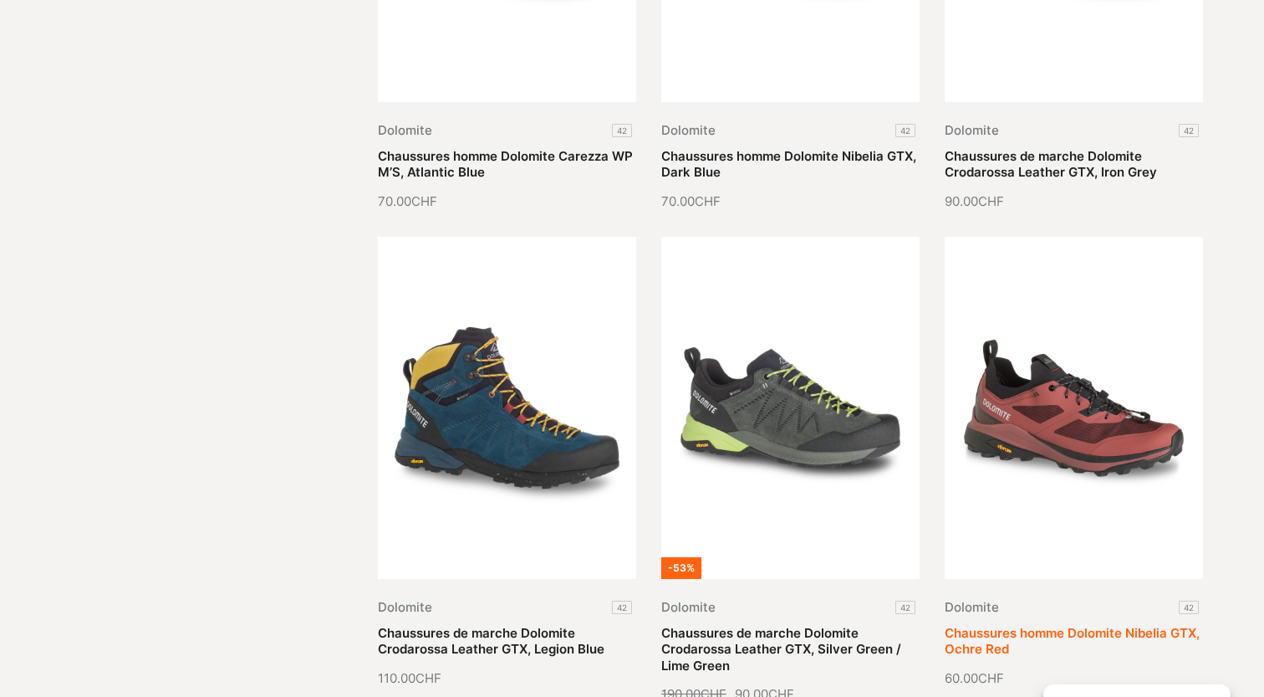
click at [991, 625] on link "Chaussures homme Dolomite Nibelia GTX, Ochre Red" at bounding box center [1072, 641] width 255 height 33
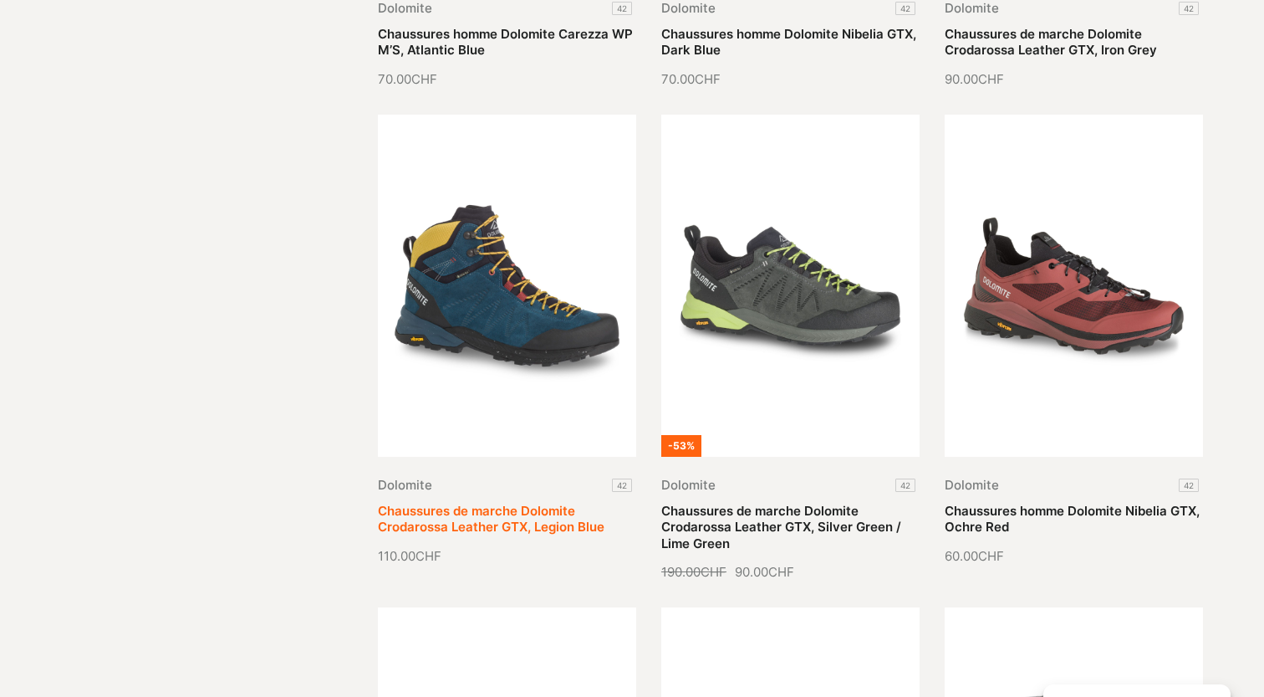
scroll to position [1302, 0]
click at [487, 502] on link "Chaussures de marche Dolomite Crodarossa Leather GTX, Legion Blue" at bounding box center [491, 518] width 227 height 33
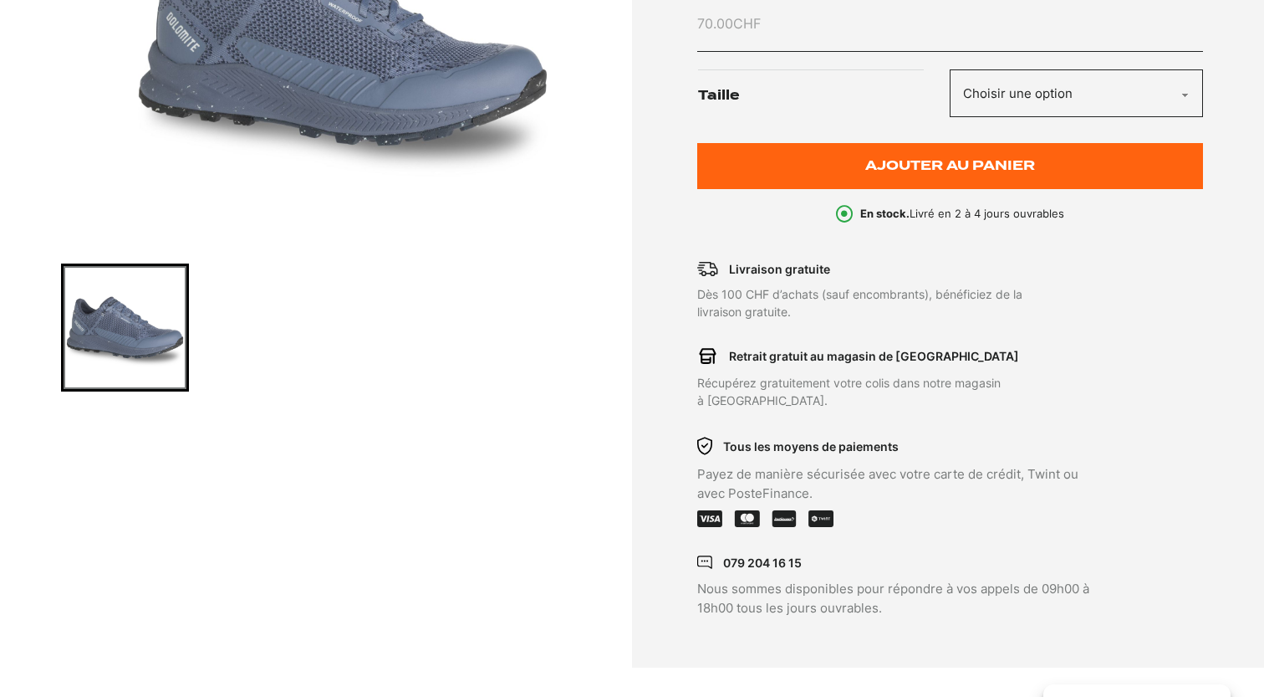
scroll to position [411, 0]
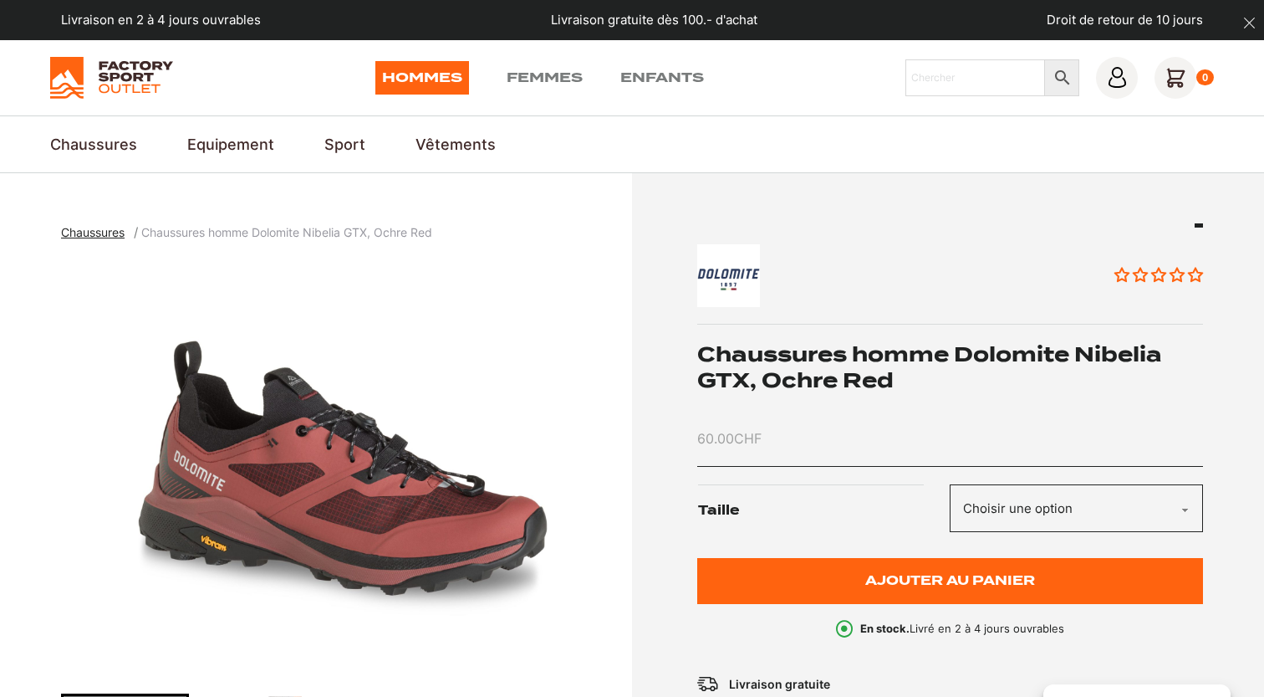
scroll to position [241, 0]
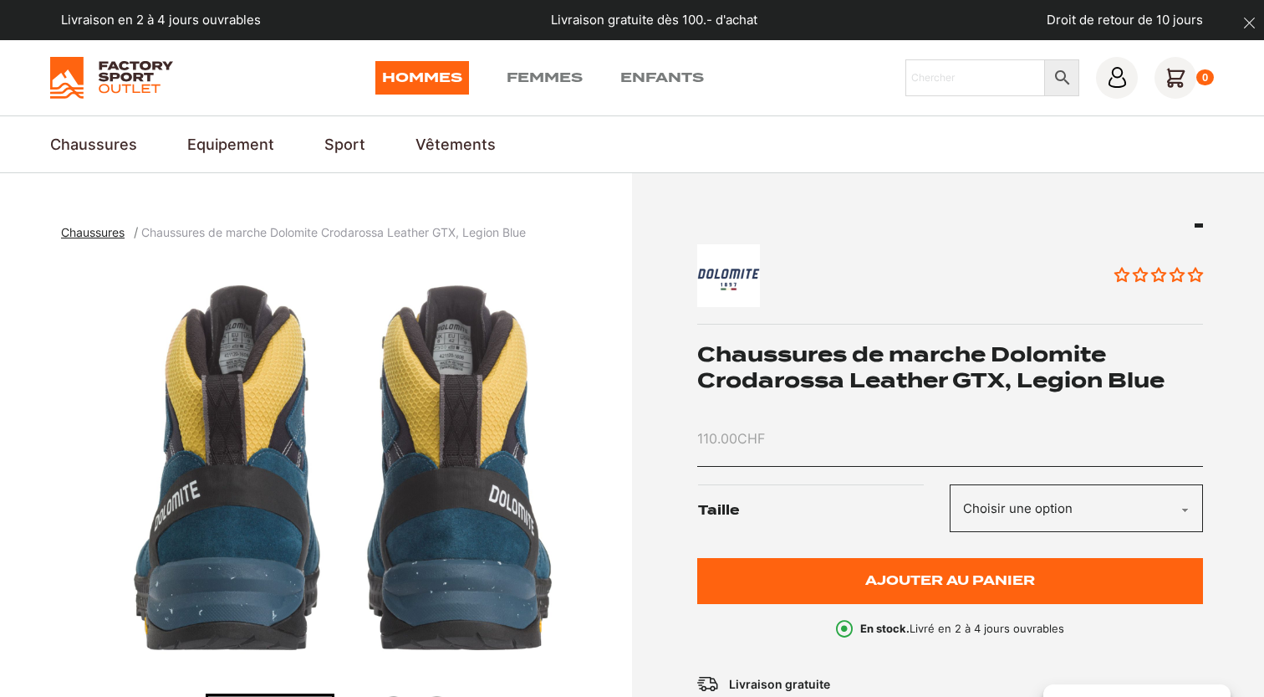
scroll to position [151, 0]
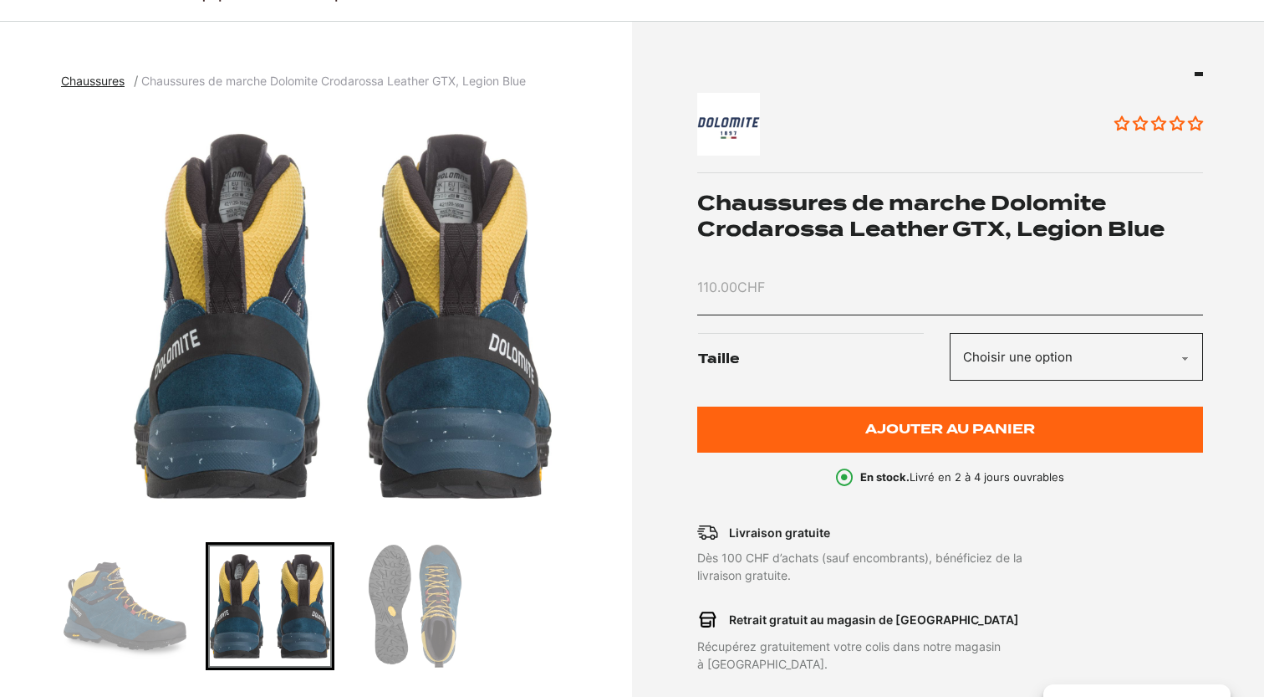
click at [350, 623] on div at bounding box center [342, 606] width 563 height 128
click at [391, 622] on img "Go to slide 3" at bounding box center [415, 605] width 123 height 123
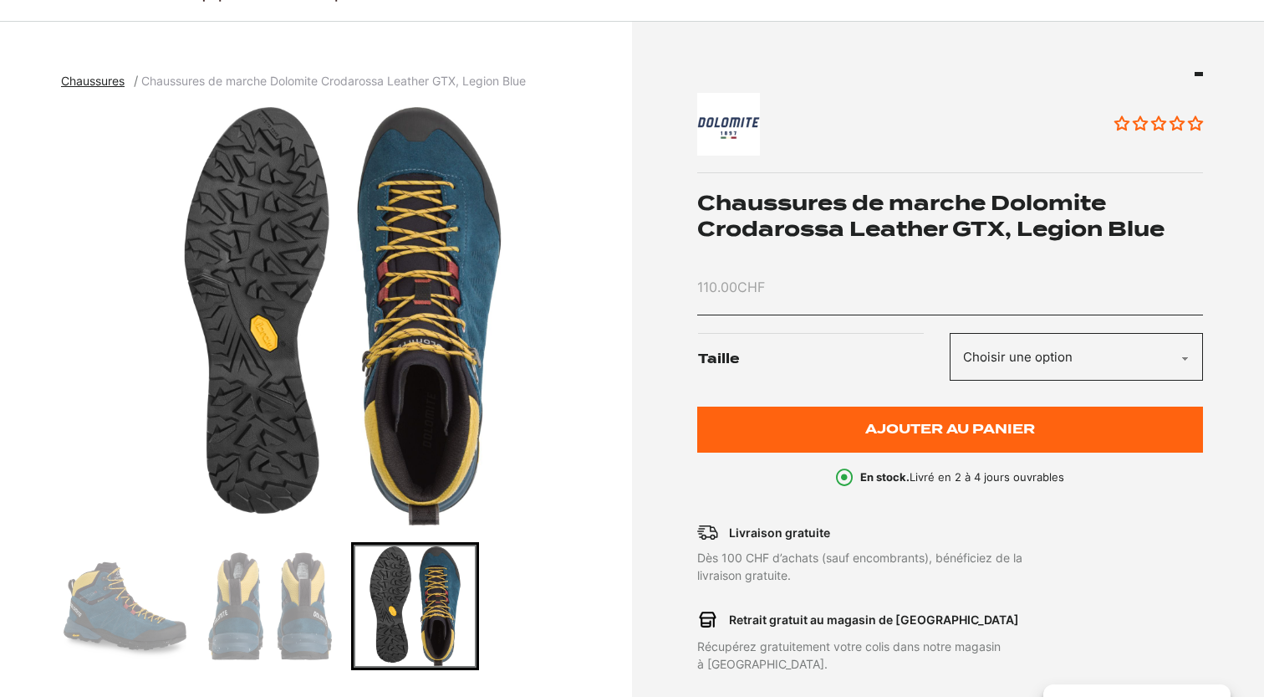
click at [282, 609] on img "Go to slide 2" at bounding box center [269, 605] width 123 height 123
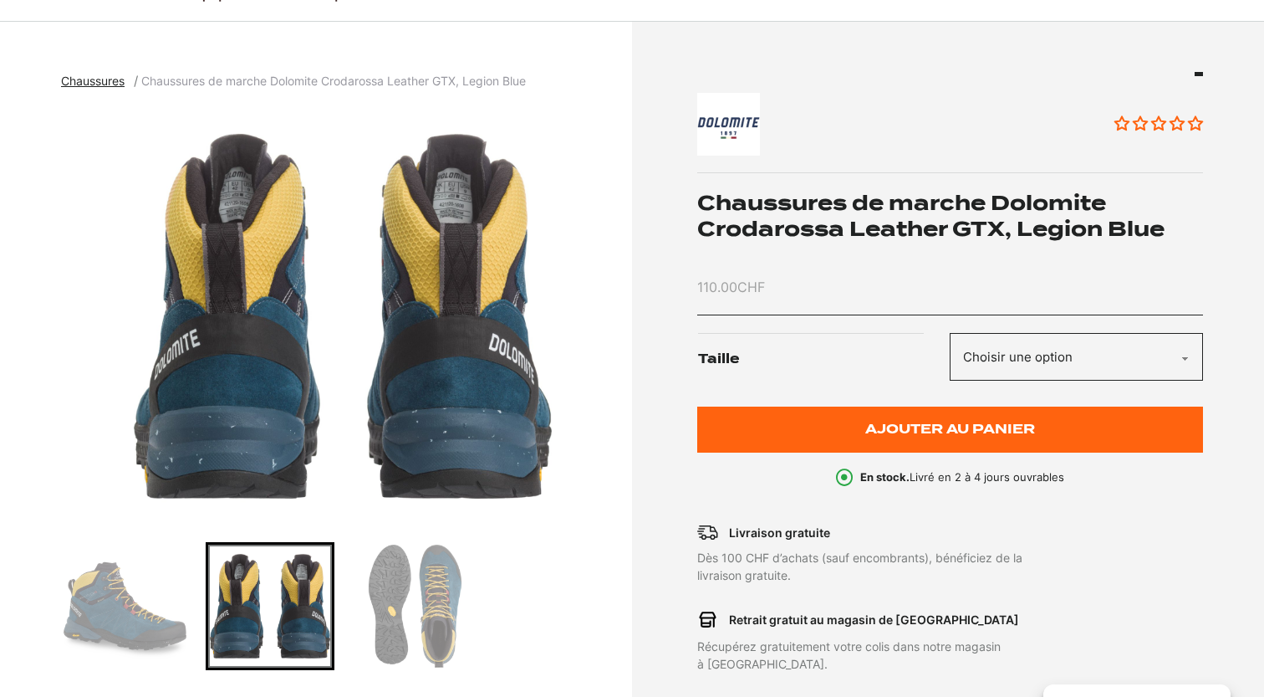
click at [146, 604] on img "Go to slide 1" at bounding box center [125, 605] width 123 height 123
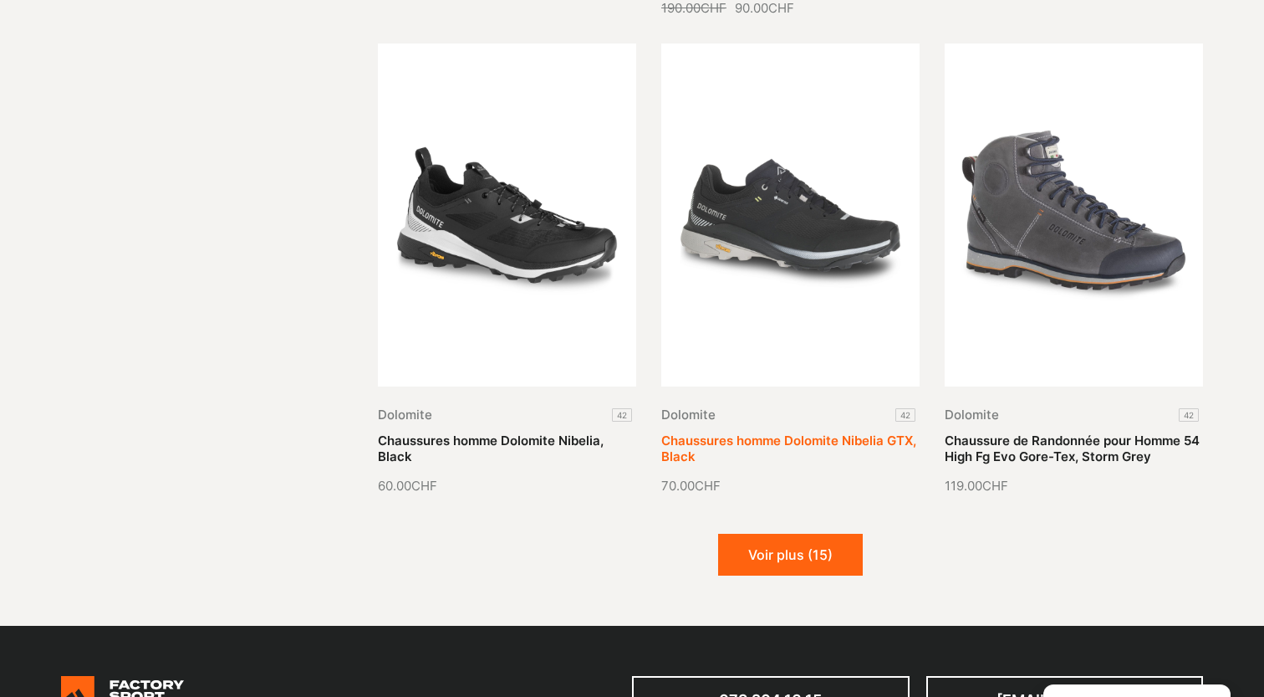
scroll to position [1882, 0]
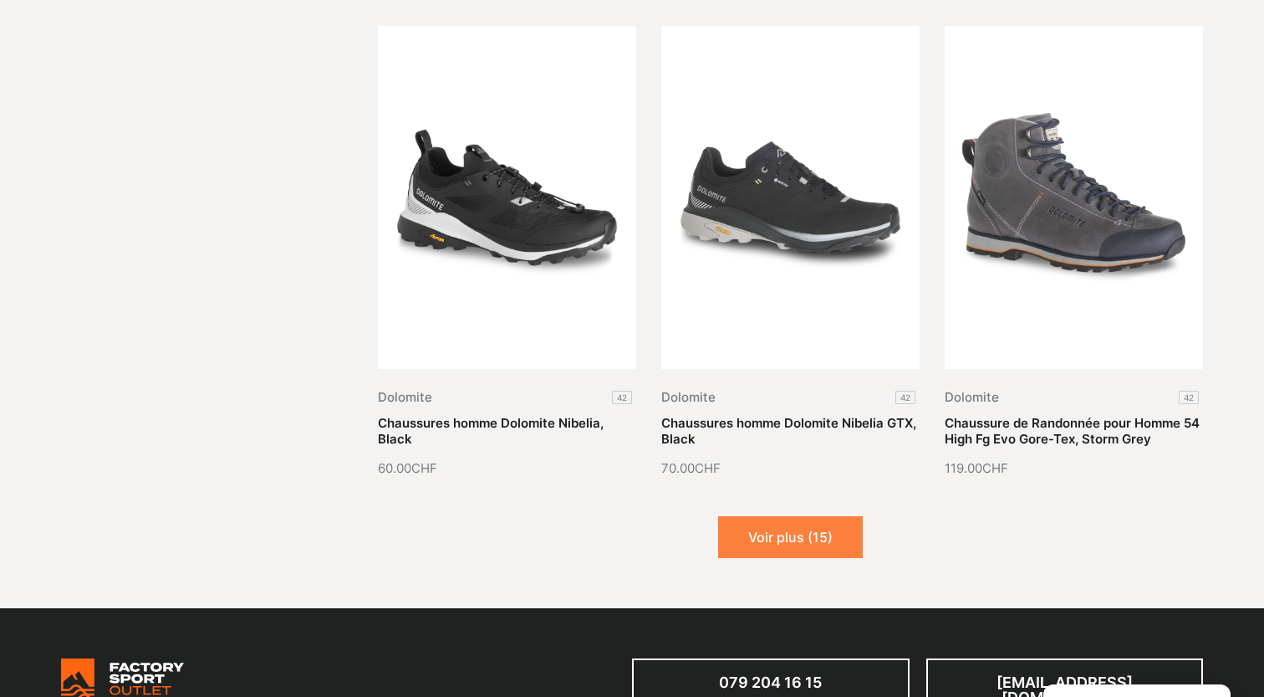
click at [748, 529] on button "Voir plus (15)" at bounding box center [790, 537] width 145 height 42
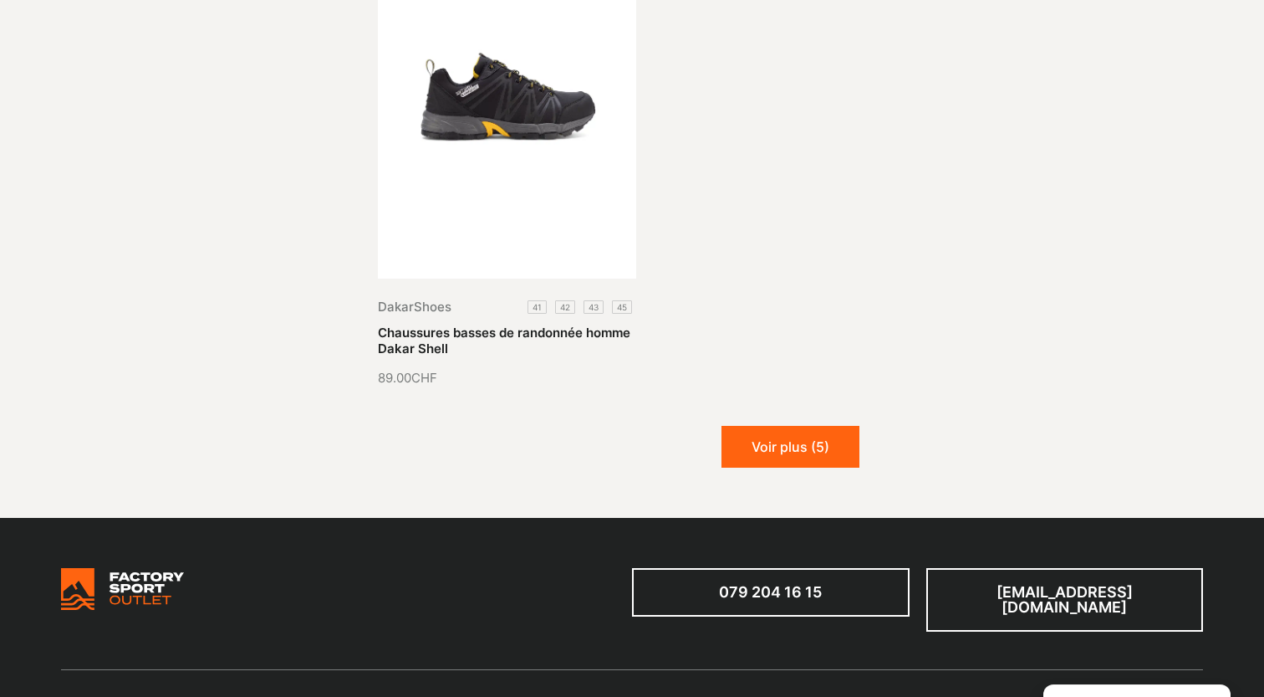
scroll to position [3934, 0]
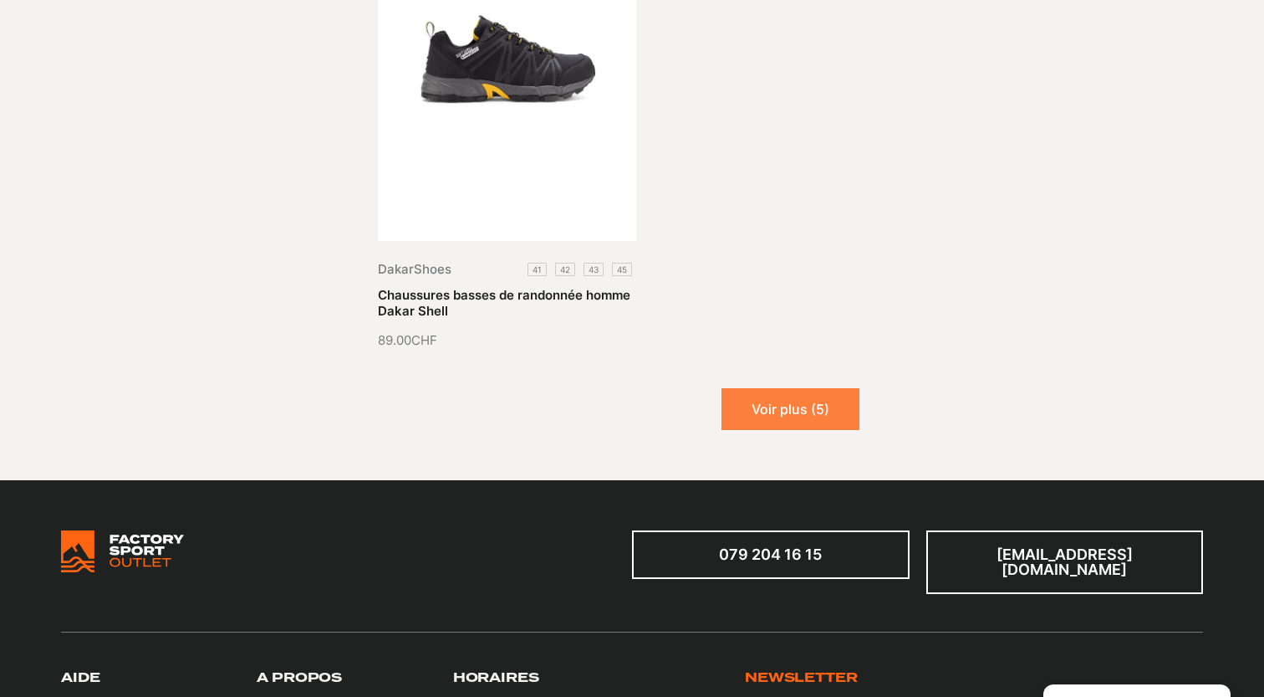
click at [794, 415] on button "Voir plus (5)" at bounding box center [791, 409] width 138 height 42
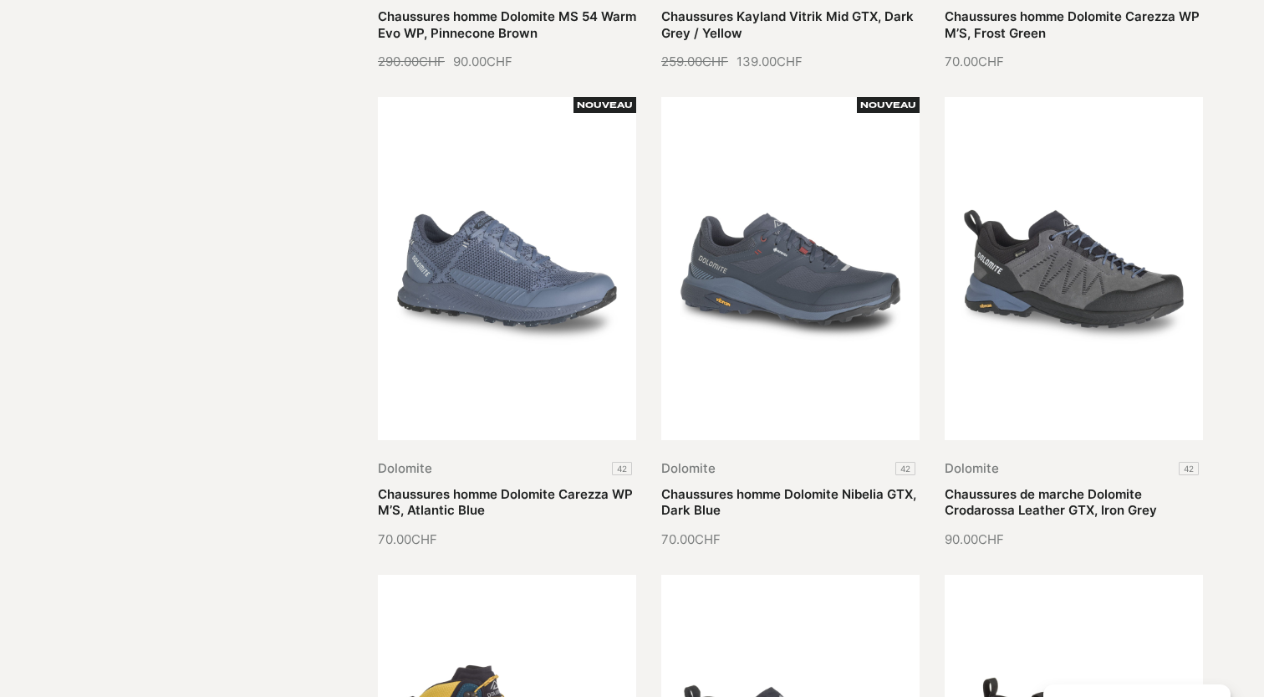
scroll to position [0, 0]
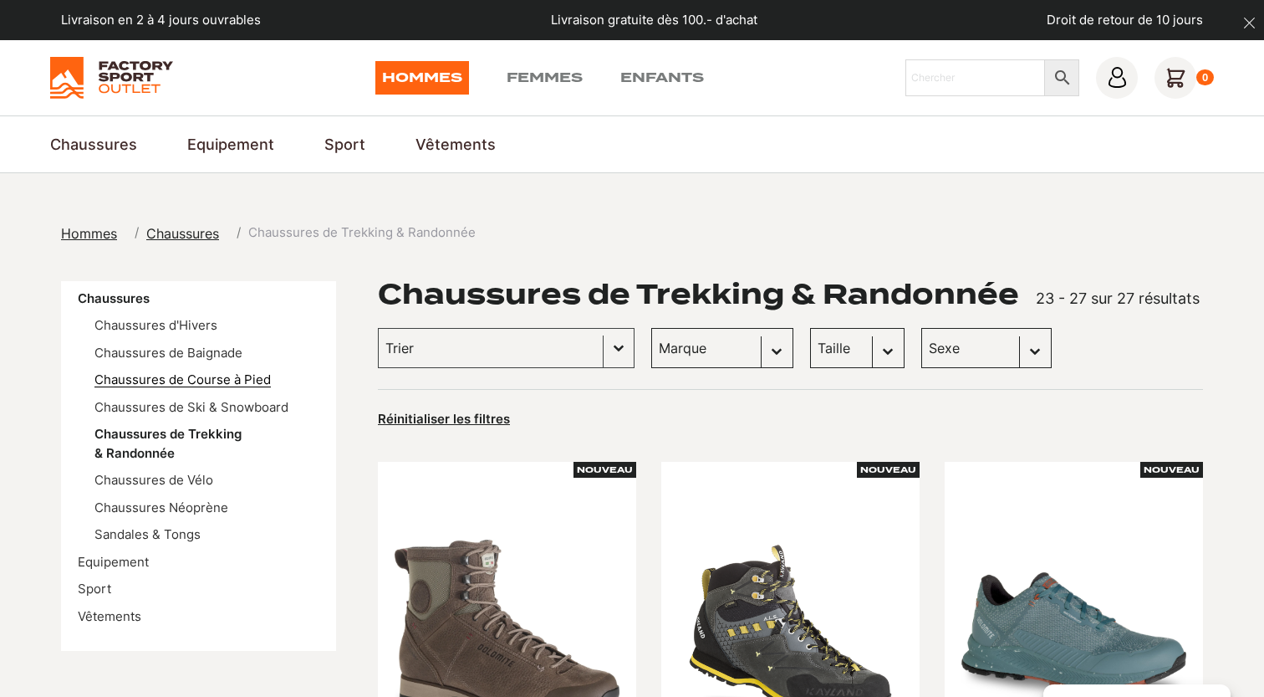
click at [159, 375] on link "Chaussures de Course à Pied" at bounding box center [182, 379] width 176 height 16
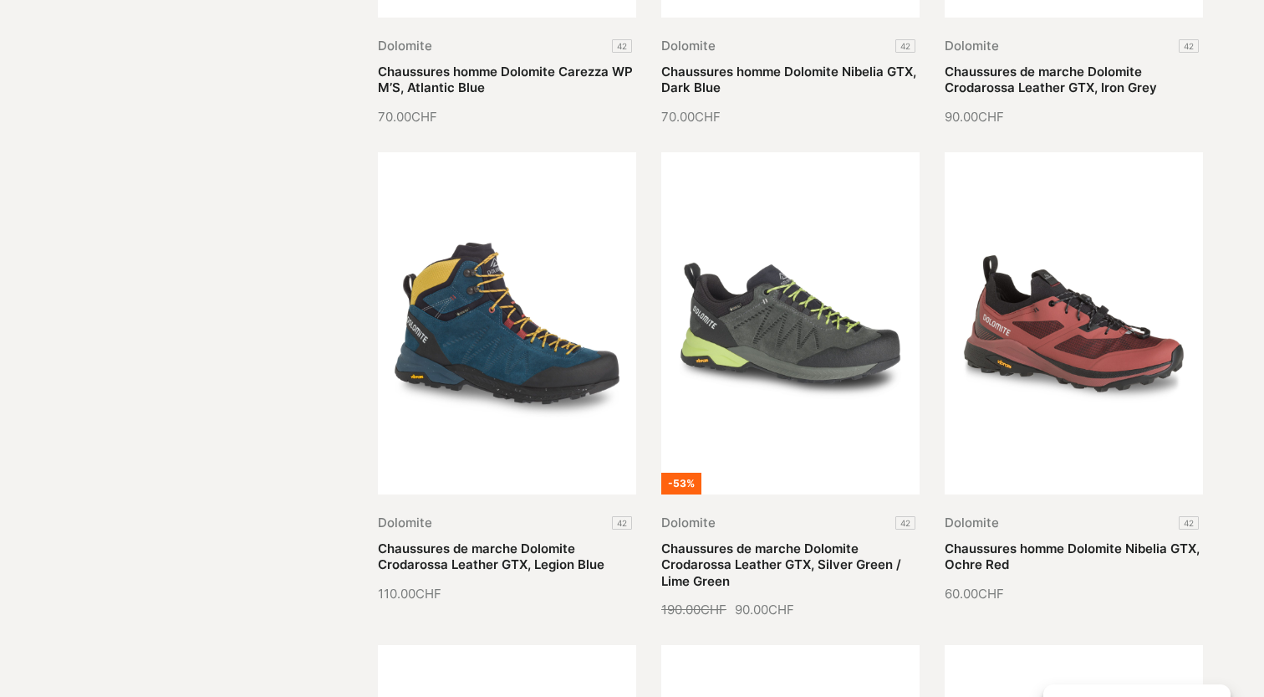
scroll to position [1264, 0]
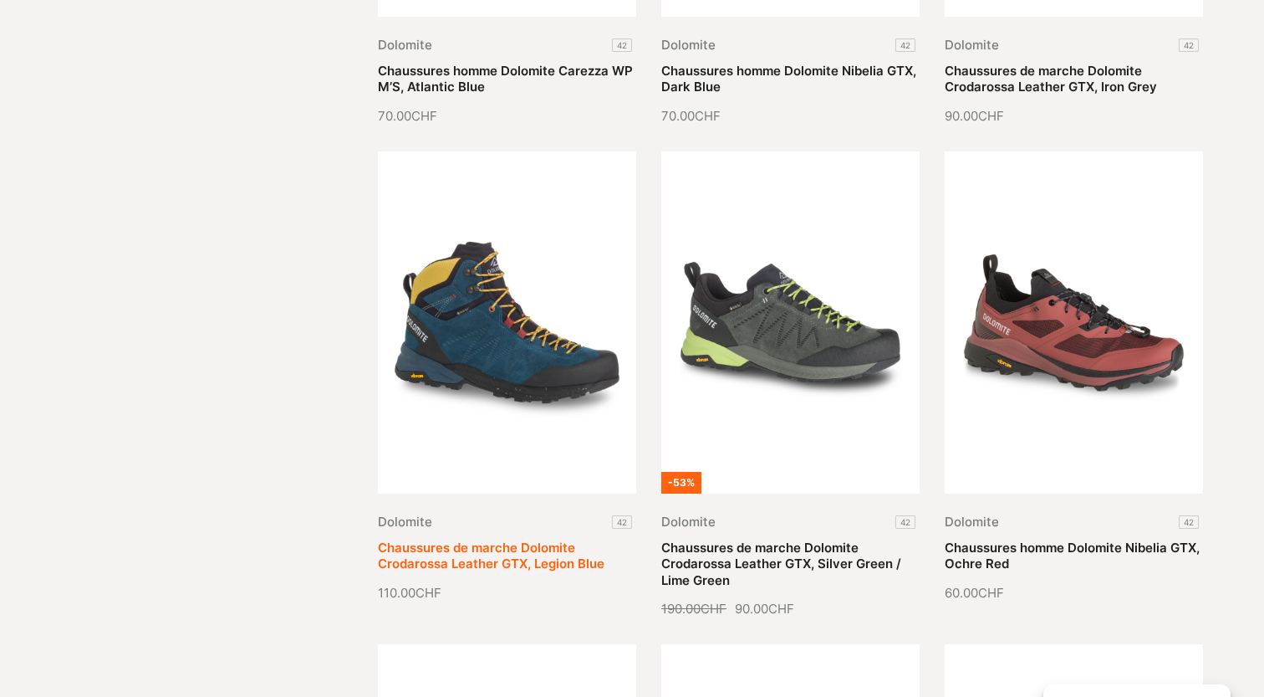
click at [501, 539] on link "Chaussures de marche Dolomite Crodarossa Leather GTX, Legion Blue" at bounding box center [491, 555] width 227 height 33
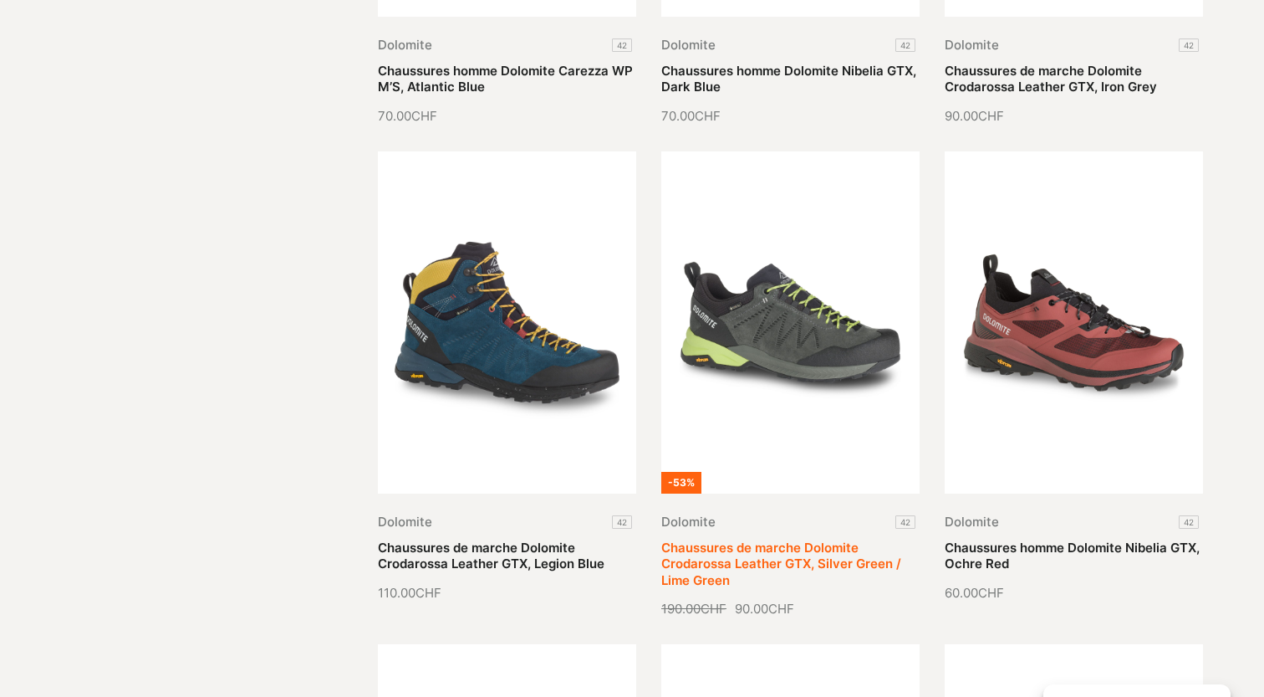
click at [819, 539] on link "Chaussures de marche Dolomite Crodarossa Leather GTX, Silver Green / Lime Green" at bounding box center [781, 563] width 240 height 48
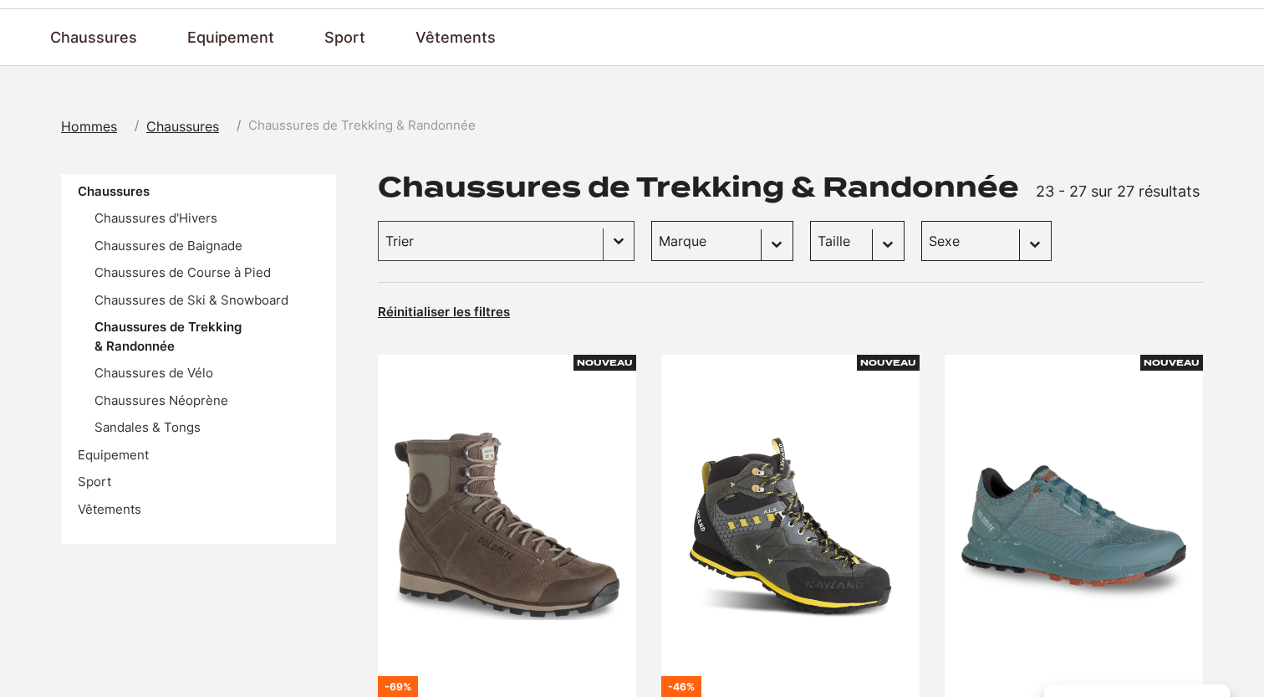
scroll to position [0, 0]
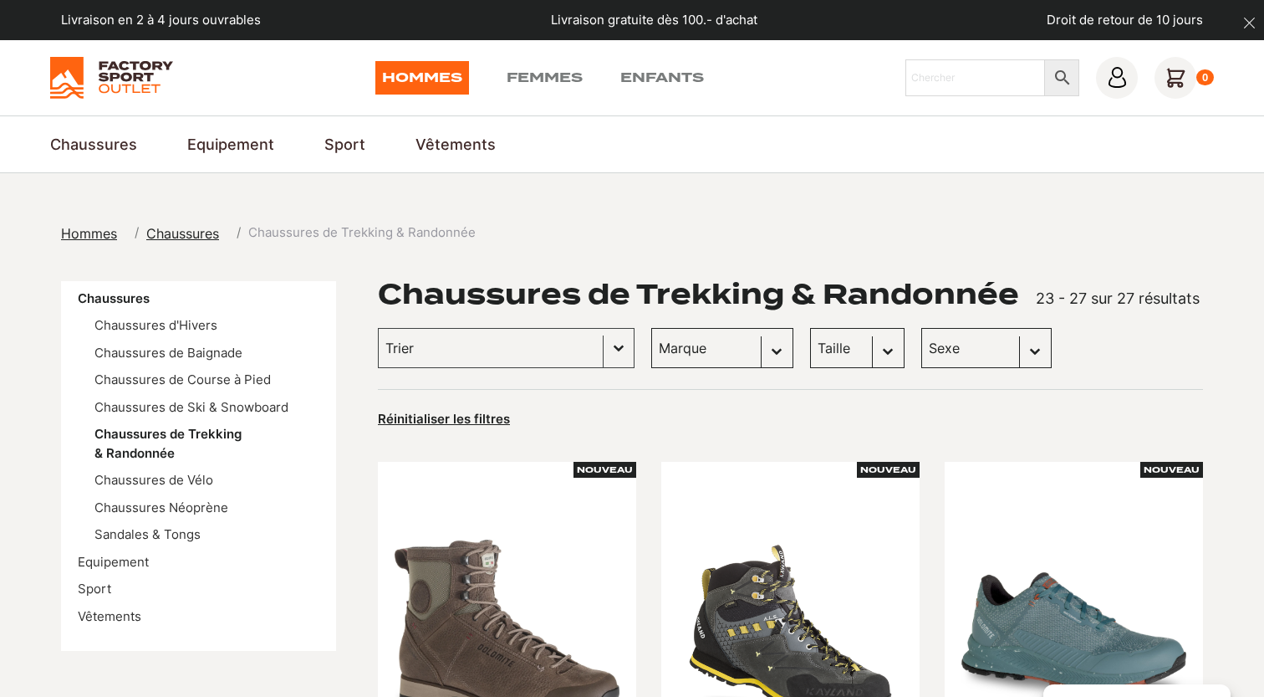
select select "42-5"
click option "42.5 (2)" at bounding box center [0, 0] width 0 height 0
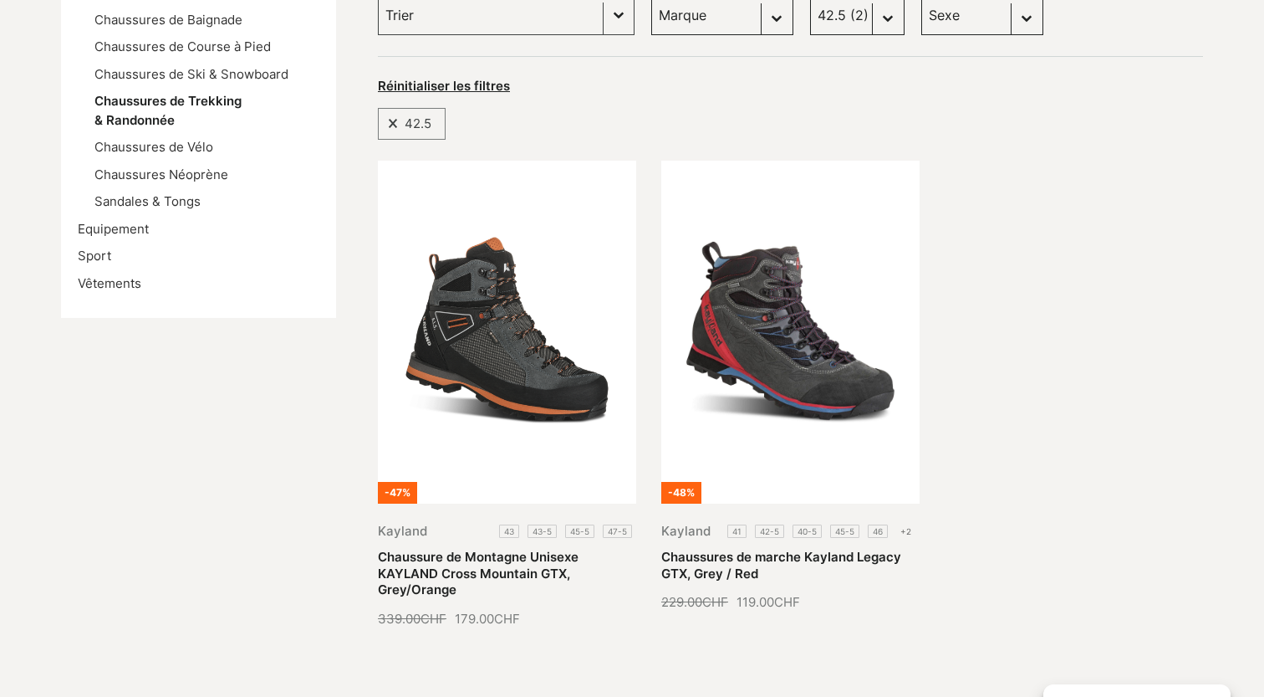
scroll to position [336, 0]
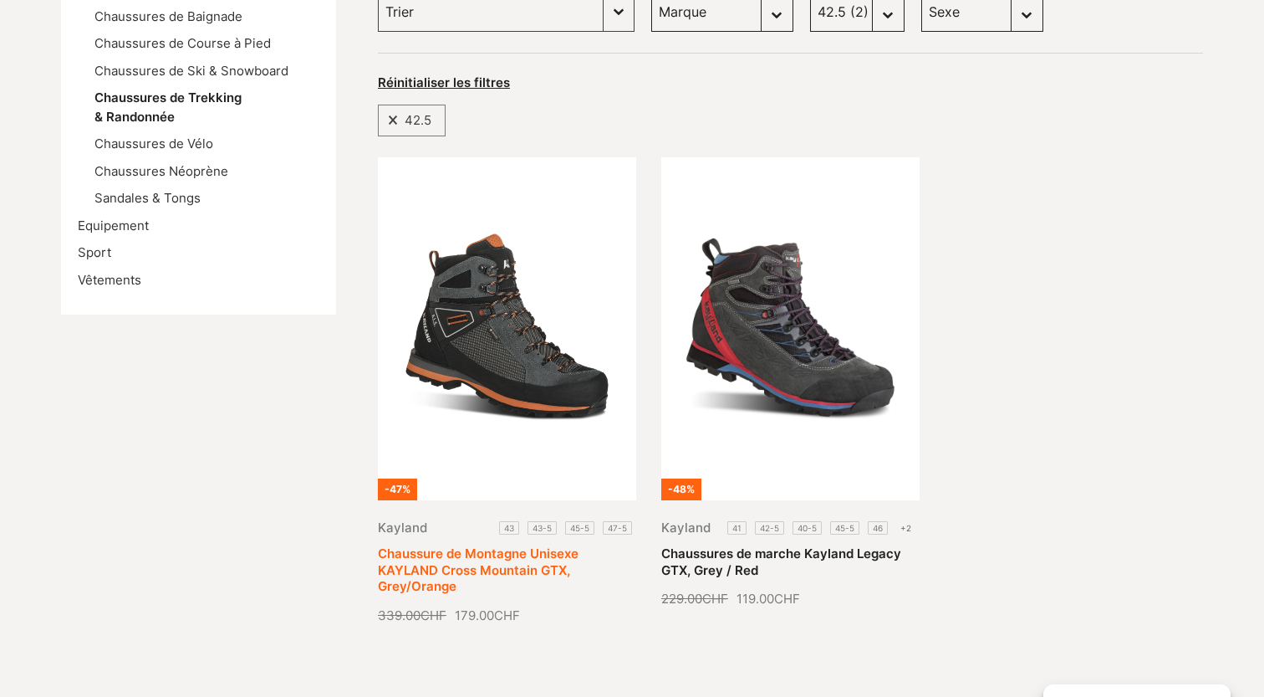
click at [545, 545] on link "Chaussure de Montagne Unisexe KAYLAND Cross Mountain GTX, Grey/Orange" at bounding box center [478, 569] width 201 height 48
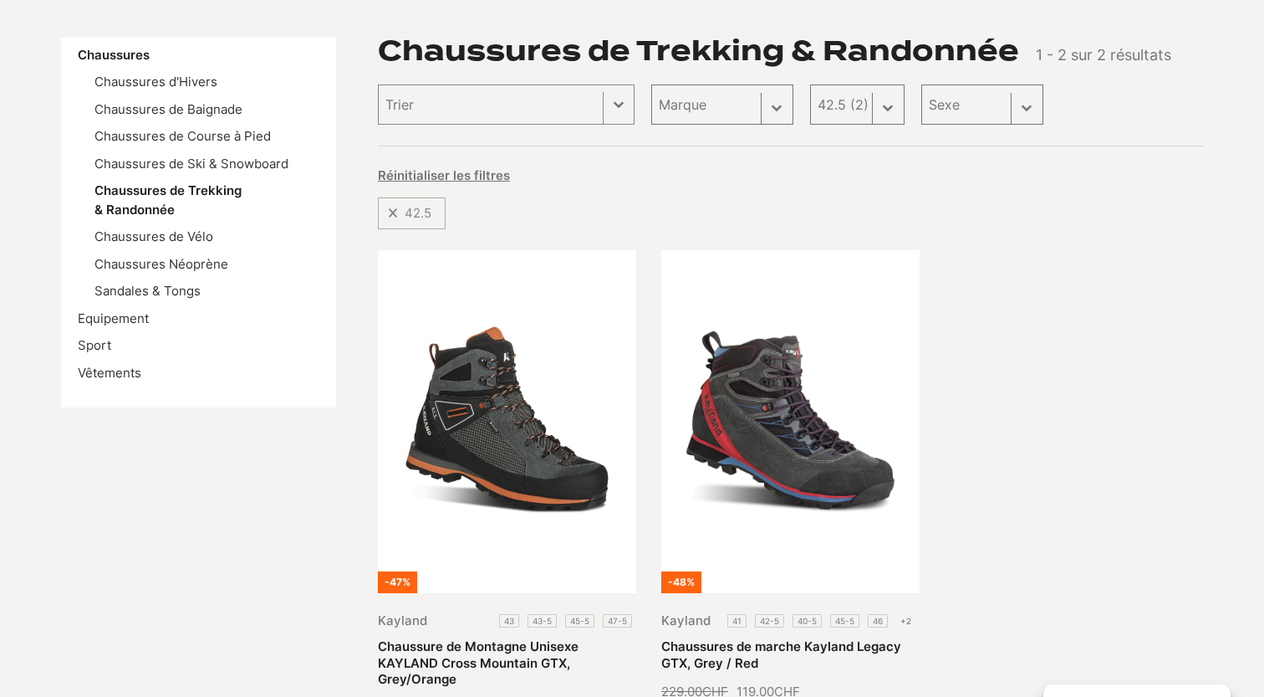
select select
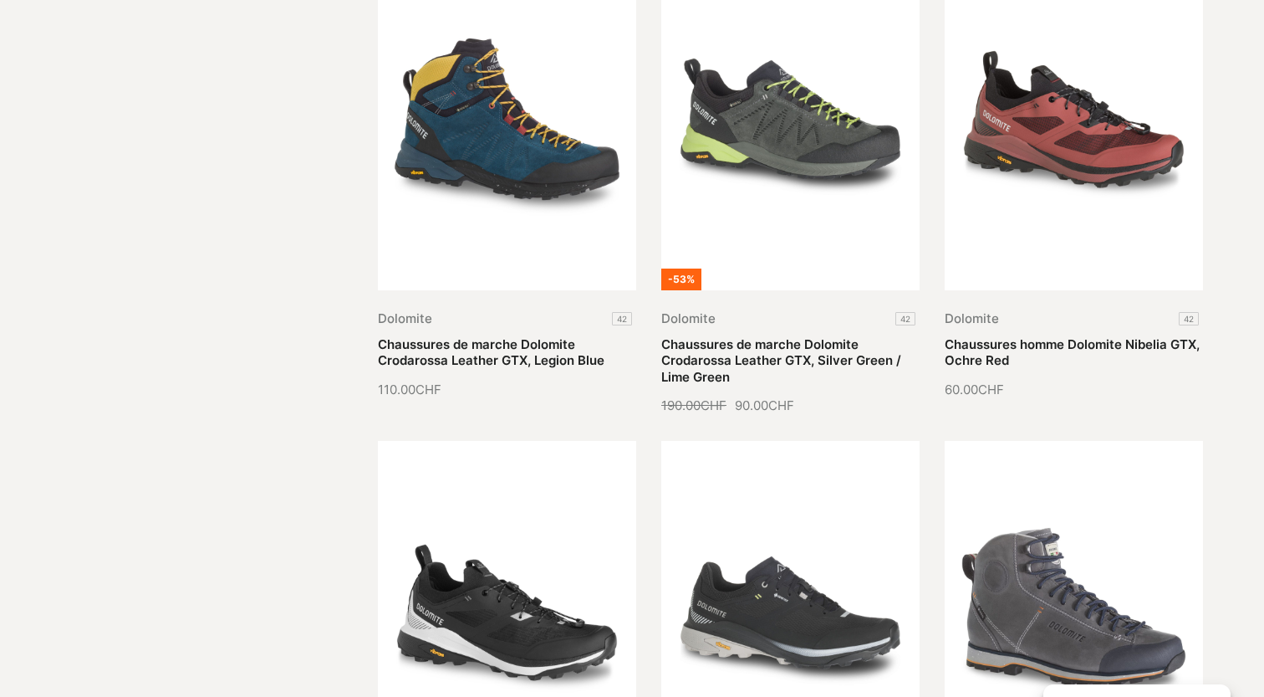
scroll to position [1464, 0]
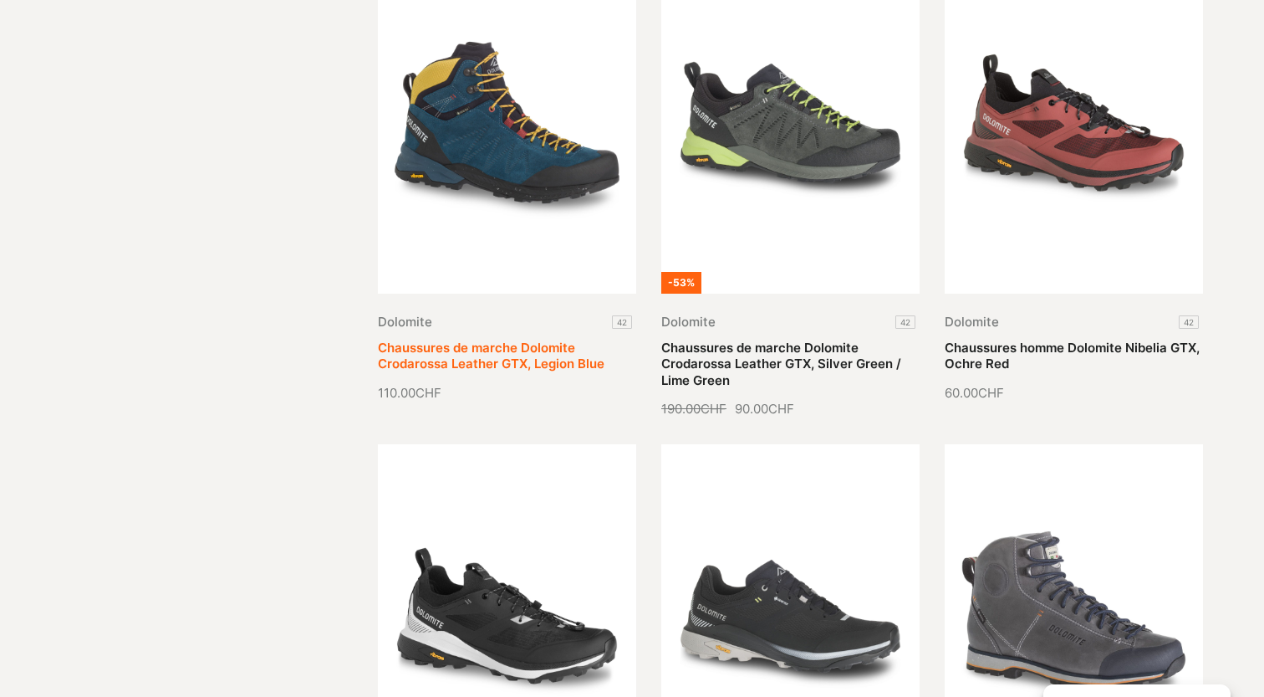
click at [444, 339] on link "Chaussures de marche Dolomite Crodarossa Leather GTX, Legion Blue" at bounding box center [491, 355] width 227 height 33
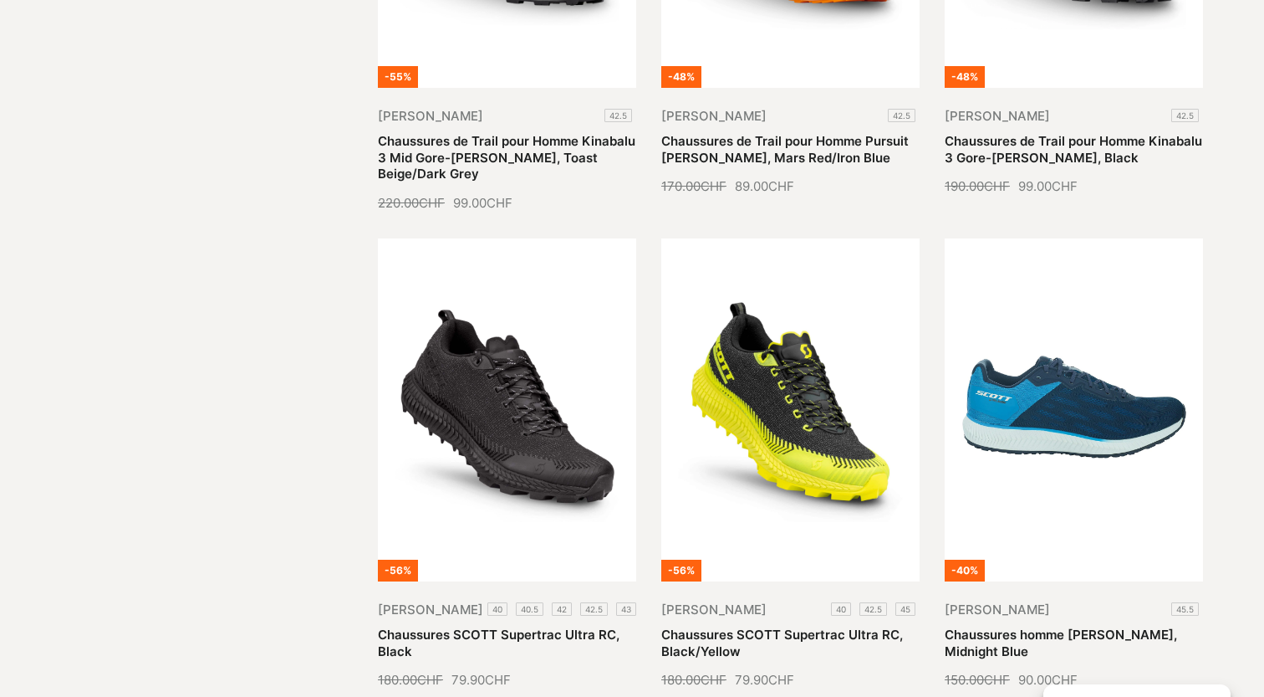
scroll to position [1717, 0]
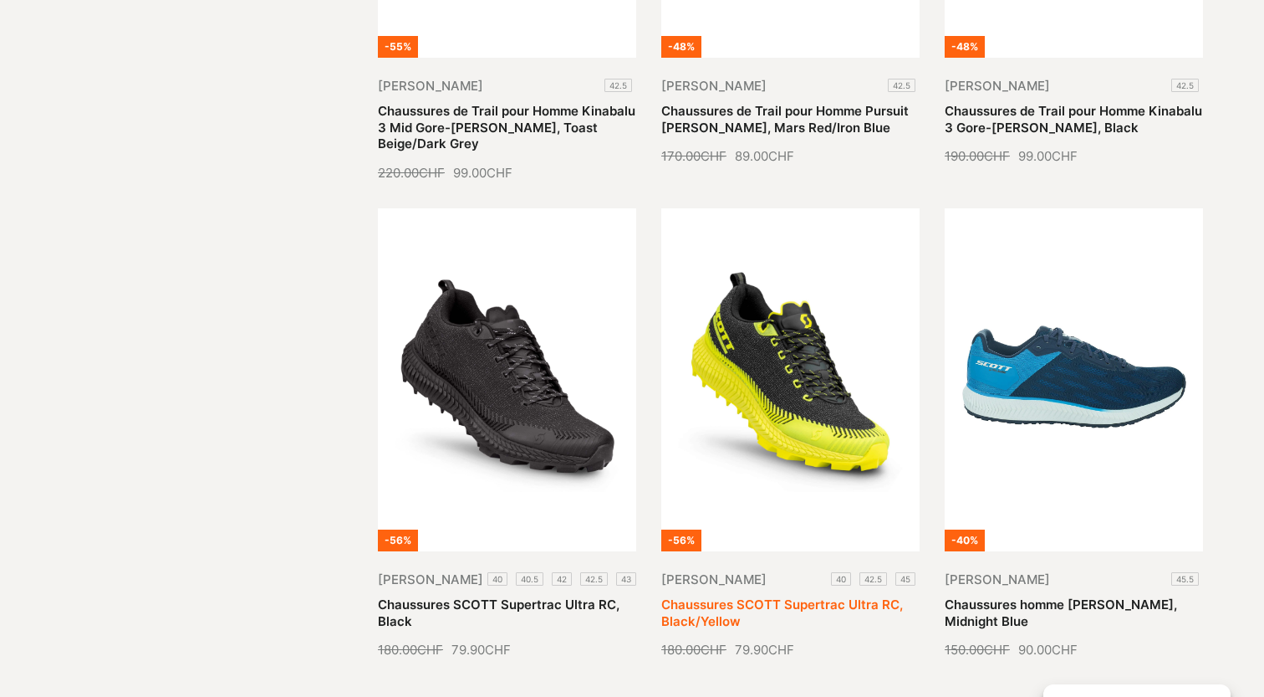
click at [768, 596] on link "Chaussures SCOTT Supertrac Ultra RC, Black/Yellow" at bounding box center [782, 612] width 242 height 33
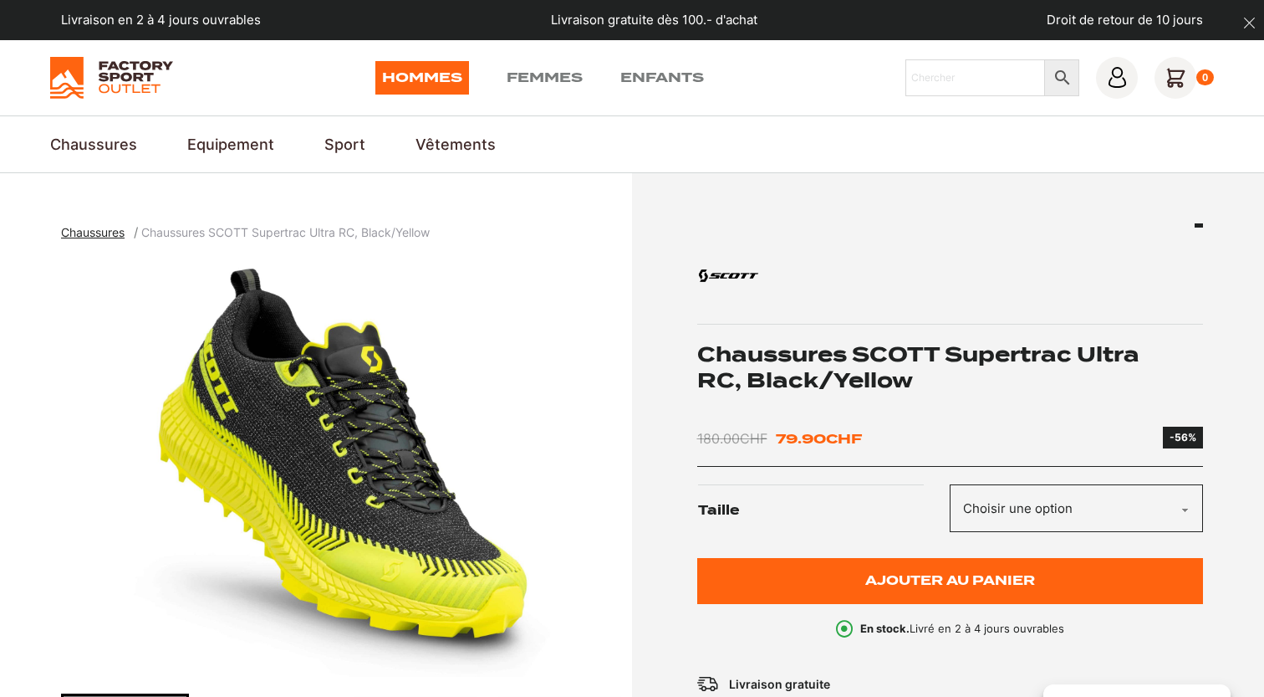
scroll to position [210, 0]
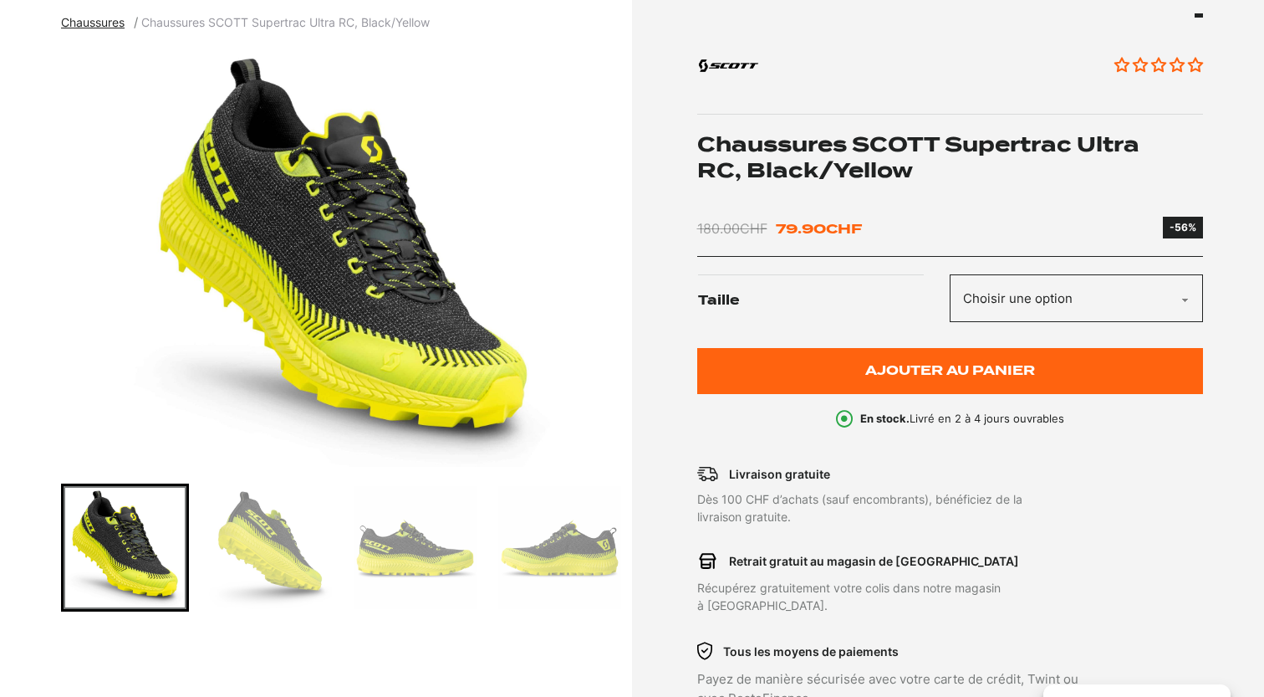
click at [277, 559] on img "Go to slide 2" at bounding box center [269, 547] width 123 height 123
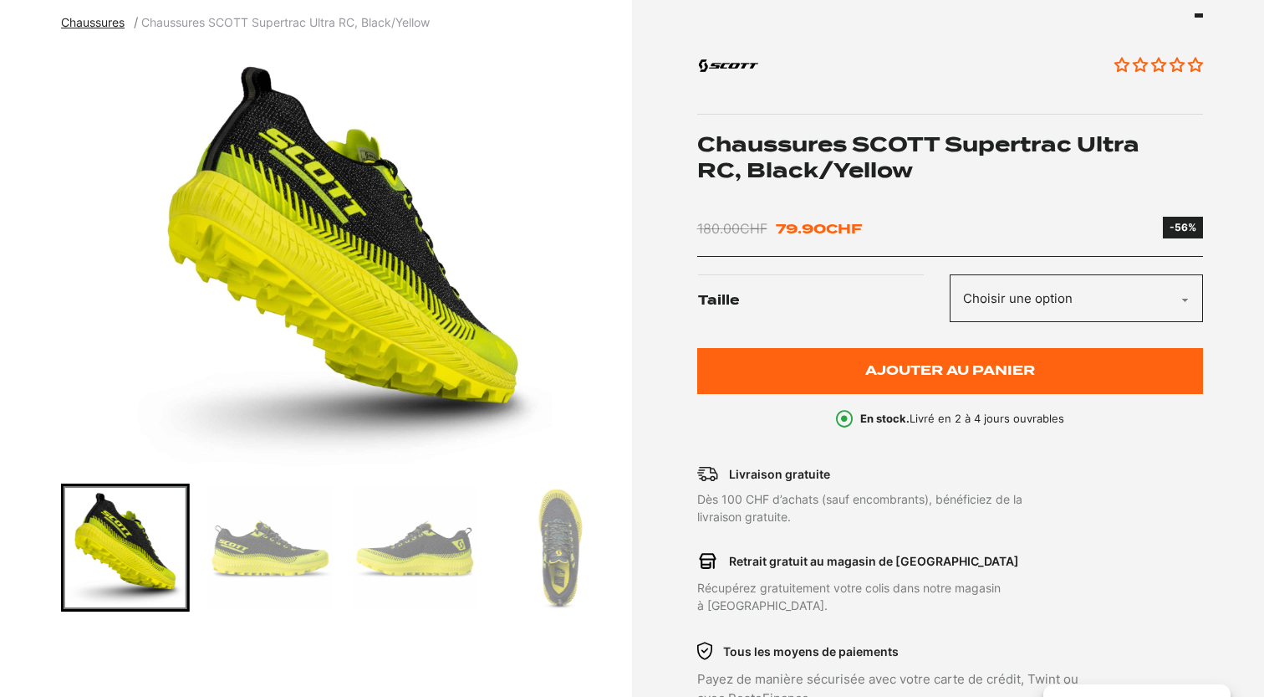
click at [306, 554] on img "Go to slide 3" at bounding box center [269, 547] width 123 height 123
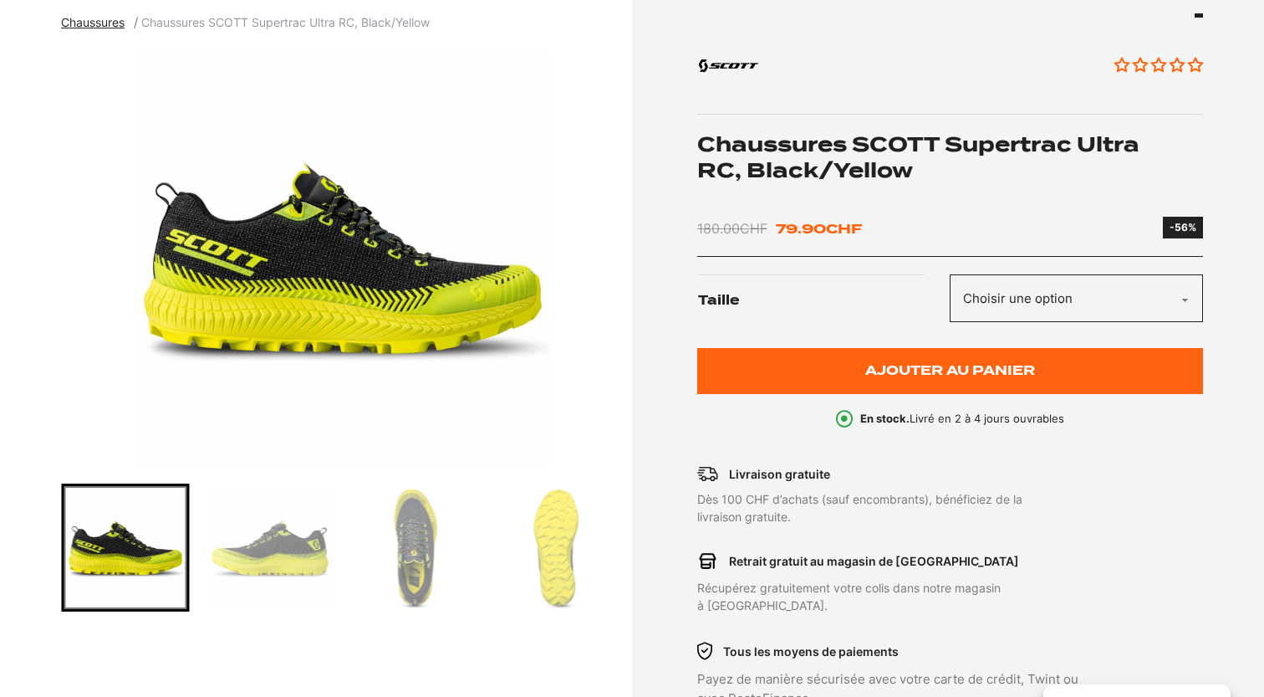
click at [306, 554] on img "Go to slide 4" at bounding box center [269, 547] width 123 height 123
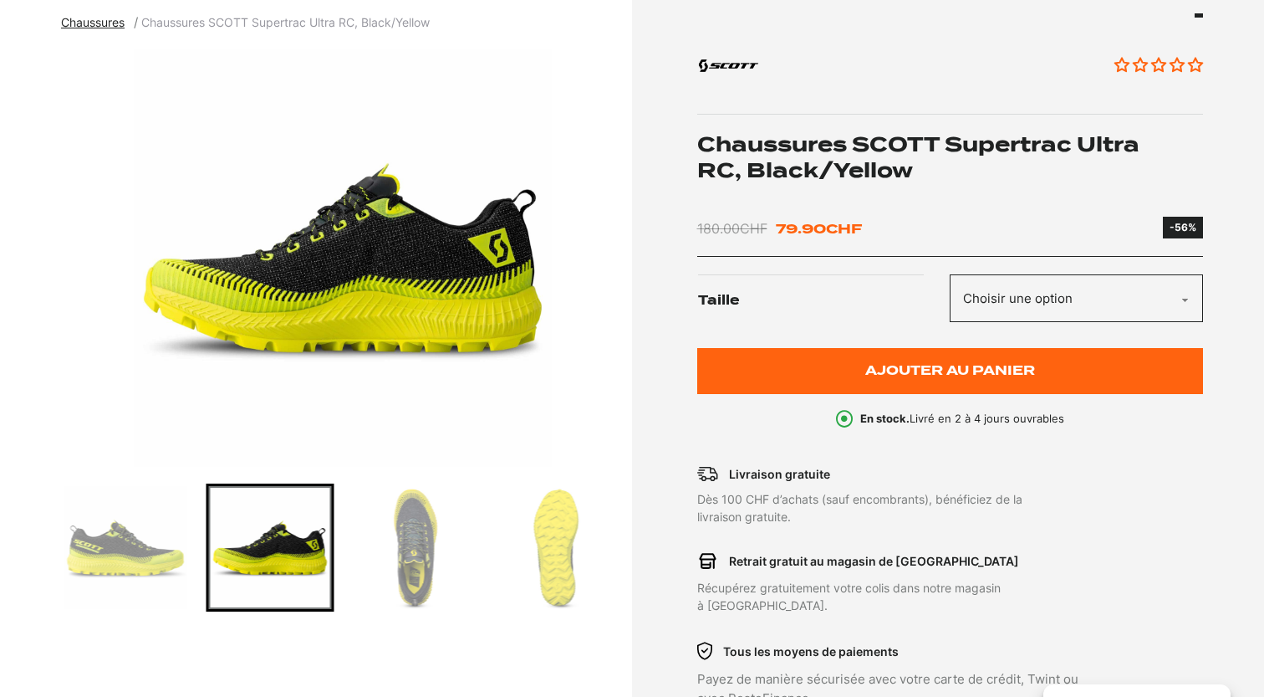
click at [396, 547] on img "Go to slide 5" at bounding box center [415, 547] width 123 height 123
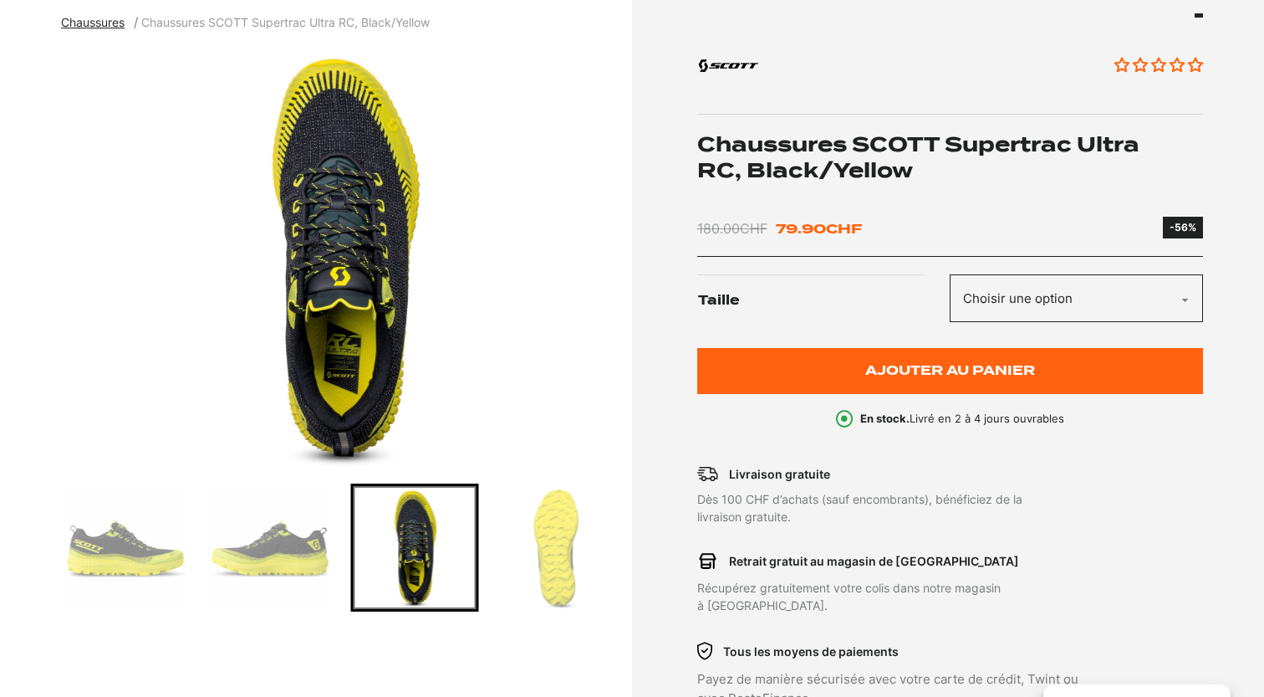
click at [531, 554] on img "Go to slide 6" at bounding box center [559, 547] width 123 height 123
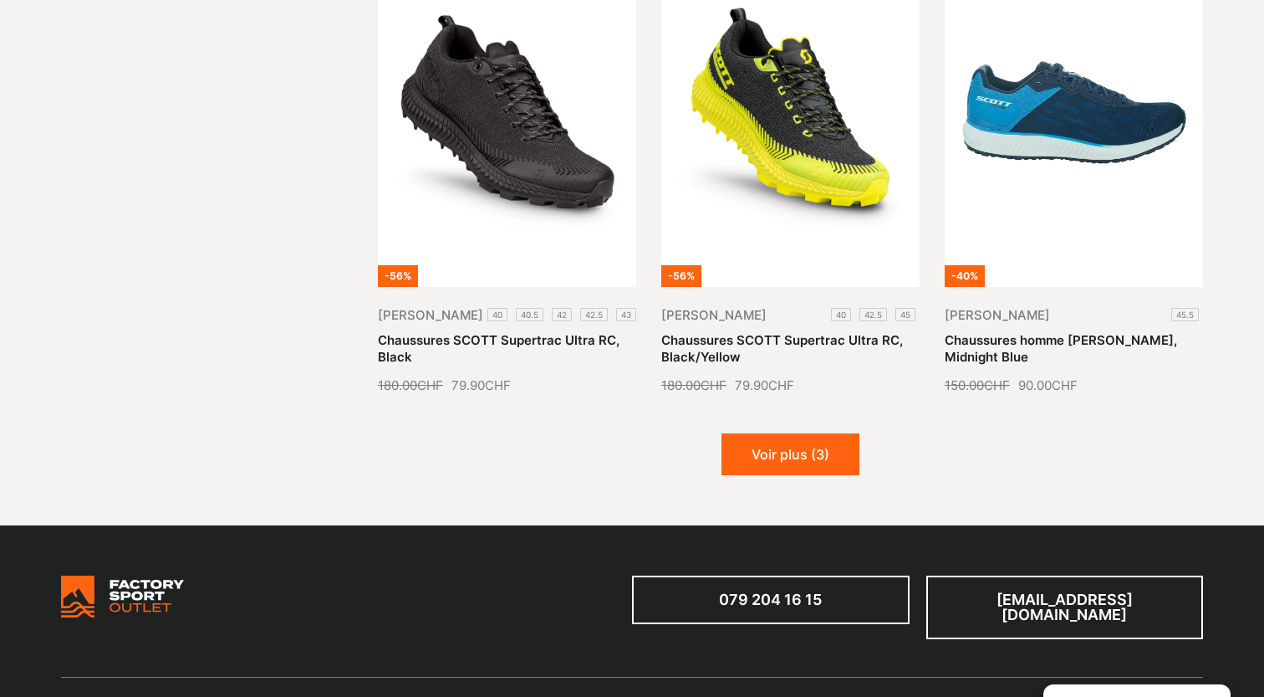
scroll to position [1984, 0]
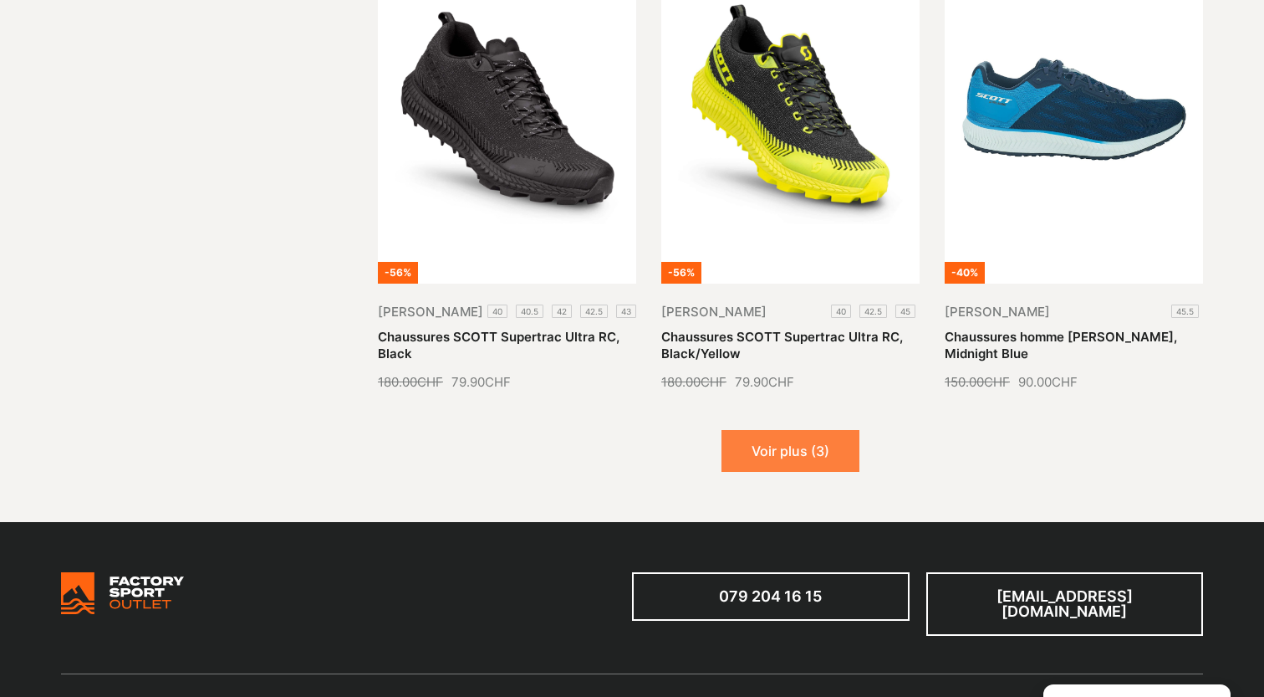
click at [770, 430] on button "Voir plus (3)" at bounding box center [791, 451] width 138 height 42
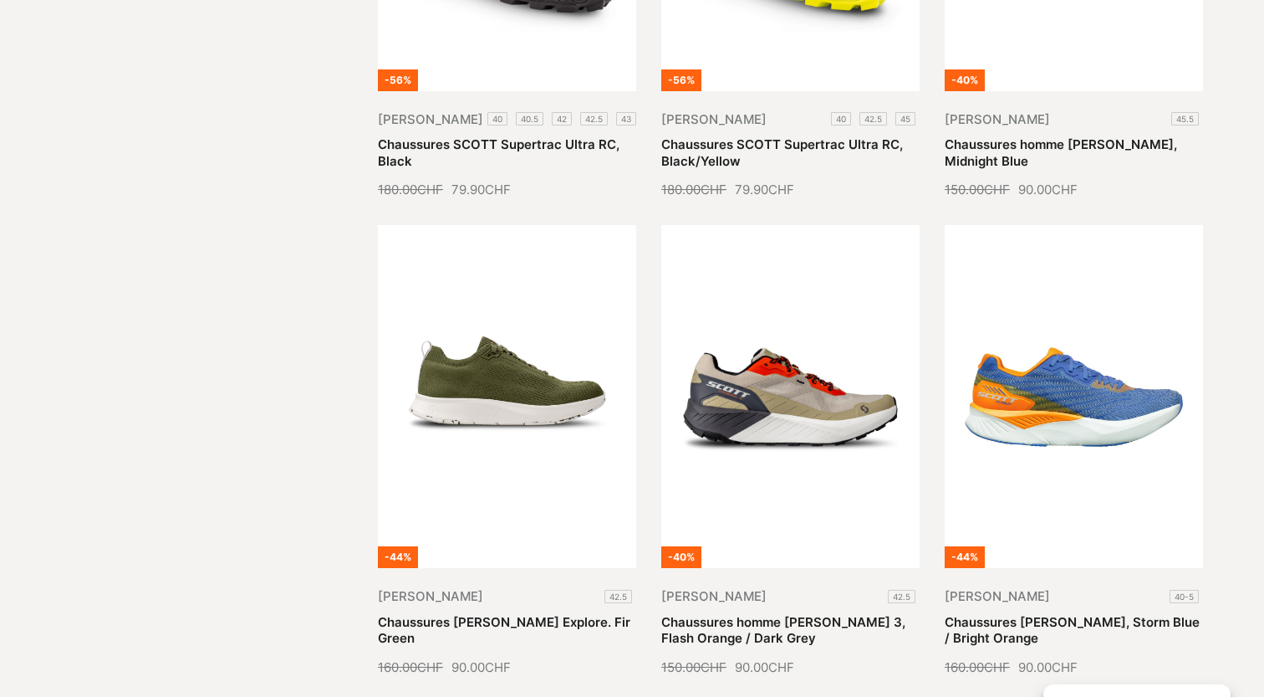
scroll to position [2243, 0]
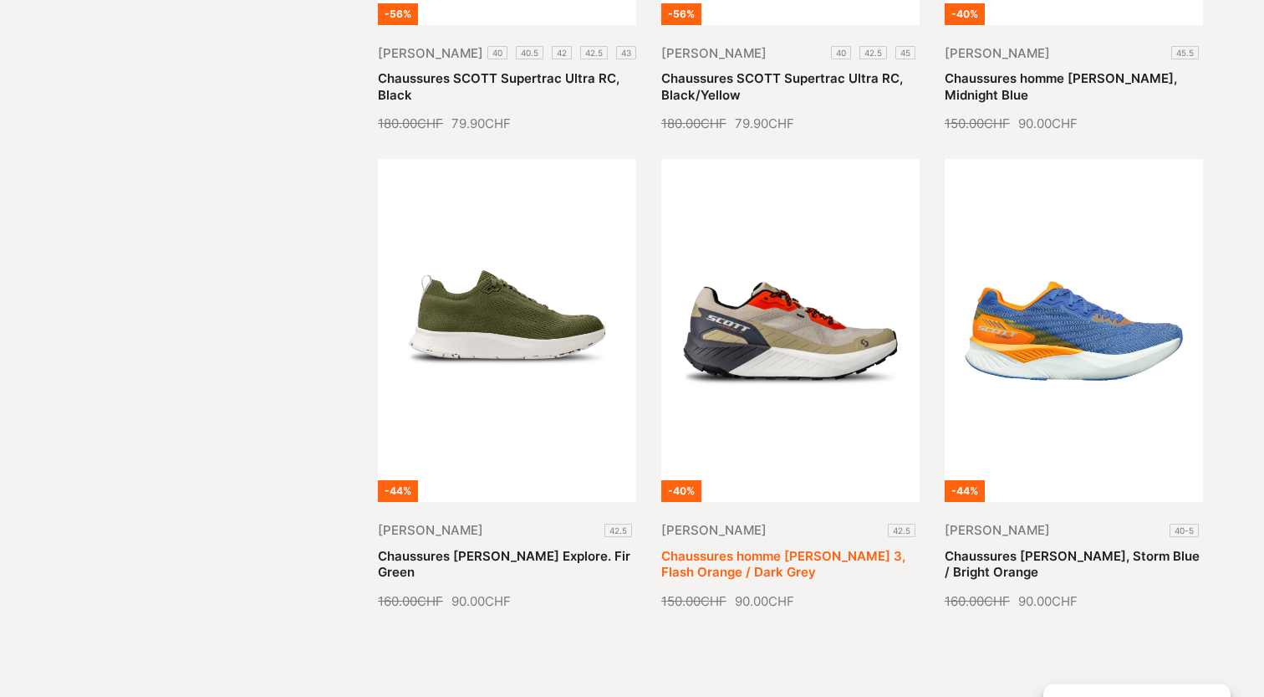
click at [845, 548] on link "Chaussures homme Scott Kinabalu 3, Flash Orange / Dark Grey" at bounding box center [783, 564] width 244 height 33
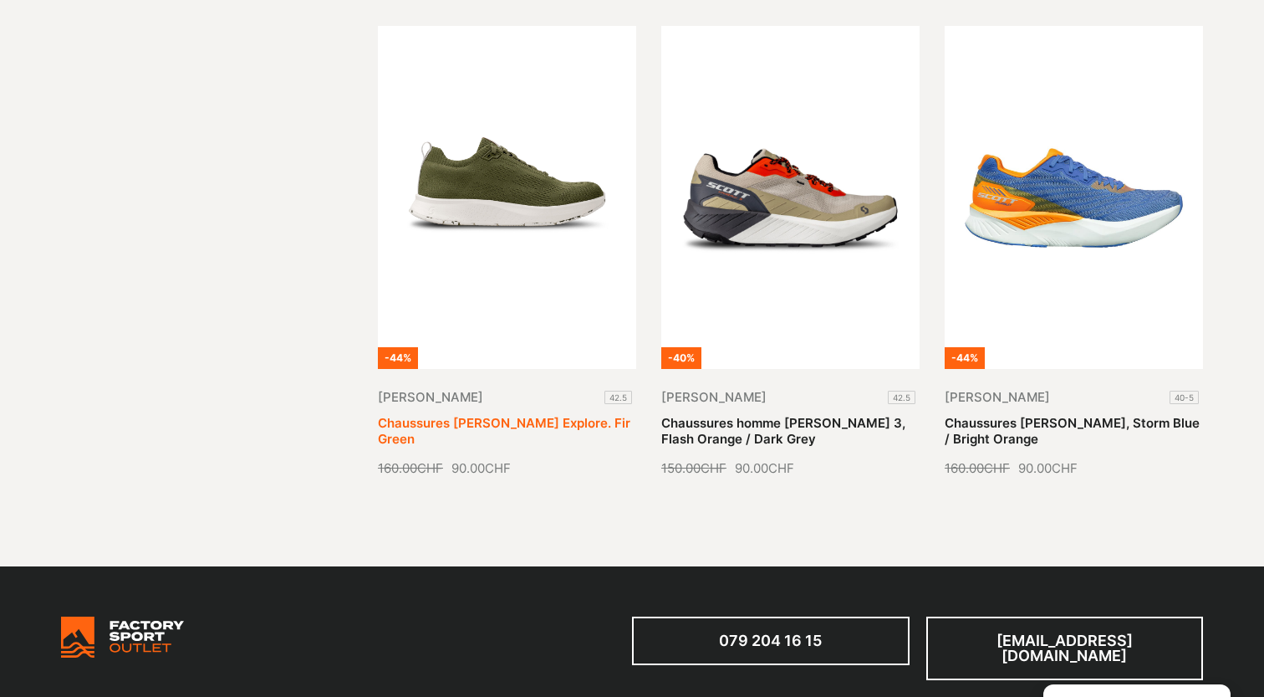
scroll to position [2402, 0]
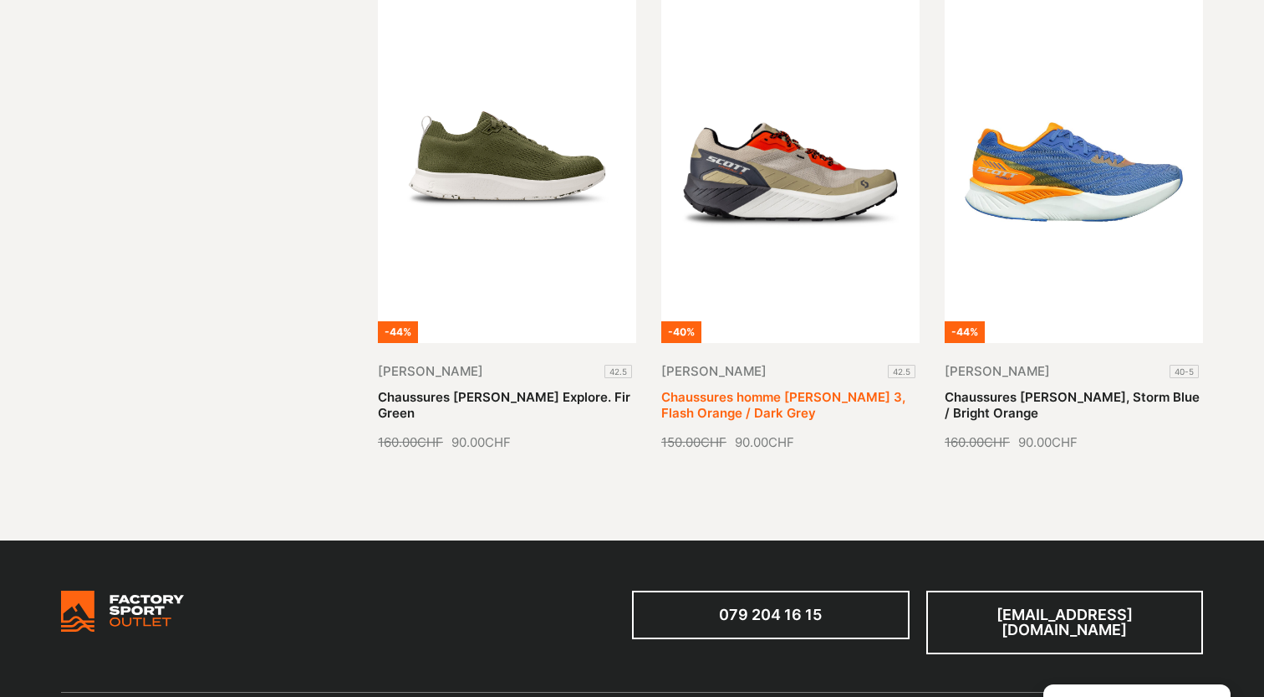
click at [848, 389] on link "Chaussures homme Scott Kinabalu 3, Flash Orange / Dark Grey" at bounding box center [783, 405] width 244 height 33
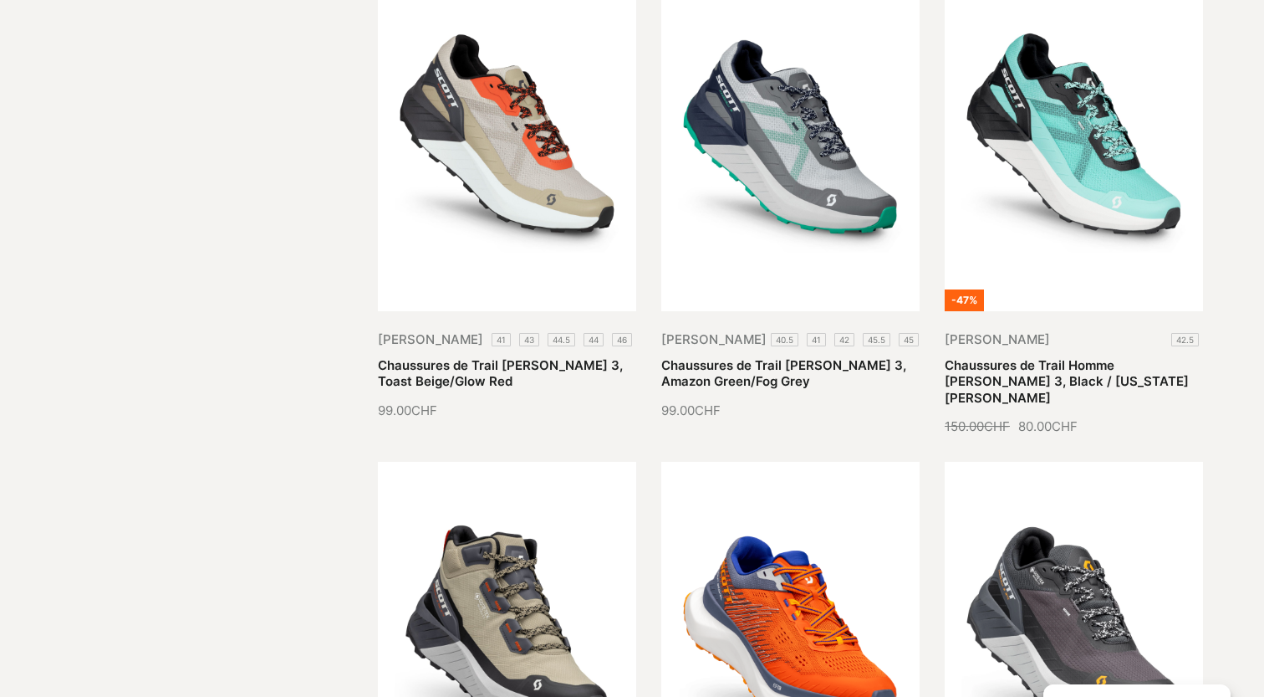
scroll to position [964, 0]
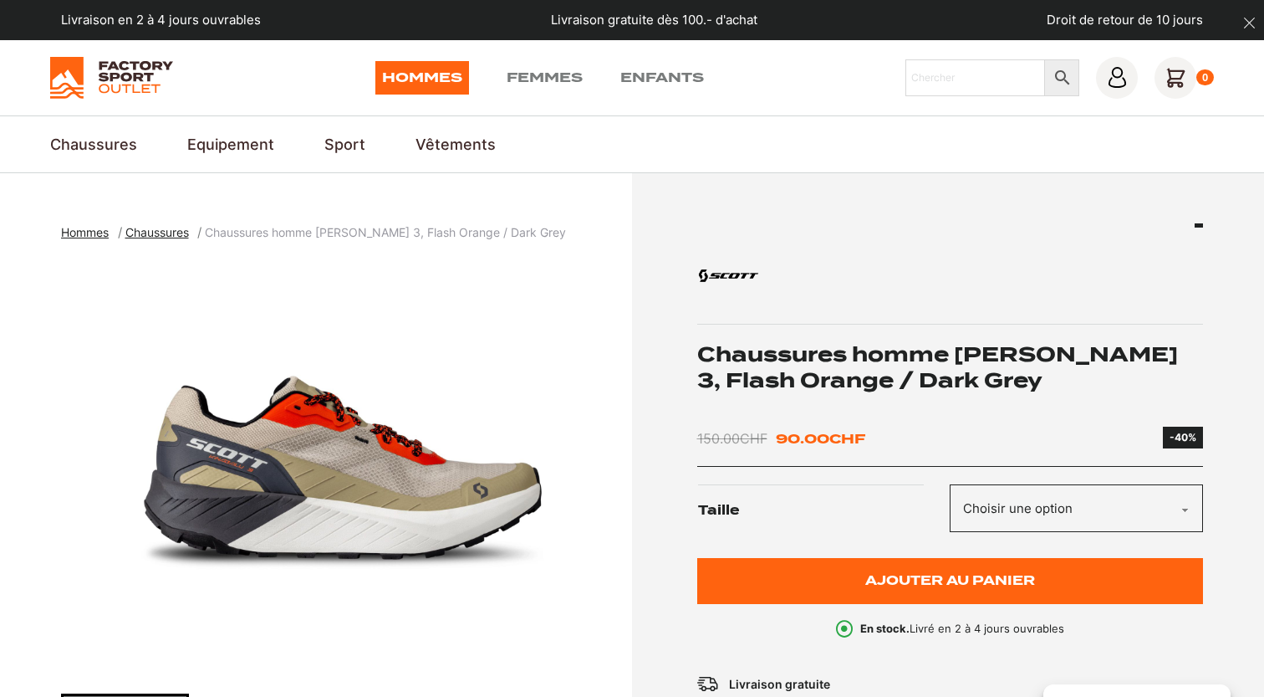
scroll to position [223, 0]
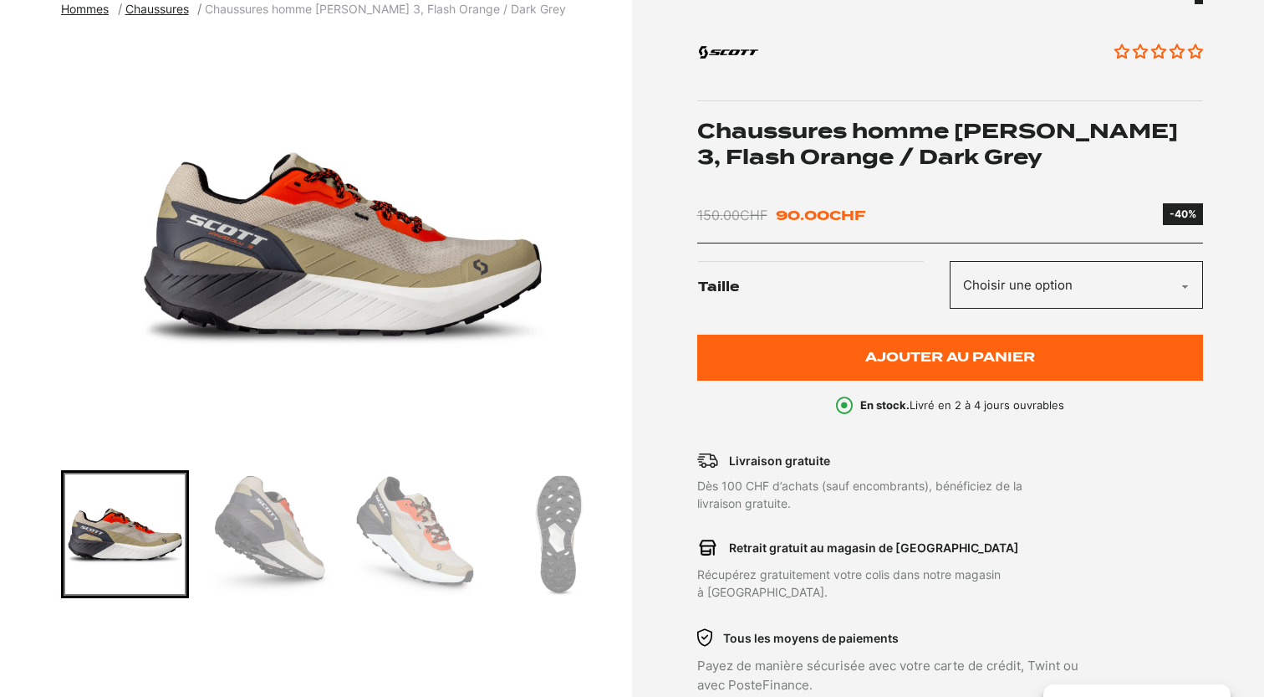
click at [264, 578] on img "Go to slide 2" at bounding box center [269, 533] width 123 height 123
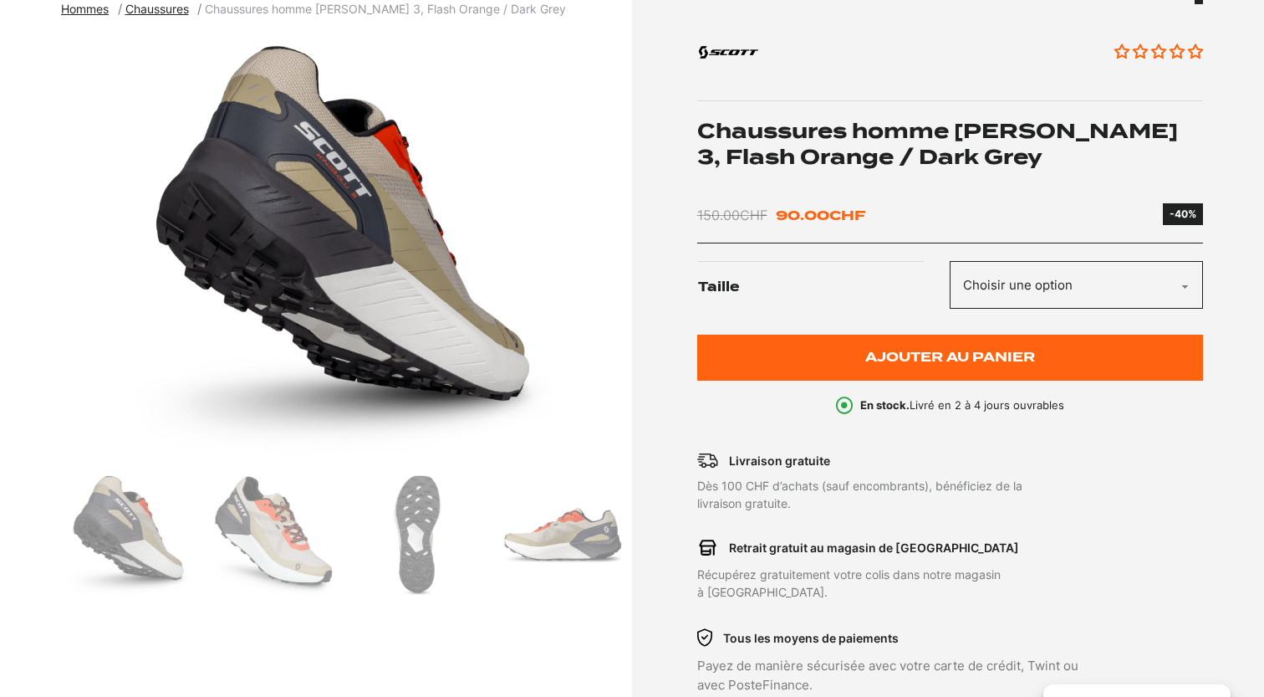
click at [386, 538] on img "Go to slide 4" at bounding box center [418, 533] width 123 height 123
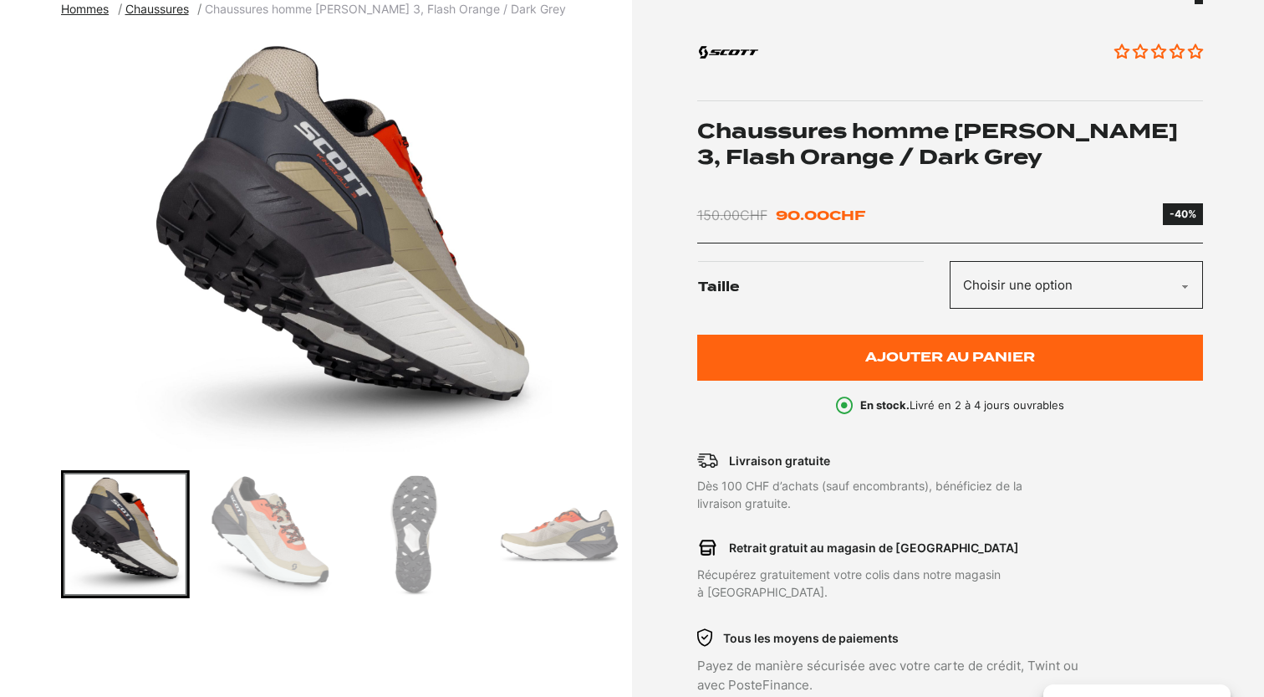
click at [310, 538] on img "Go to slide 3" at bounding box center [269, 533] width 123 height 123
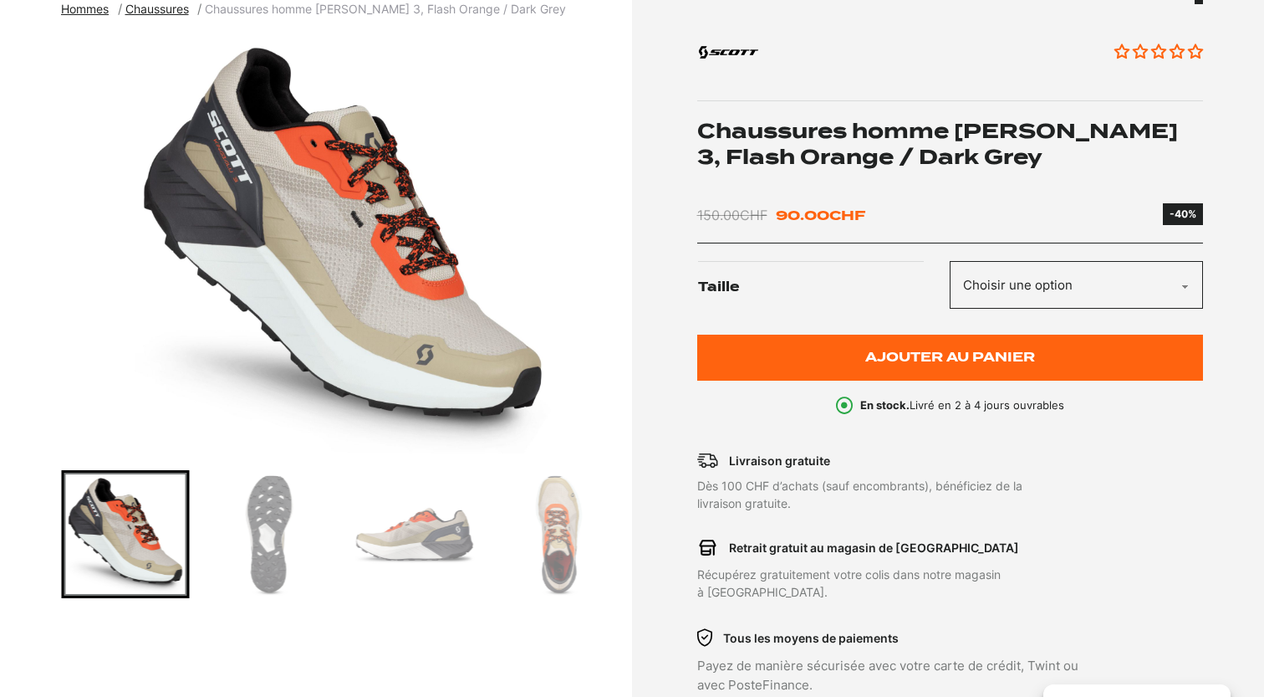
click at [329, 533] on img "Go to slide 4" at bounding box center [269, 533] width 123 height 123
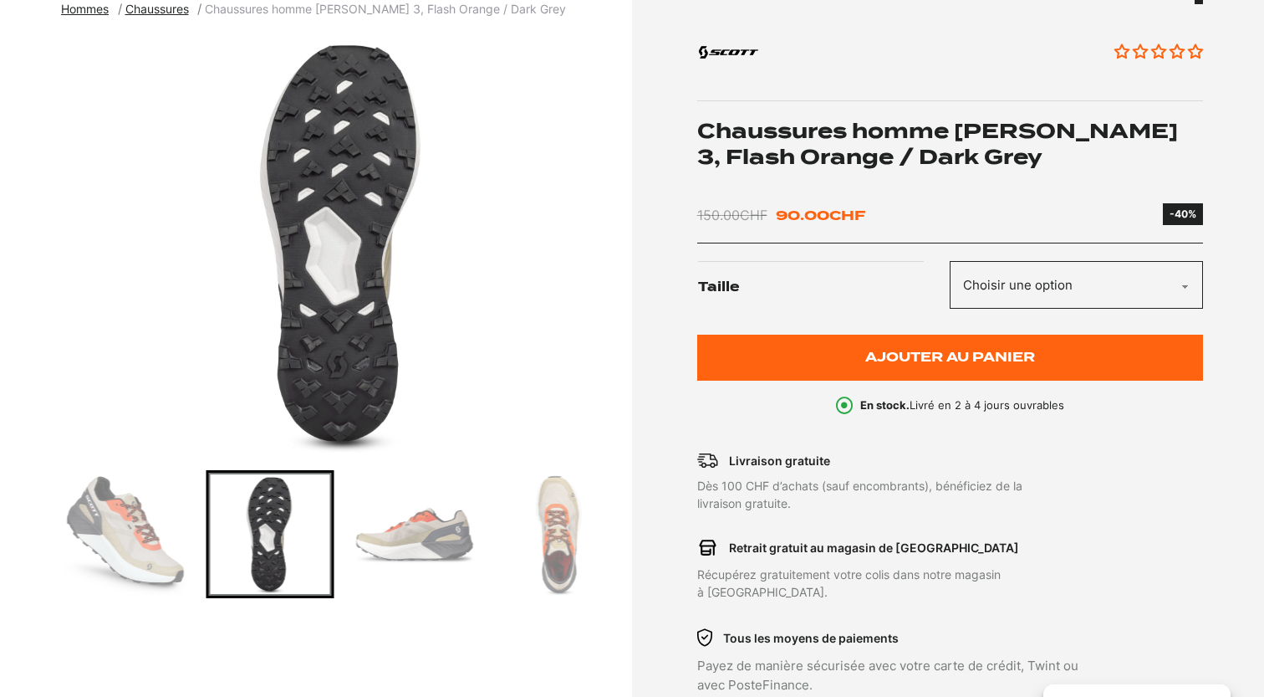
click at [422, 518] on img "Go to slide 5" at bounding box center [415, 533] width 123 height 123
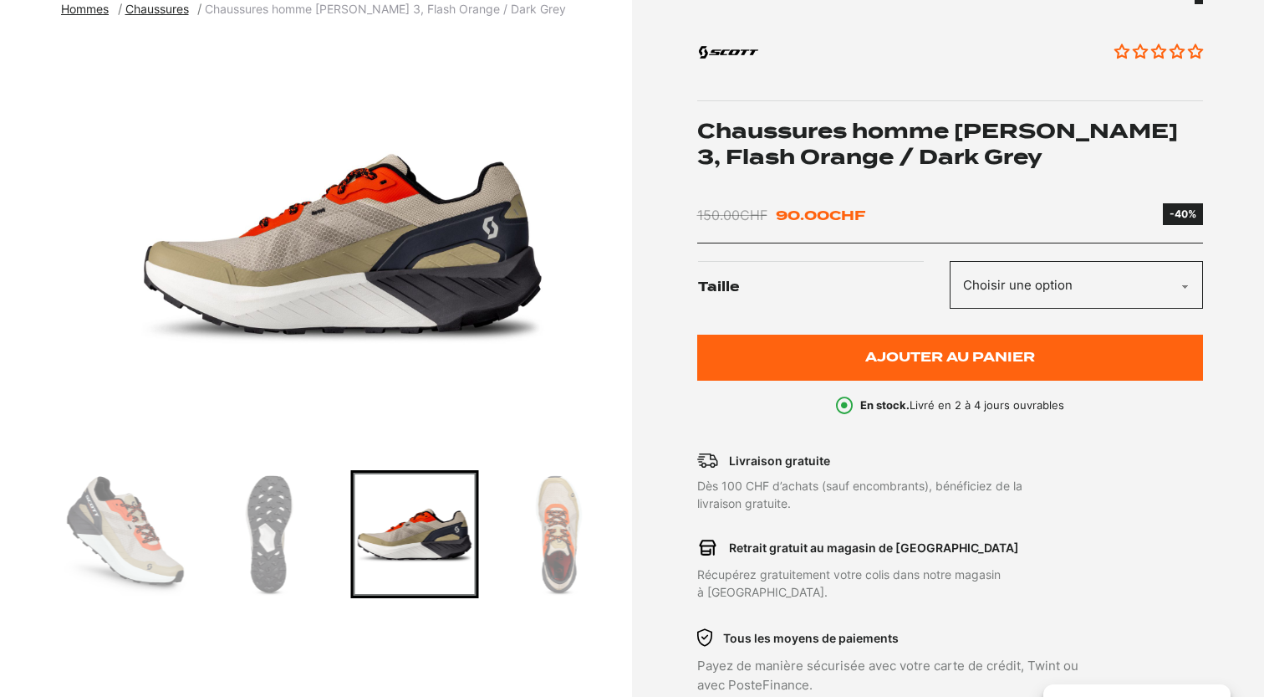
click at [540, 517] on img "Go to slide 6" at bounding box center [559, 533] width 123 height 123
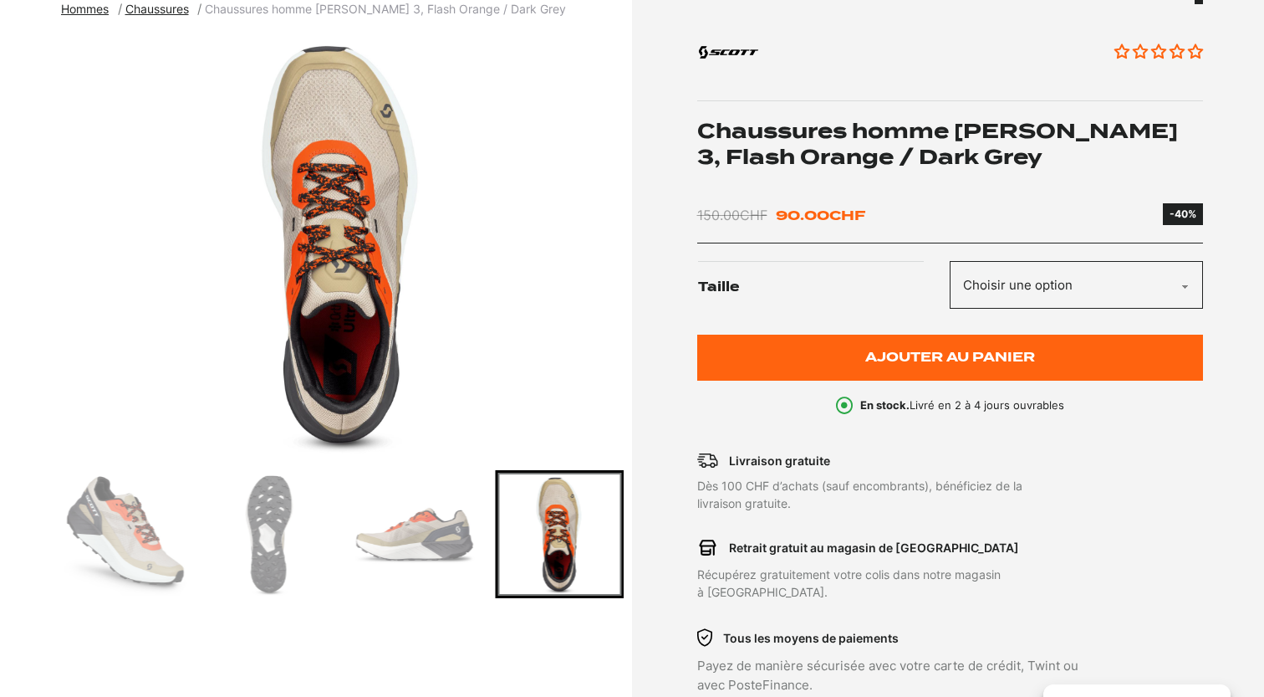
click at [411, 520] on img "Go to slide 5" at bounding box center [415, 533] width 123 height 123
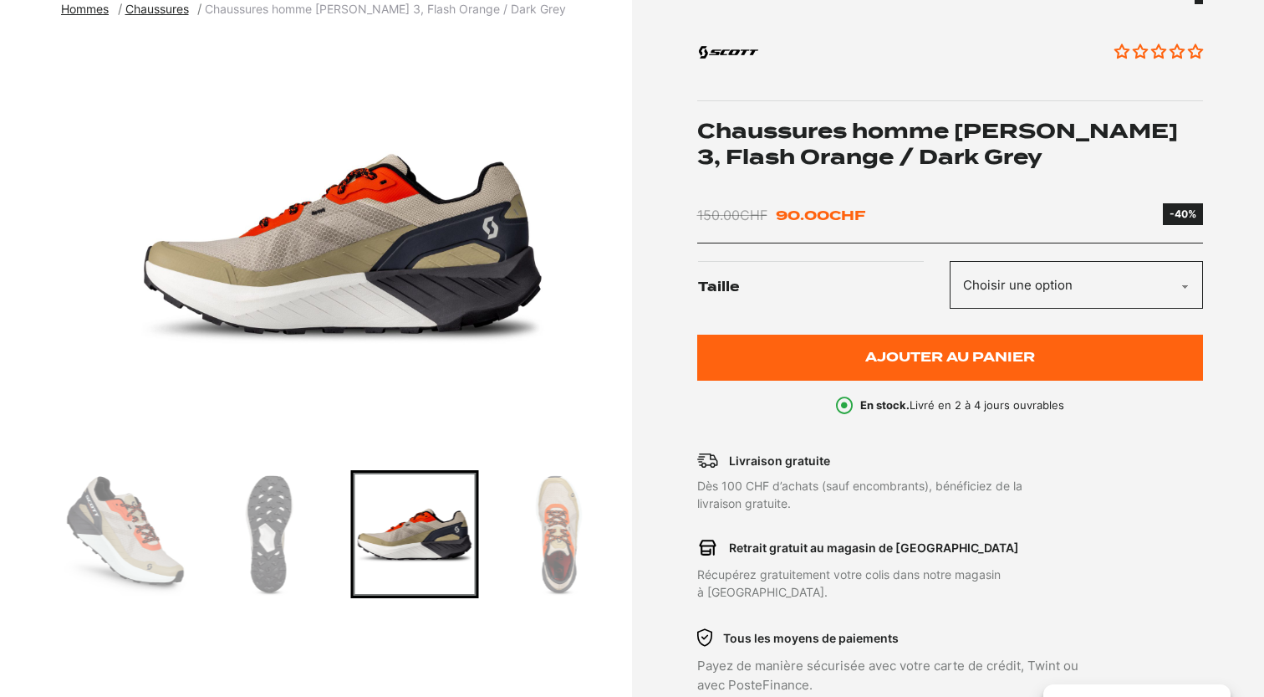
click at [263, 523] on img "Go to slide 4" at bounding box center [269, 533] width 123 height 123
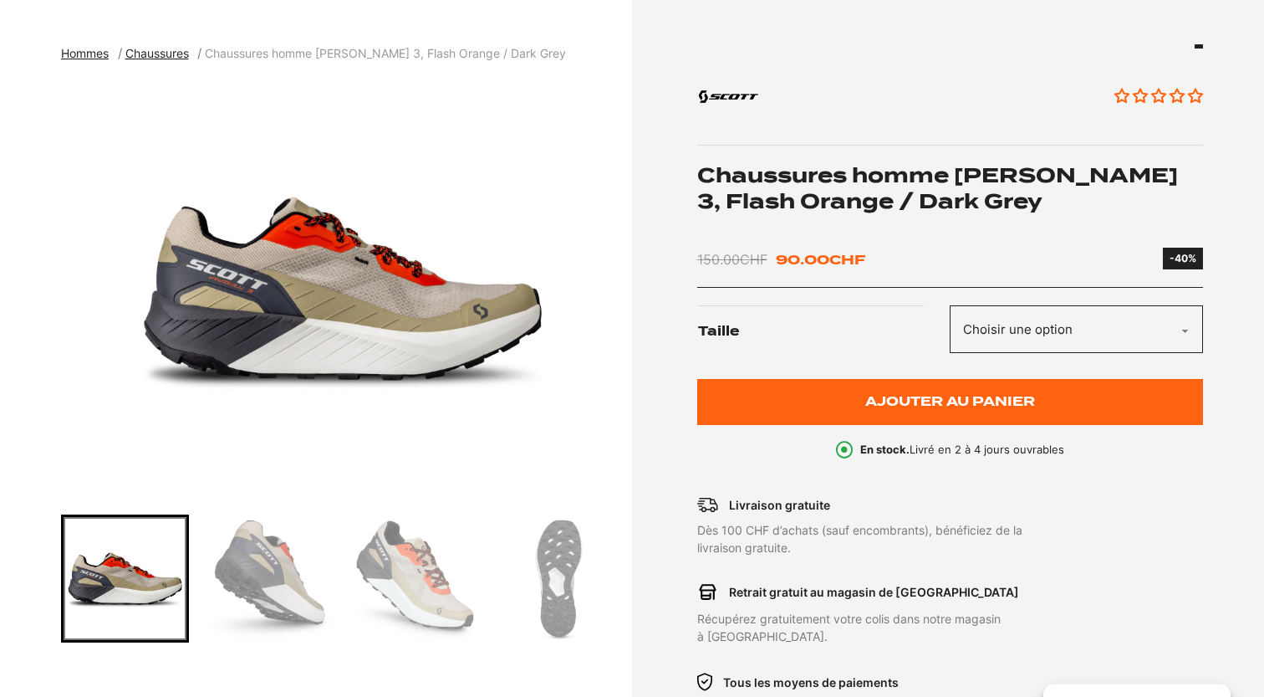
scroll to position [224, 0]
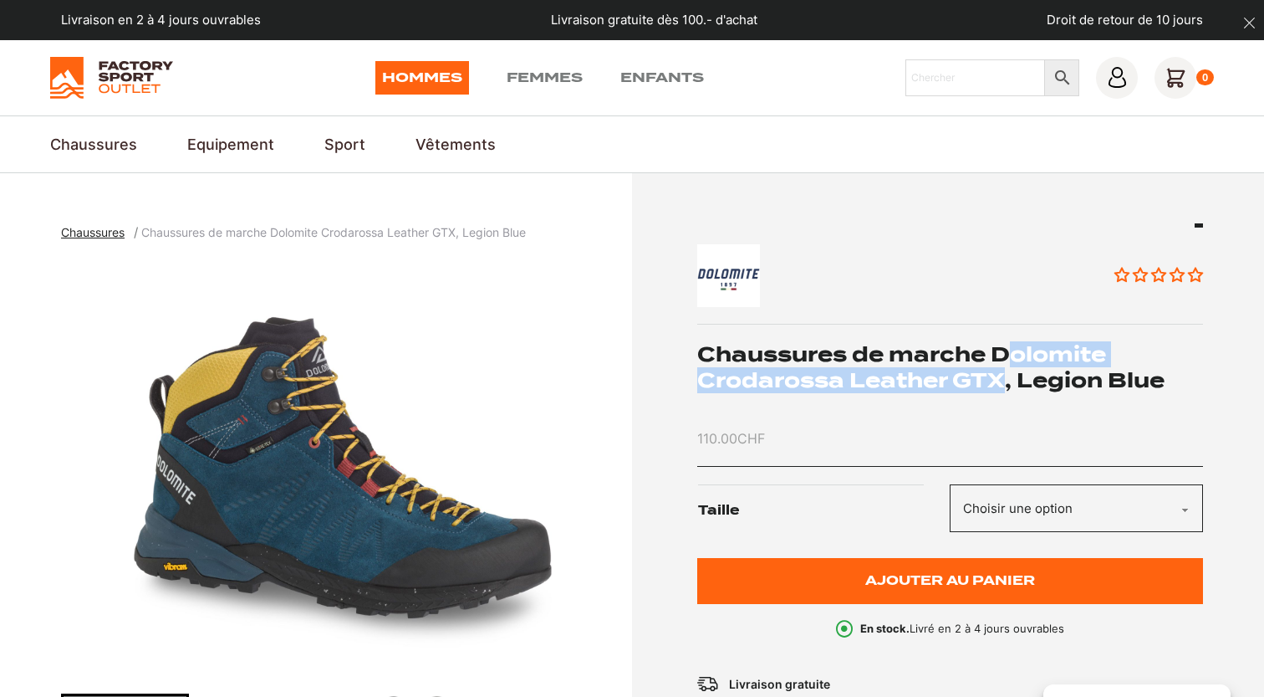
drag, startPoint x: 1004, startPoint y: 349, endPoint x: 1006, endPoint y: 379, distance: 30.1
click at [1006, 379] on h1 "Chaussures de marche Dolomite Crodarossa Leather GTX, Legion Blue" at bounding box center [950, 367] width 507 height 52
copy h1 "olomite Crodarossa Leather GTX"
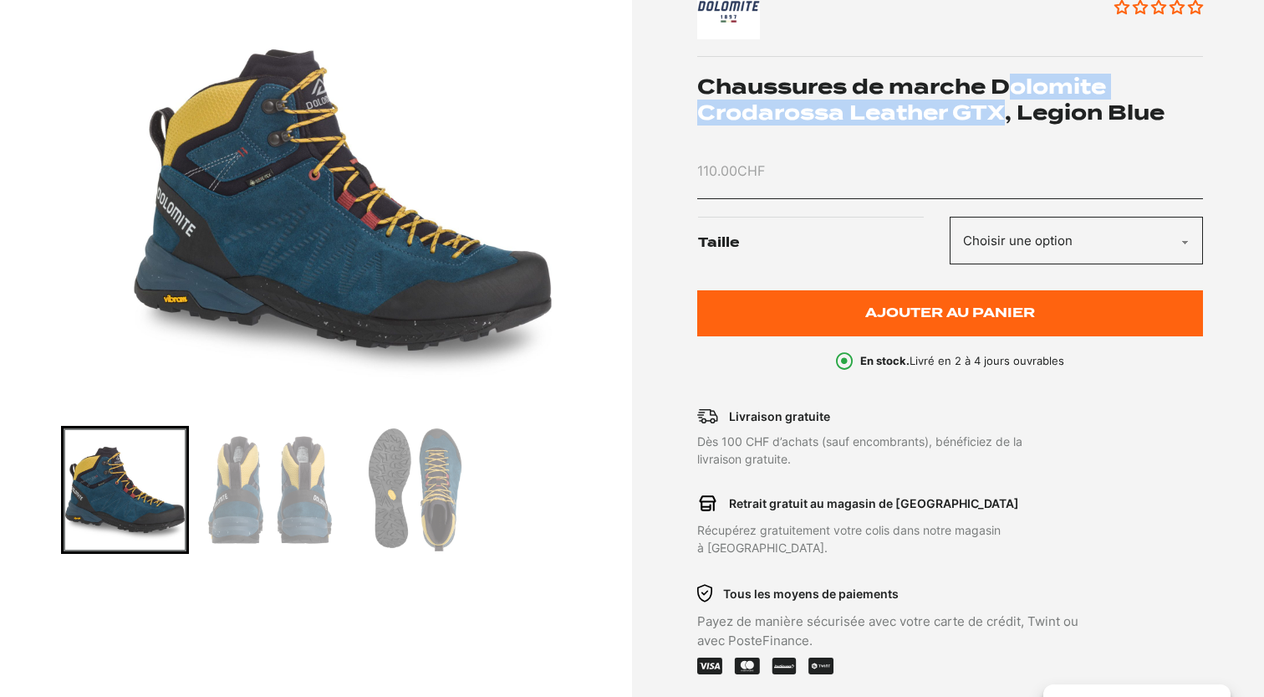
scroll to position [278, 0]
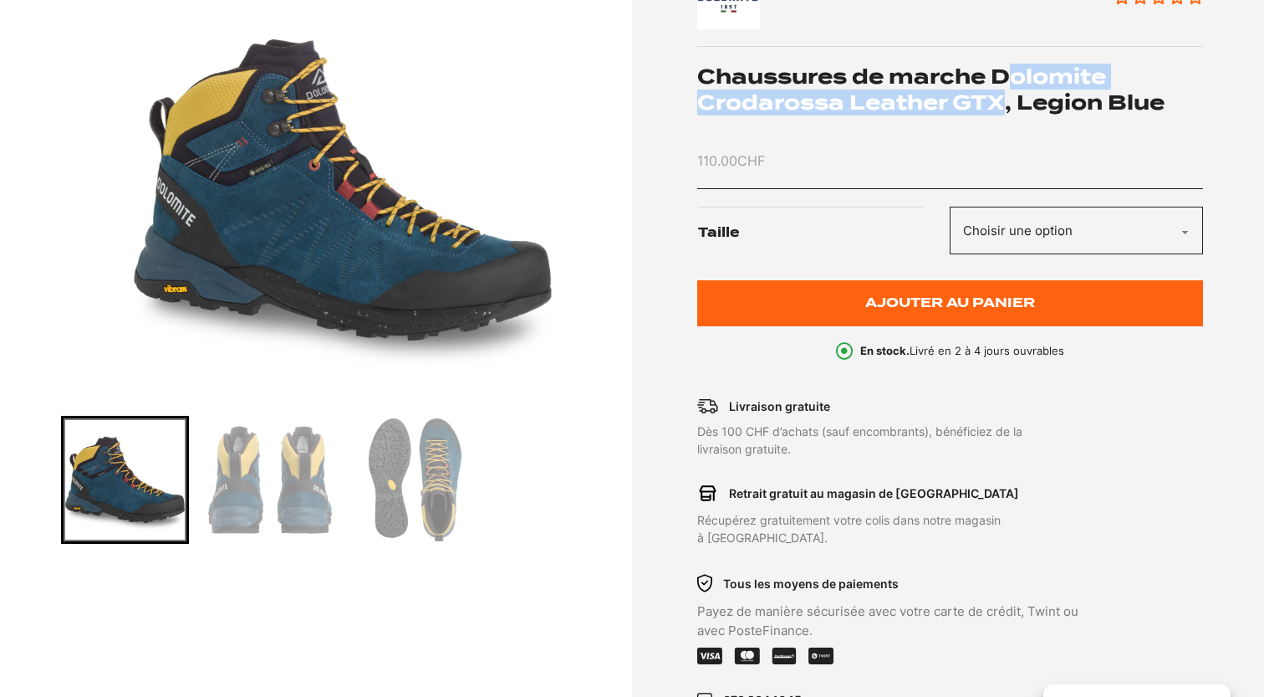
click at [417, 308] on img "1 of 3" at bounding box center [342, 190] width 563 height 418
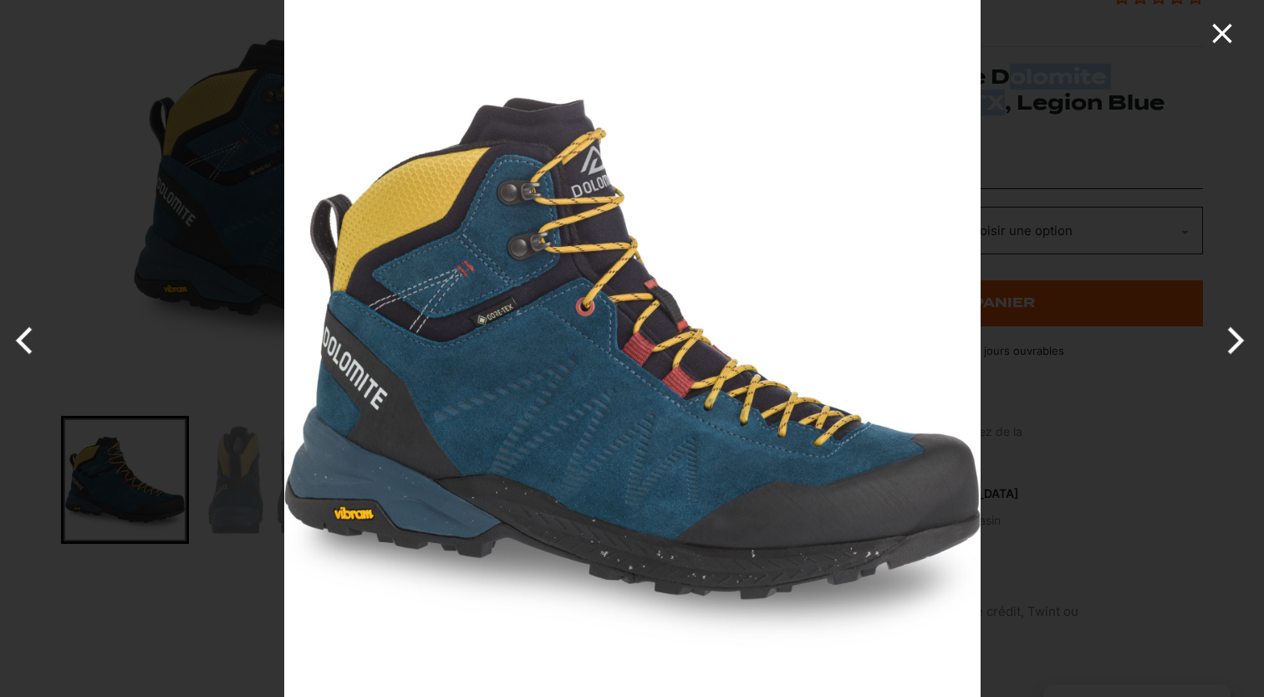
click at [1224, 34] on icon "Close" at bounding box center [1221, 32] width 19 height 19
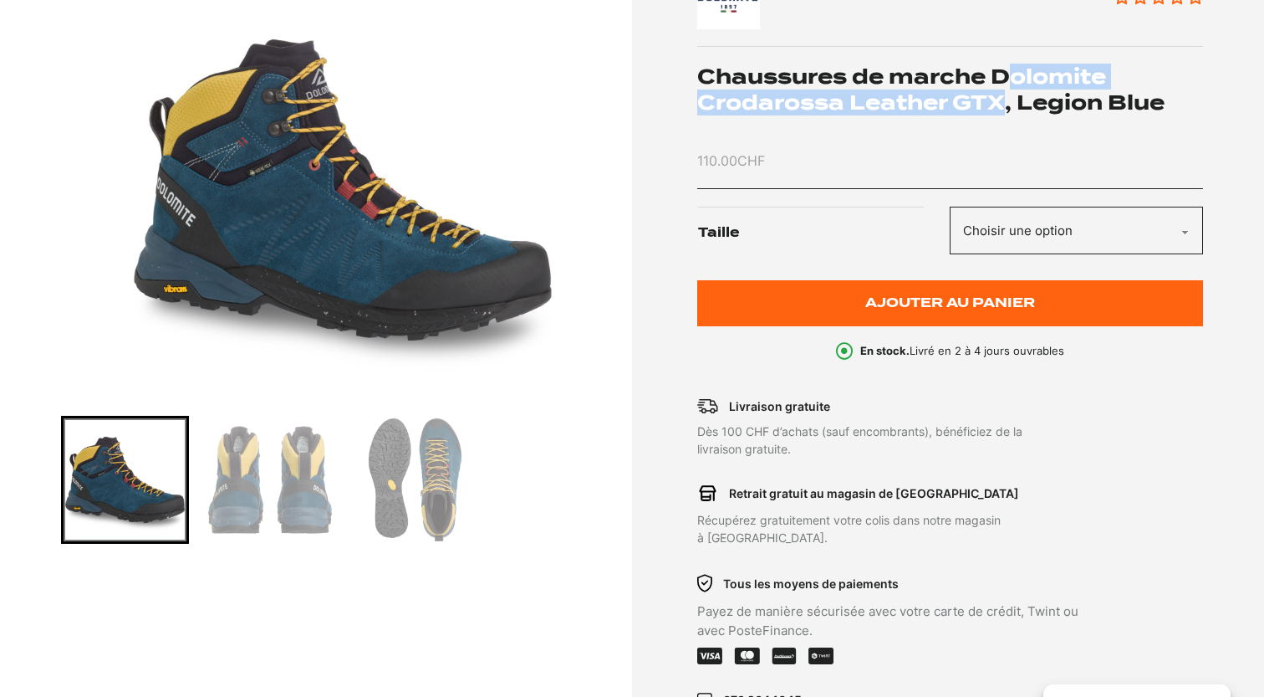
click at [407, 495] on img "Go to slide 3" at bounding box center [415, 479] width 123 height 123
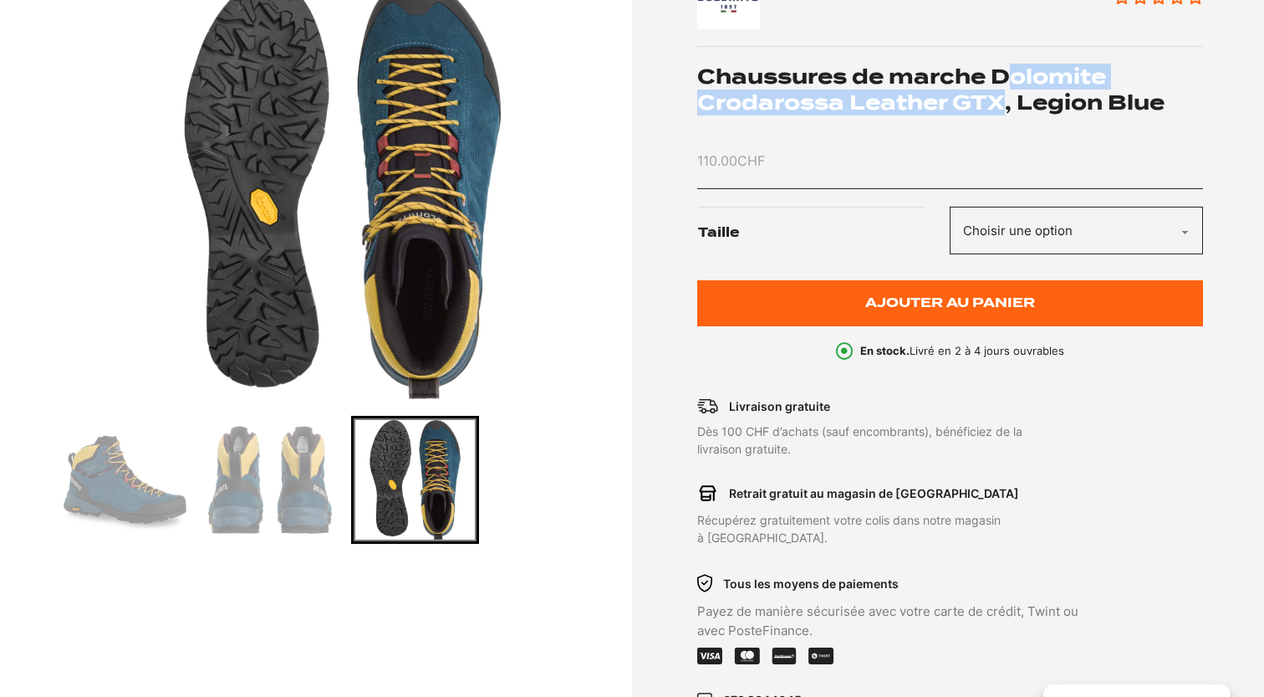
scroll to position [204, 0]
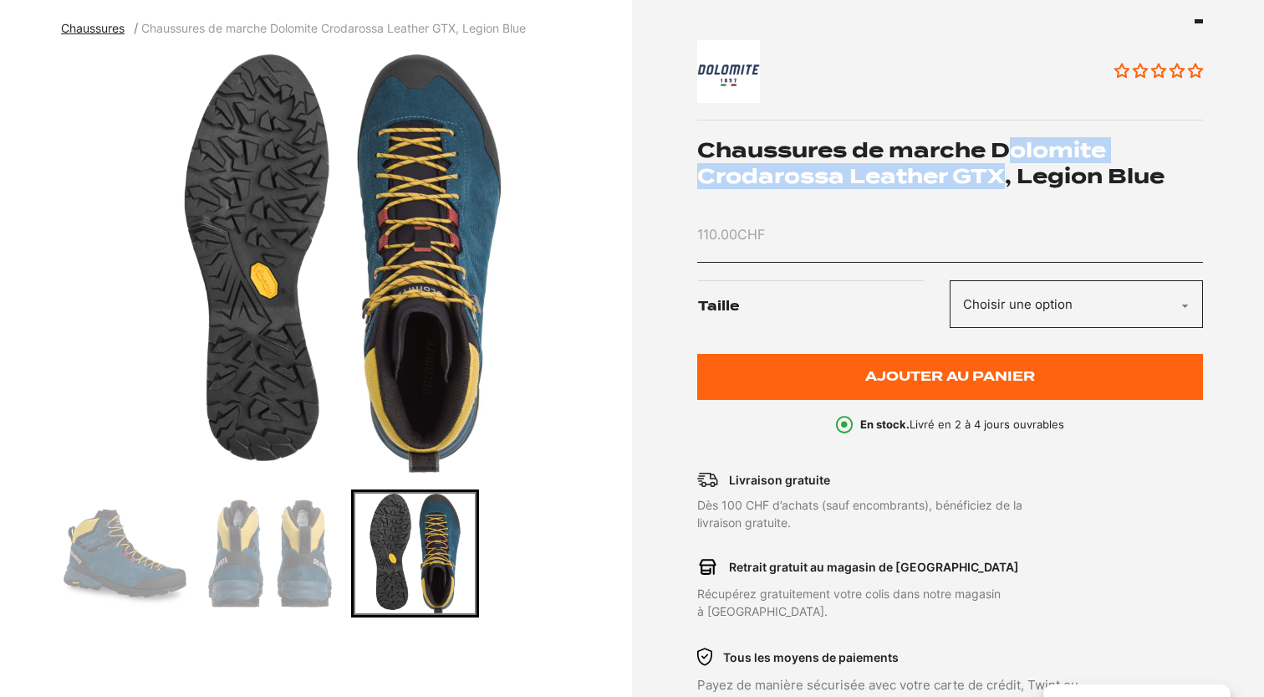
click at [292, 558] on img "Go to slide 2" at bounding box center [269, 553] width 123 height 123
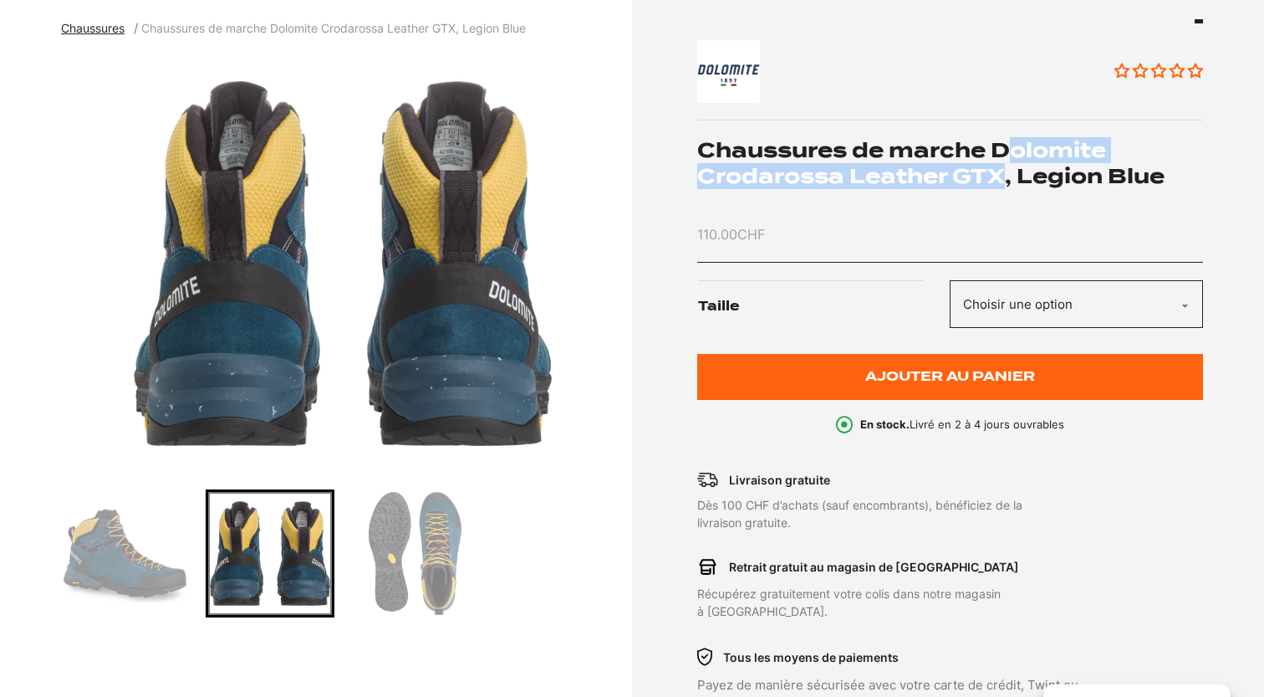
click at [145, 586] on img "Go to slide 1" at bounding box center [125, 553] width 123 height 123
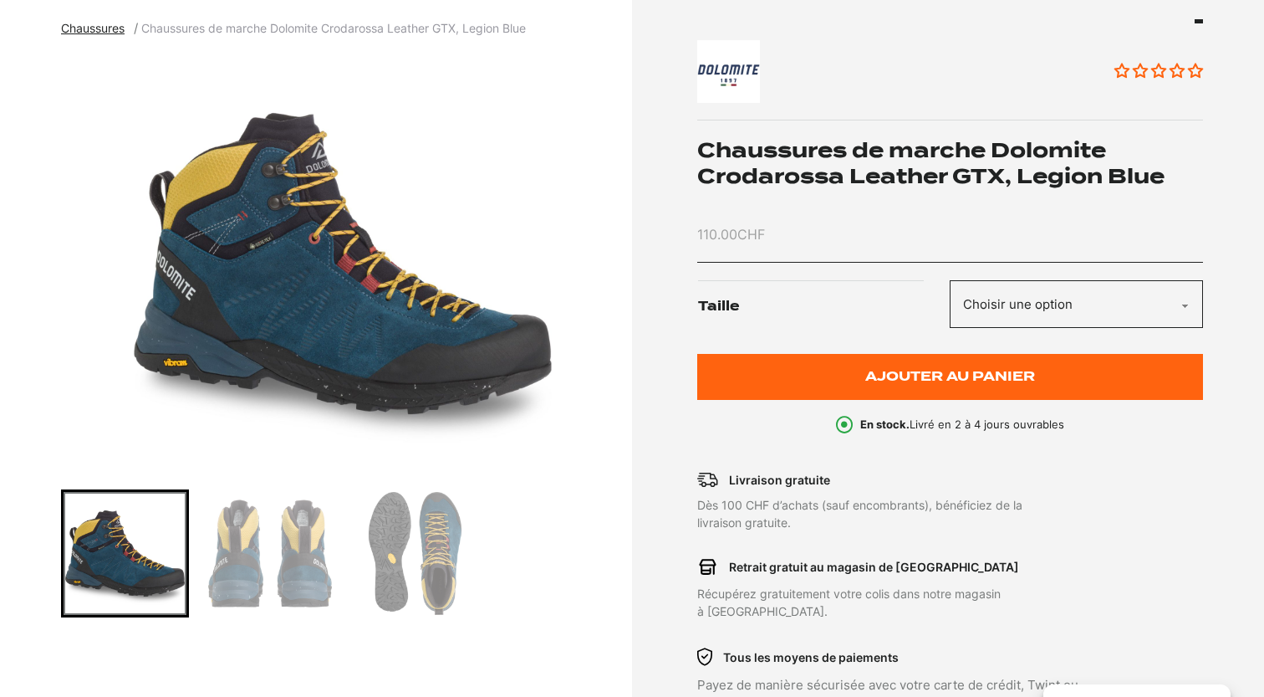
click at [1033, 273] on div "Aucun avis Chaussures de marche Dolomite Crodarossa Leather GTX, Legion Blue 11…" at bounding box center [950, 226] width 507 height 415
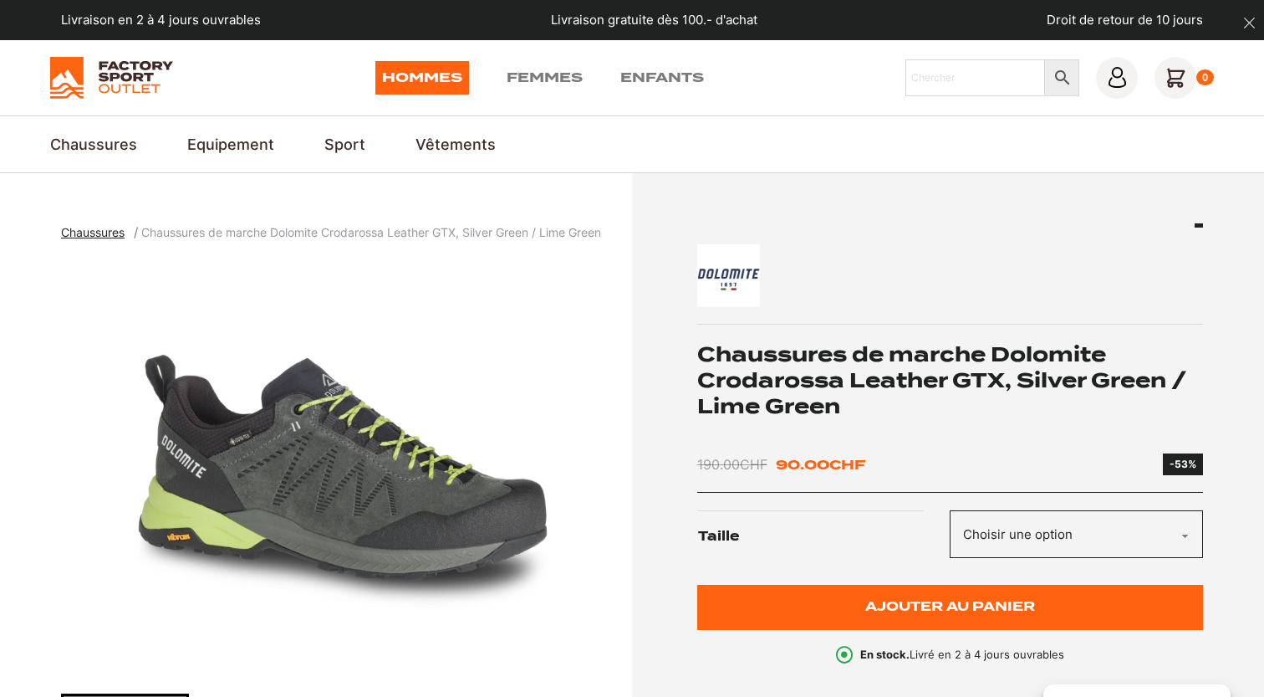
scroll to position [197, 0]
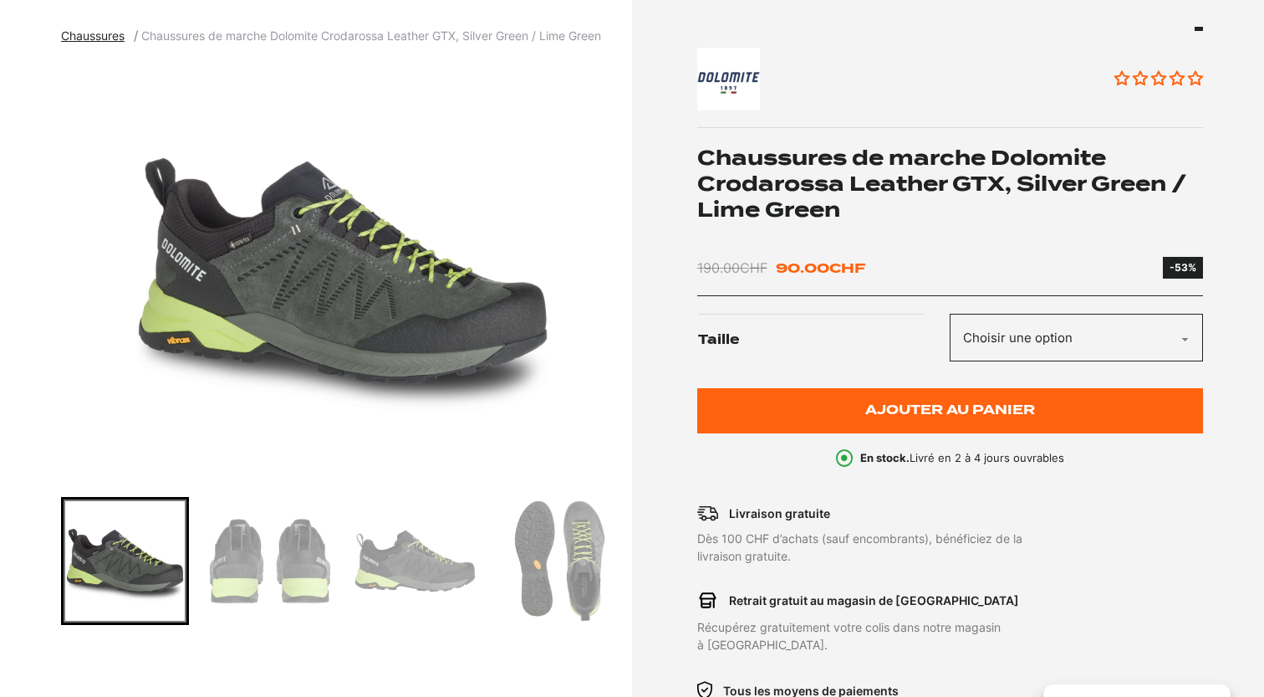
click at [1022, 344] on select "Choisir une option 42" at bounding box center [1076, 338] width 253 height 48
select select "42"
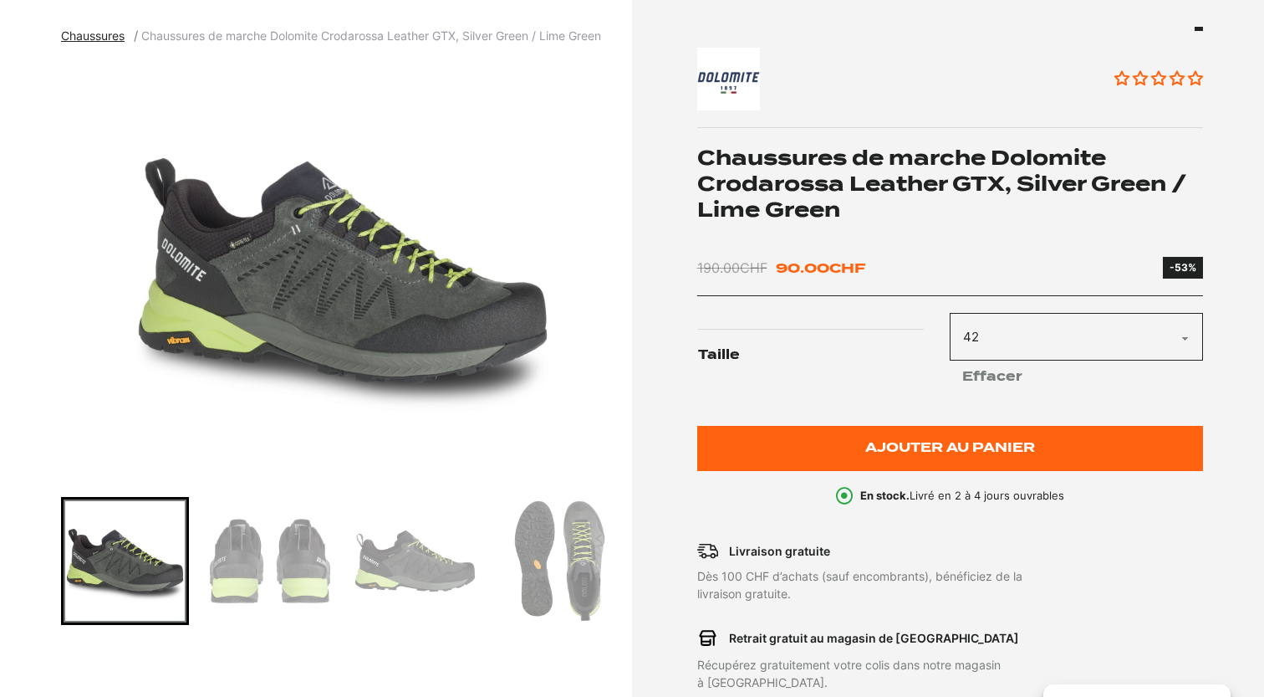
click at [540, 566] on img "Go to slide 4" at bounding box center [559, 560] width 123 height 123
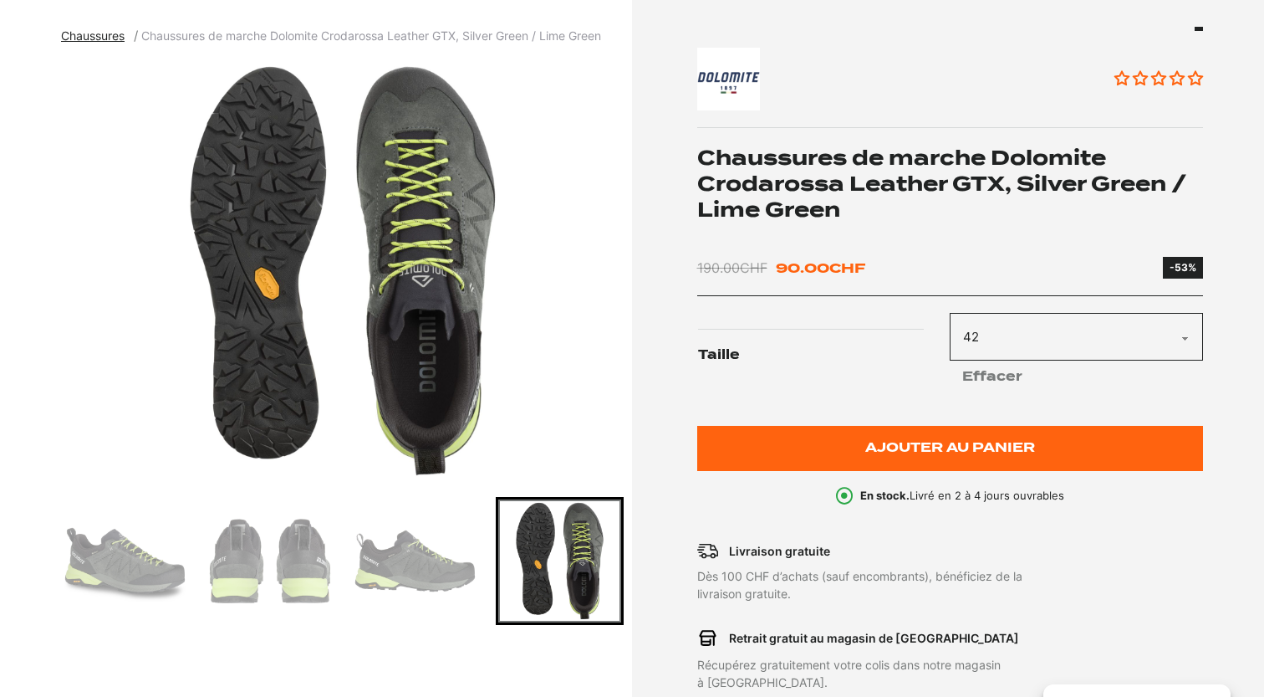
click at [419, 560] on img "Go to slide 3" at bounding box center [415, 560] width 123 height 123
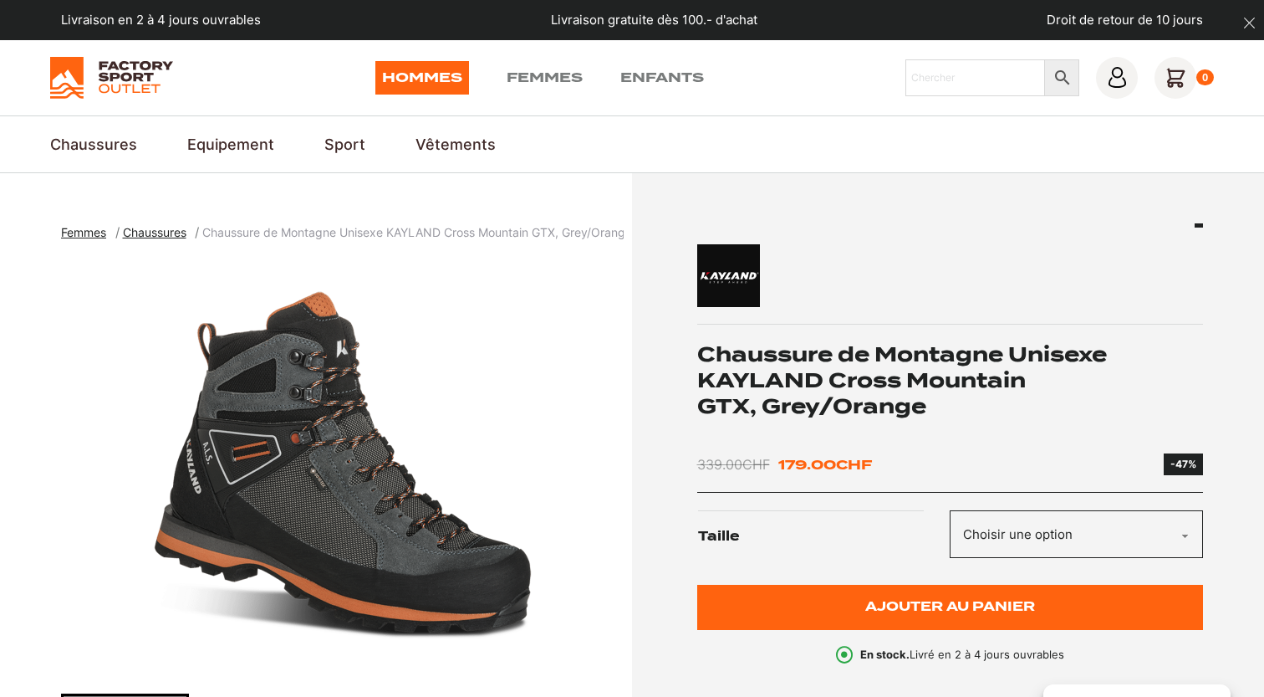
scroll to position [277, 0]
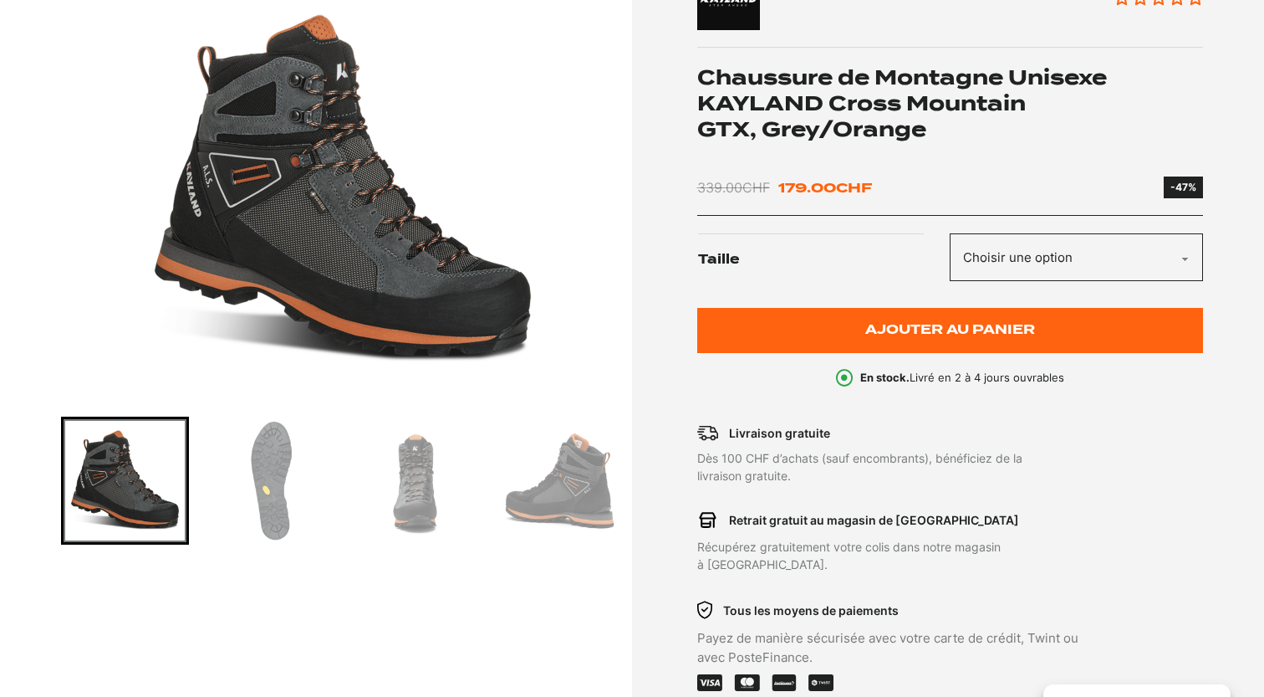
click at [304, 476] on img "Go to slide 2" at bounding box center [269, 480] width 123 height 123
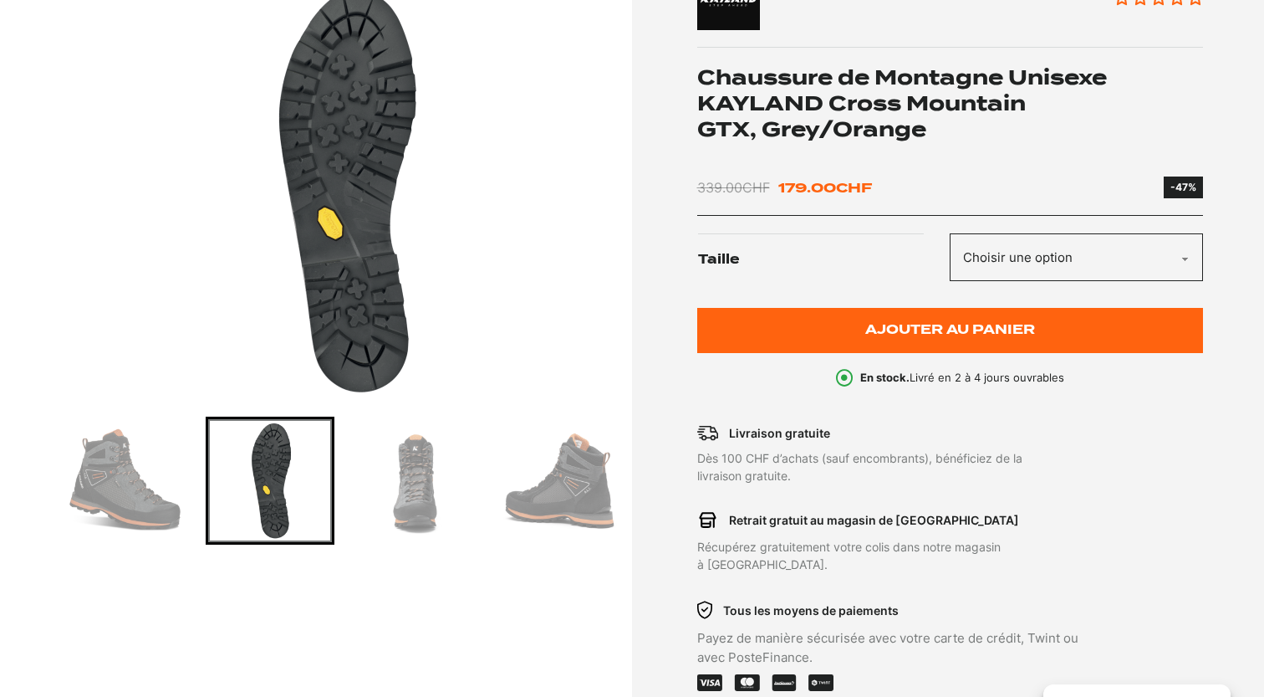
click at [420, 483] on img "Go to slide 3" at bounding box center [415, 480] width 123 height 123
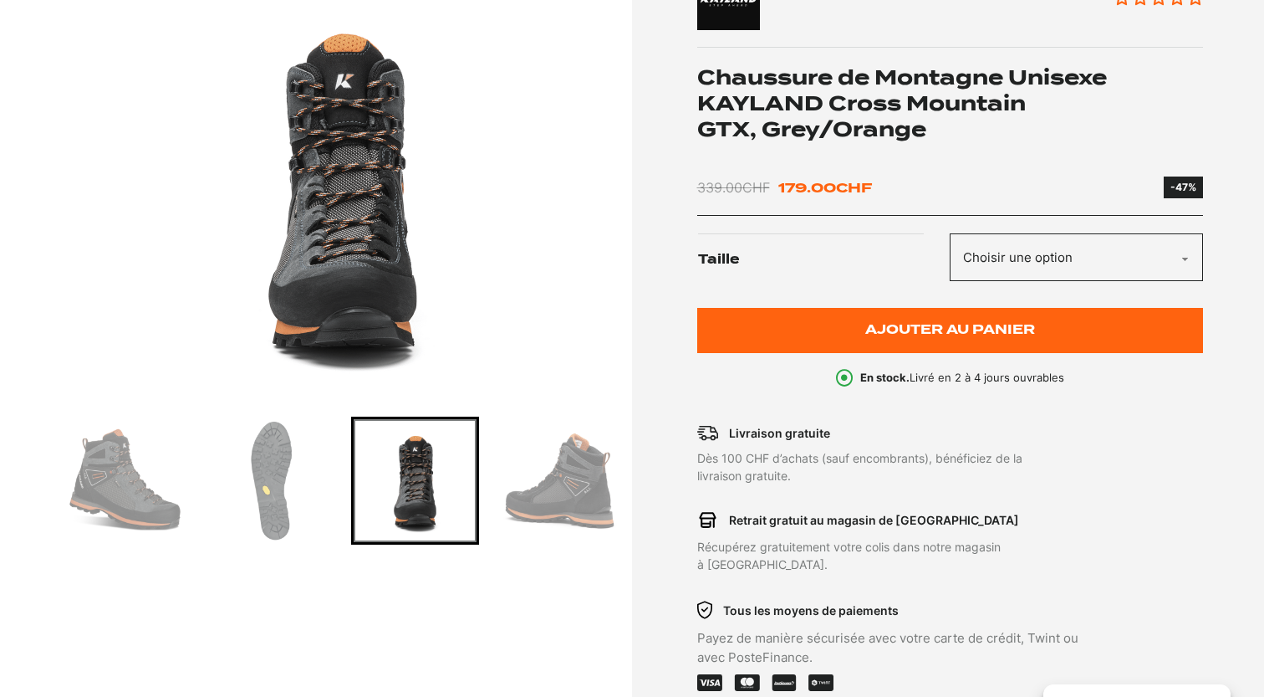
click at [541, 478] on img "Go to slide 4" at bounding box center [559, 480] width 123 height 123
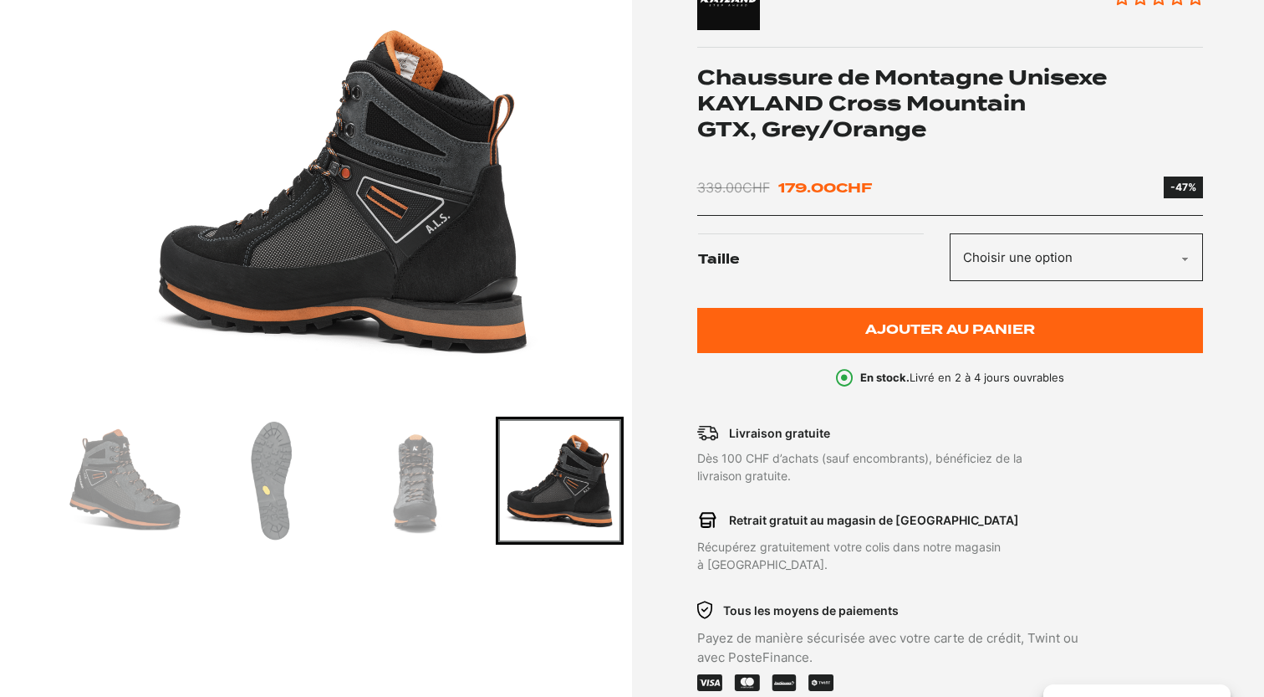
click at [251, 483] on img "Go to slide 2" at bounding box center [269, 480] width 123 height 123
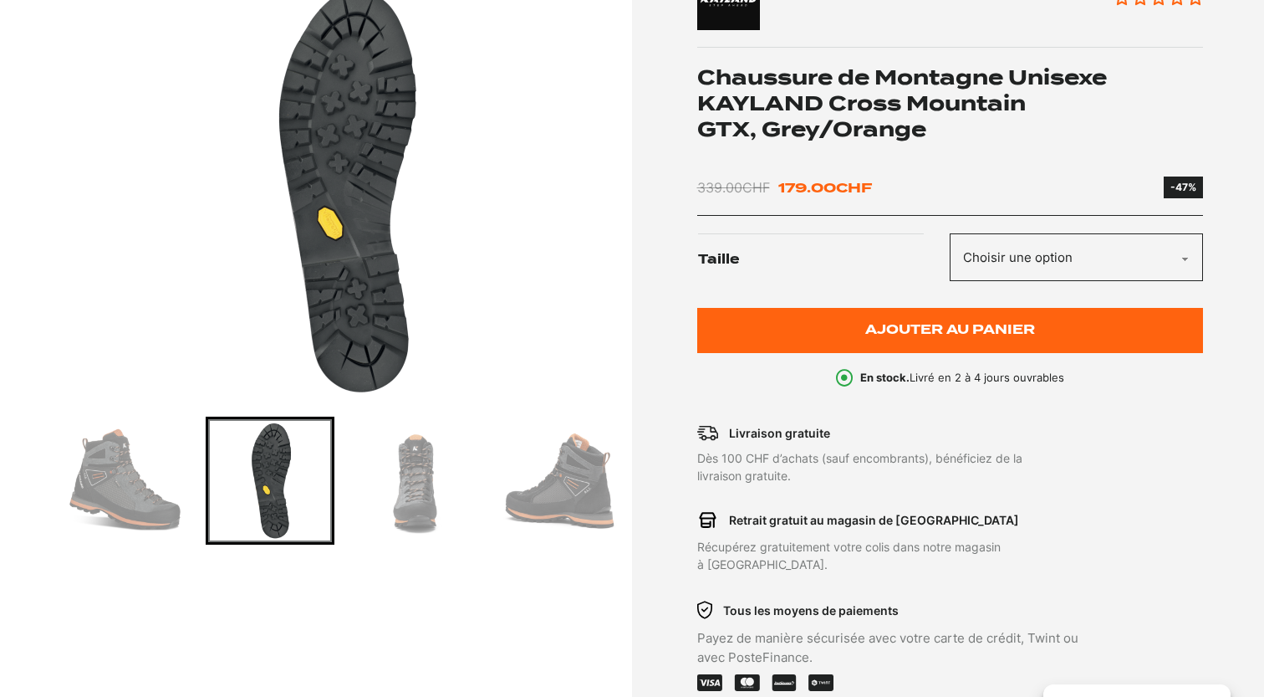
click at [135, 490] on img "Go to slide 1" at bounding box center [125, 480] width 123 height 123
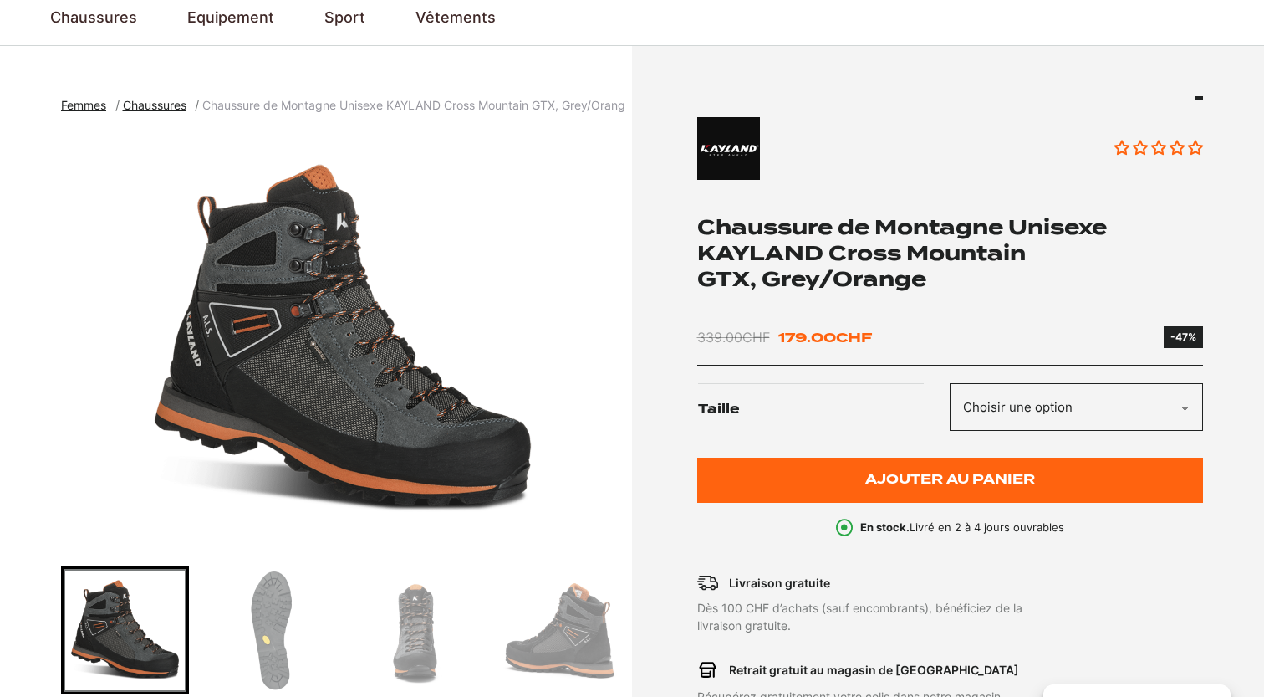
scroll to position [0, 0]
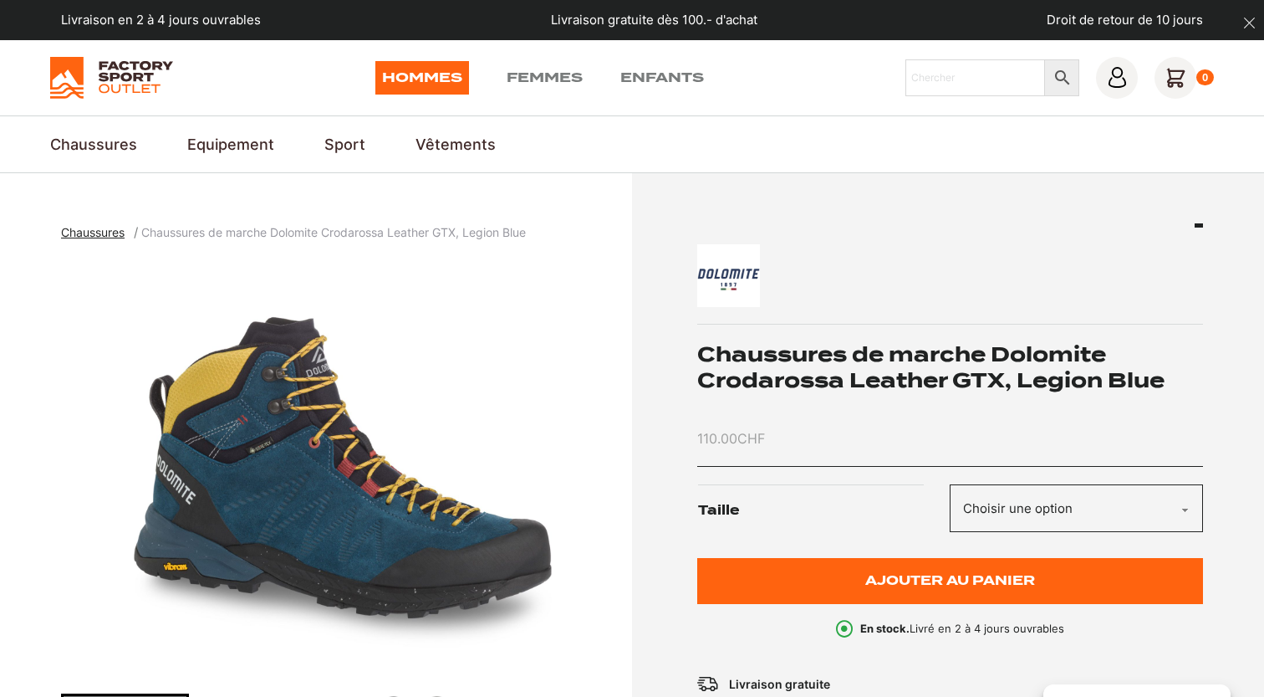
scroll to position [156, 0]
